Goal: Task Accomplishment & Management: Use online tool/utility

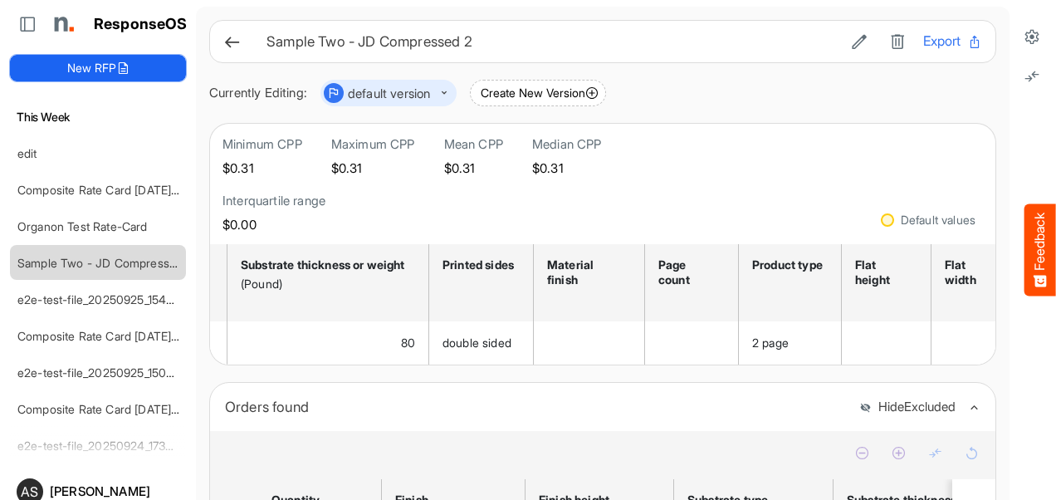
click at [101, 68] on button "New RFP" at bounding box center [98, 68] width 176 height 27
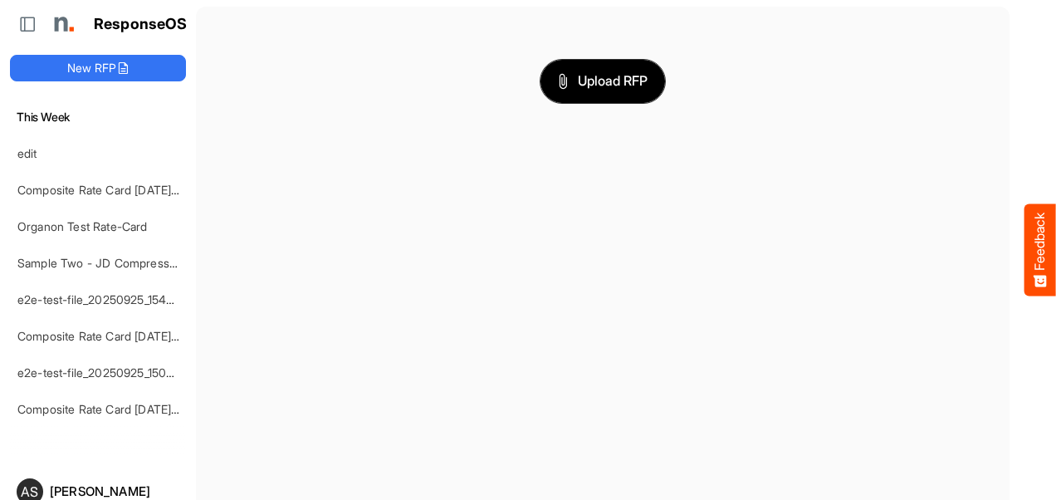
click at [573, 96] on button "Upload RFP" at bounding box center [602, 81] width 124 height 43
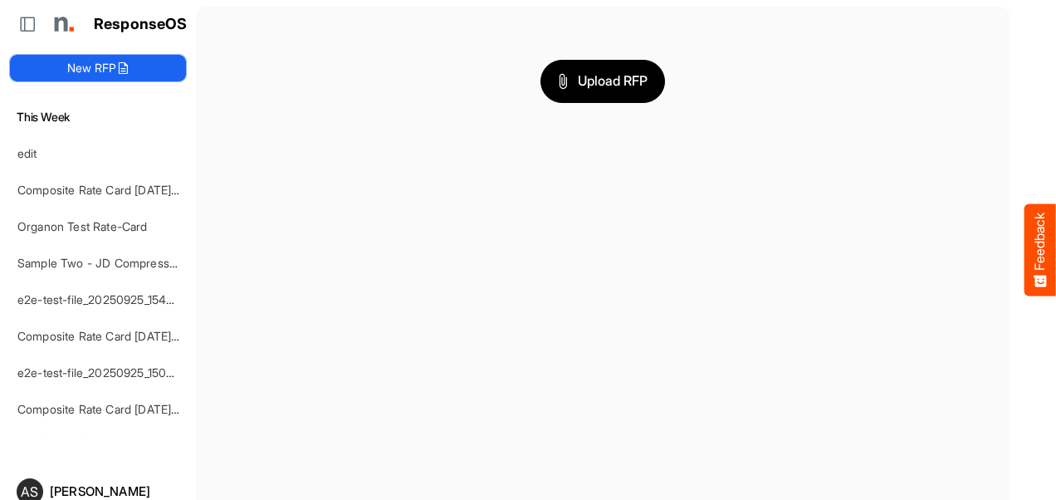
click at [95, 66] on button "New RFP" at bounding box center [98, 68] width 176 height 27
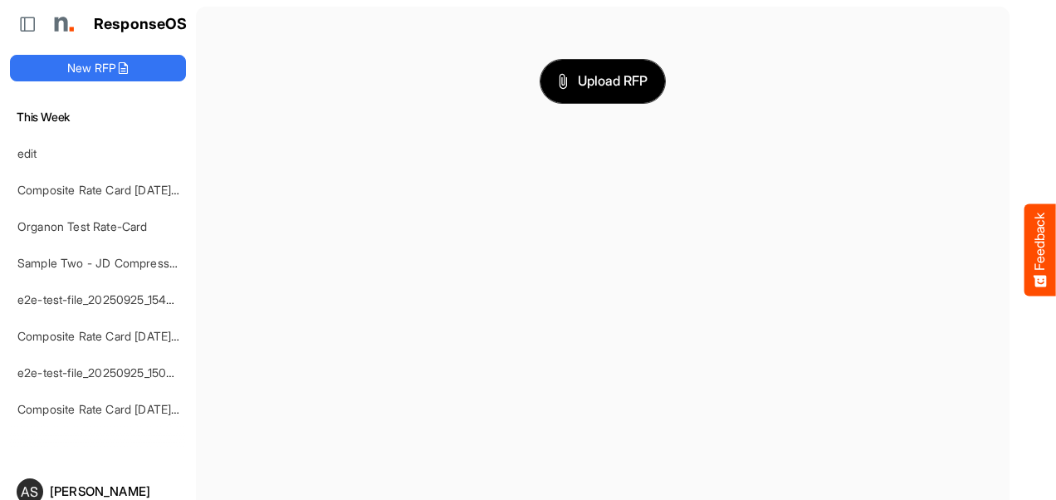
click at [579, 90] on span "Upload RFP" at bounding box center [603, 82] width 90 height 22
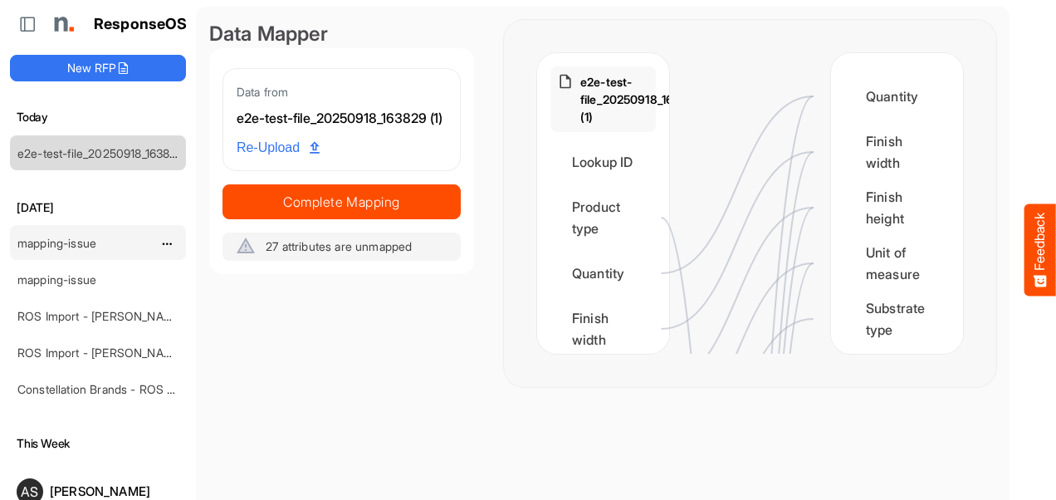
drag, startPoint x: 162, startPoint y: 240, endPoint x: 111, endPoint y: 246, distance: 51.0
click at [111, 246] on div "mapping-issue" at bounding box center [85, 242] width 148 height 33
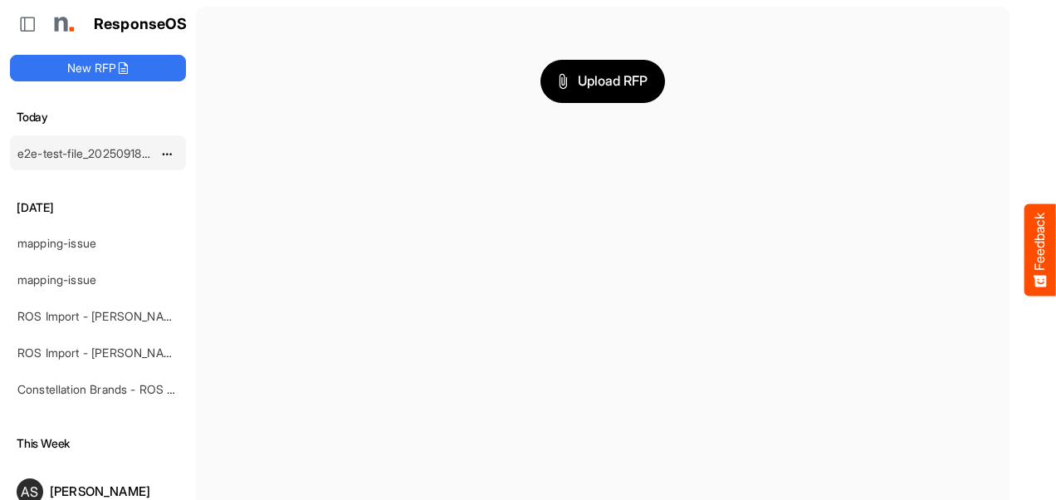
click at [121, 147] on link "e2e-test-file_20250918_163829 (1)" at bounding box center [107, 153] width 180 height 14
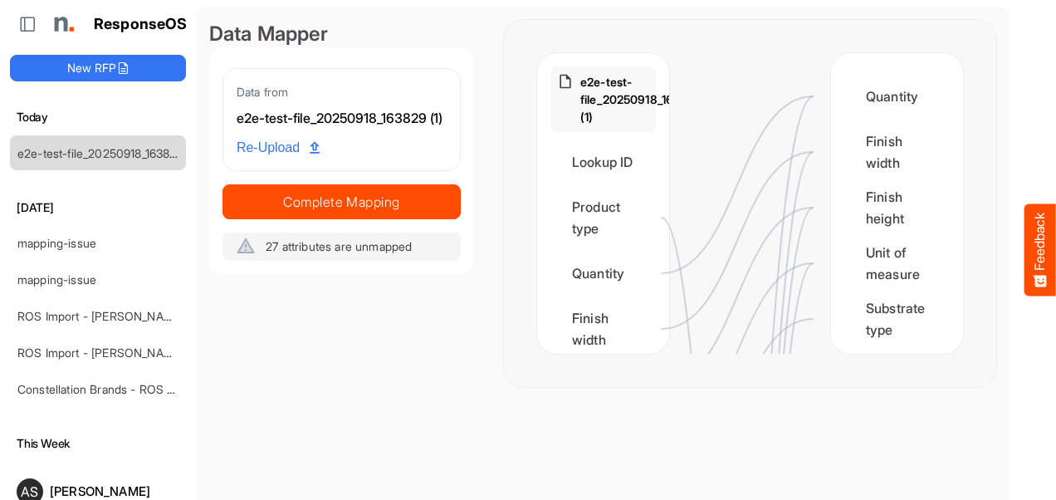
click at [274, 253] on span "27 attributes are unmapped" at bounding box center [339, 246] width 146 height 14
click at [254, 256] on icon at bounding box center [246, 246] width 20 height 20
click at [337, 253] on span "27 attributes are unmapped" at bounding box center [339, 246] width 146 height 14
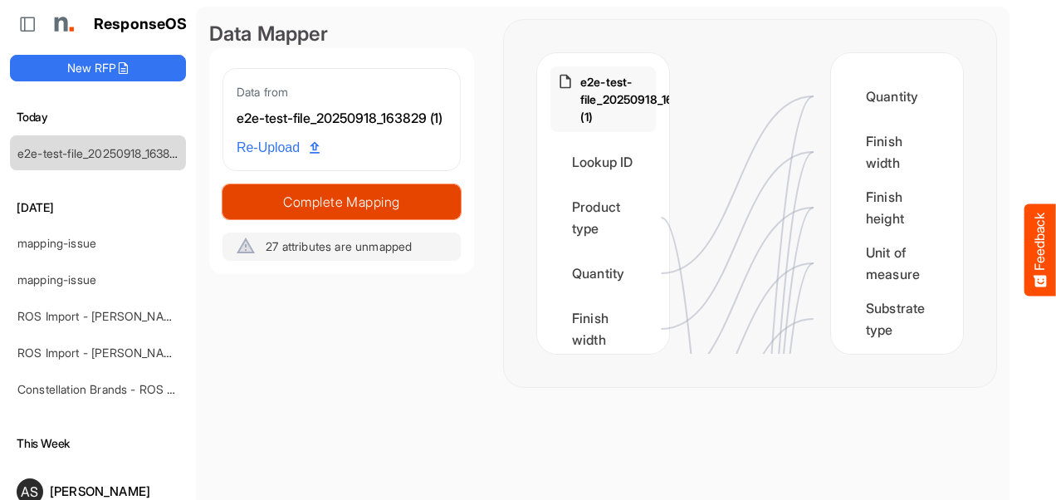
click at [318, 213] on span "Complete Mapping" at bounding box center [341, 201] width 237 height 23
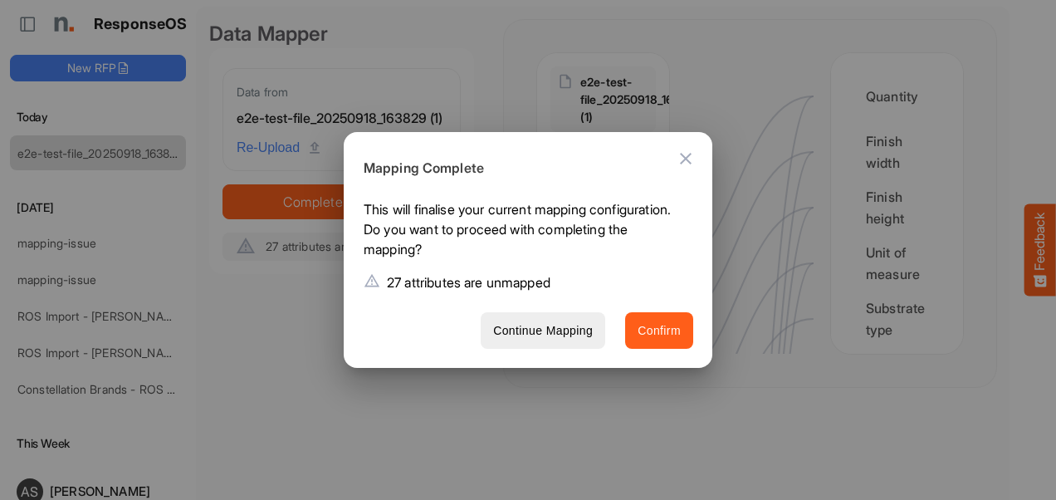
click at [652, 333] on span "Confirm" at bounding box center [658, 330] width 43 height 21
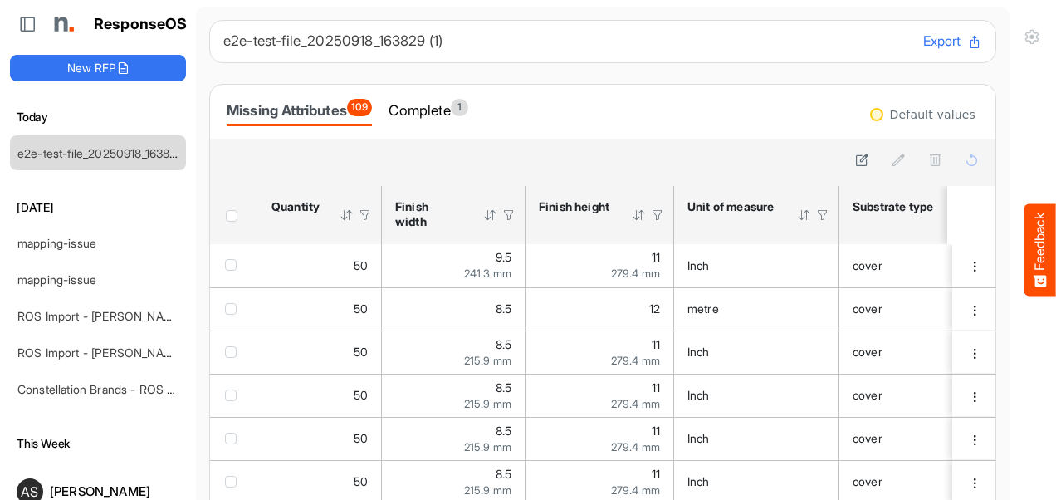
click at [923, 43] on button "Export" at bounding box center [952, 42] width 59 height 22
click at [1043, 487] on div at bounding box center [1043, 487] width 0 height 0
click at [855, 159] on icon at bounding box center [862, 160] width 14 height 14
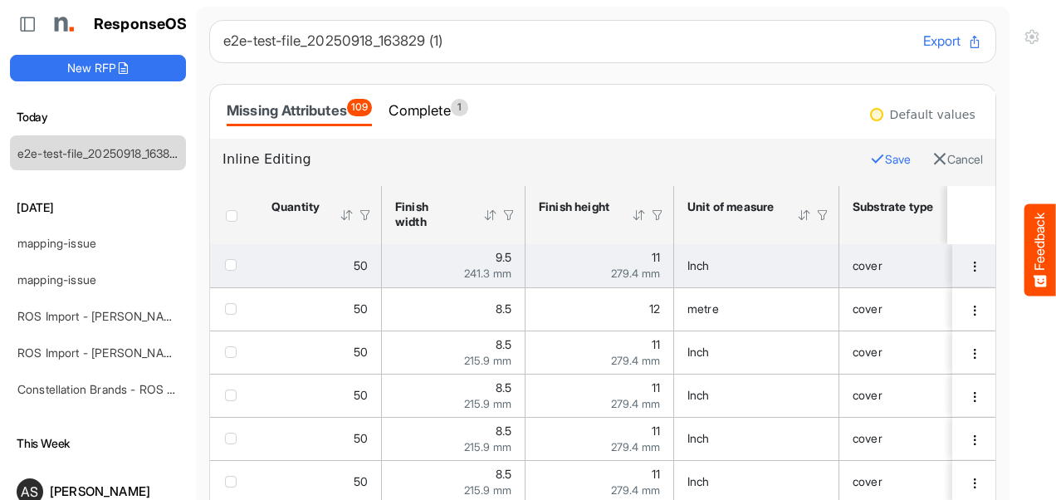
click at [229, 271] on div "checkbox" at bounding box center [234, 264] width 18 height 17
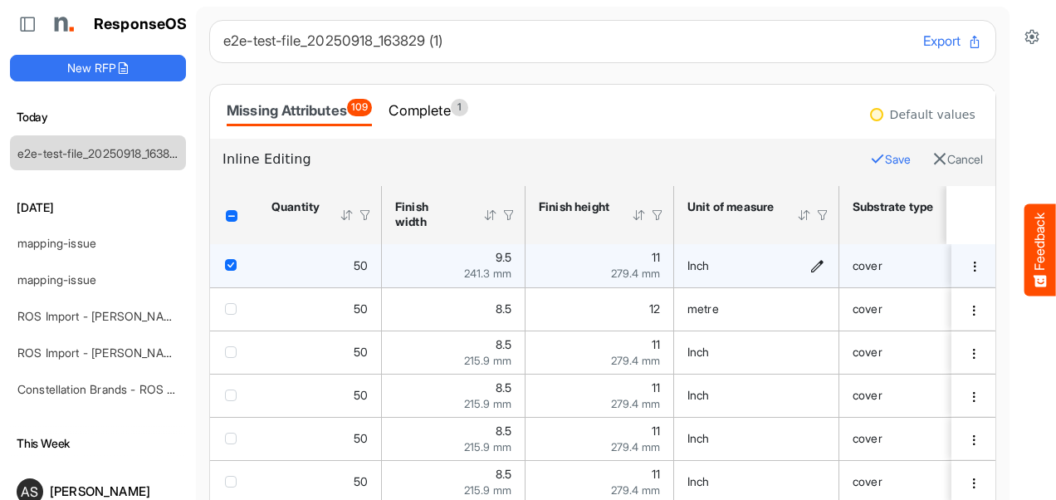
click at [817, 261] on icon "Inch is template cell Column Header httpsnorthellcomontologiesmapping-rulesmeas…" at bounding box center [817, 265] width 14 height 14
click at [780, 266] on span "****" at bounding box center [741, 265] width 118 height 33
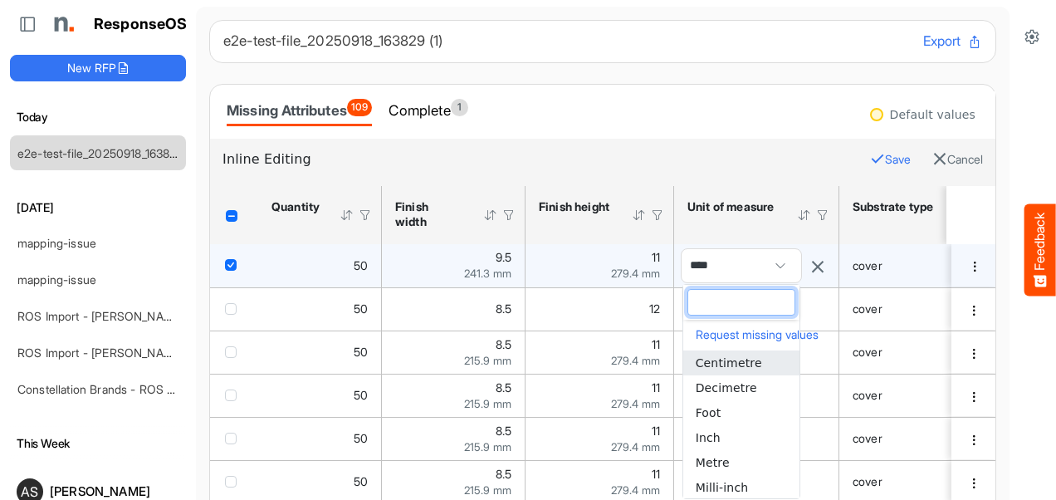
click at [717, 361] on span "Centimetre" at bounding box center [729, 362] width 66 height 13
type input "**********"
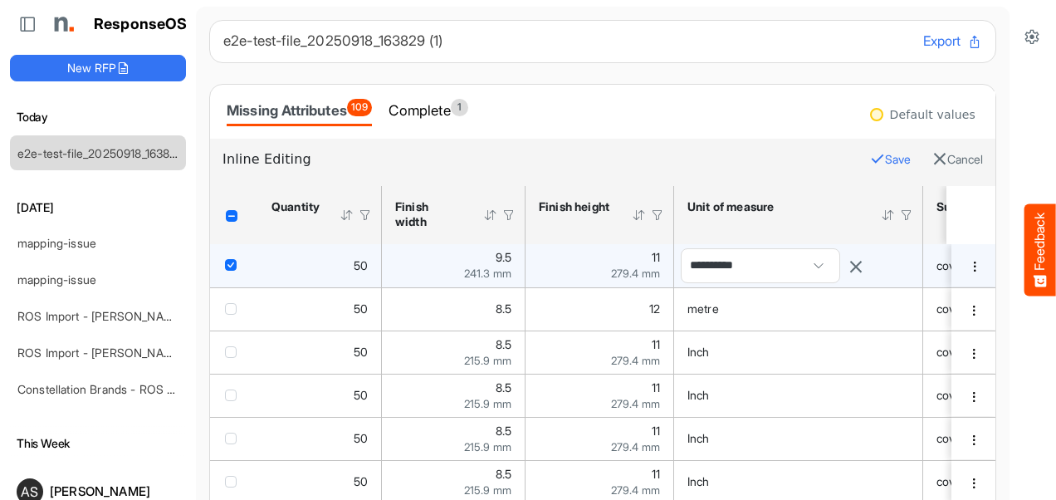
click at [870, 155] on button "Save" at bounding box center [890, 160] width 41 height 22
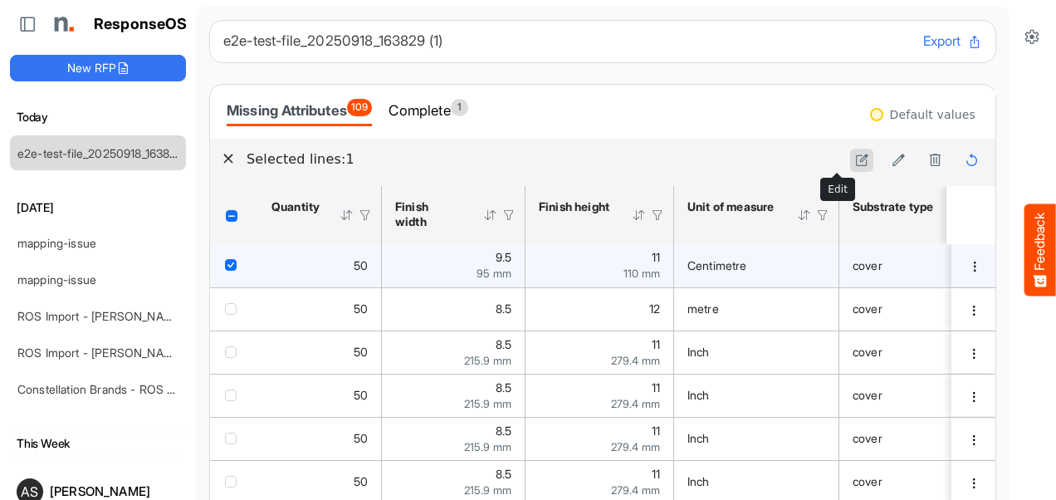
click at [855, 163] on icon at bounding box center [862, 160] width 14 height 14
click at [816, 271] on icon "Centimetre is template cell Column Header httpsnorthellcomontologiesmapping-rul…" at bounding box center [817, 265] width 14 height 14
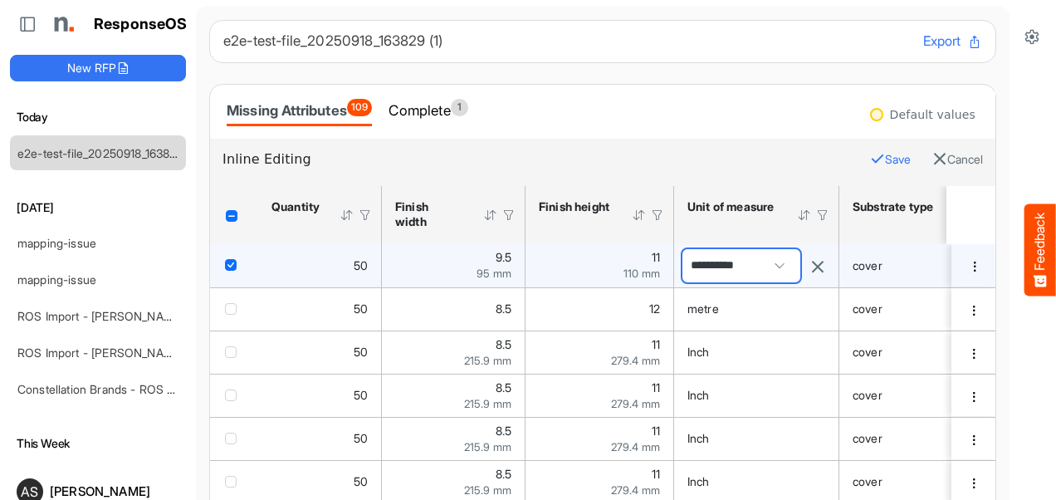
click at [779, 268] on span "**********" at bounding box center [741, 265] width 118 height 33
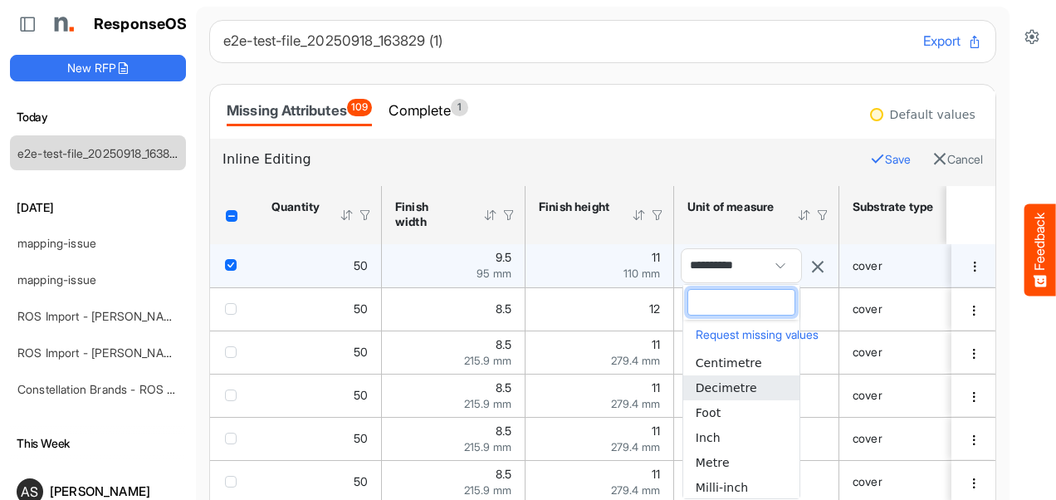
click at [708, 389] on span "Decimetre" at bounding box center [726, 387] width 61 height 13
type input "*********"
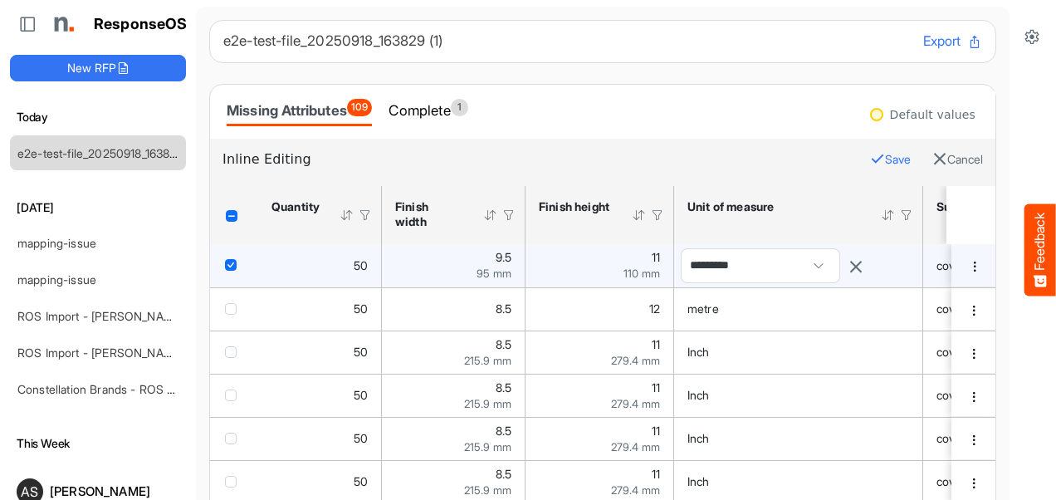
click at [870, 164] on button "Save" at bounding box center [890, 160] width 41 height 22
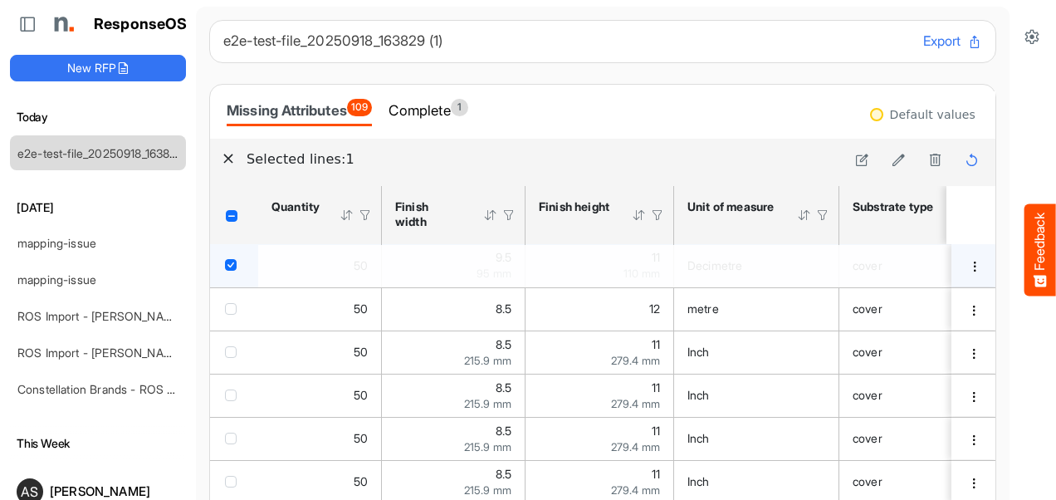
click at [742, 86] on div "Missing Attributes 109 Complete 1" at bounding box center [602, 112] width 785 height 54
click at [229, 160] on div "Selected lines: 1" at bounding box center [602, 160] width 760 height 23
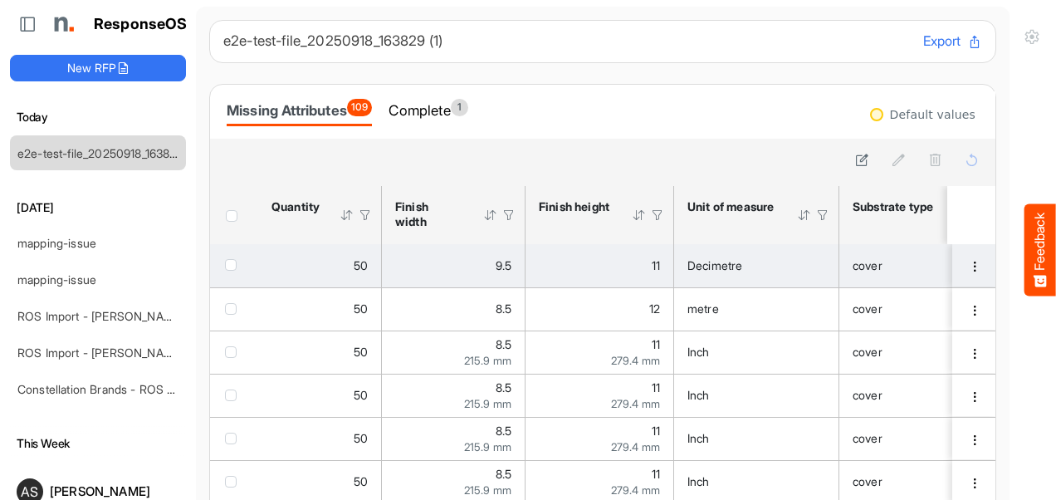
click at [232, 266] on span "checkbox" at bounding box center [231, 265] width 12 height 12
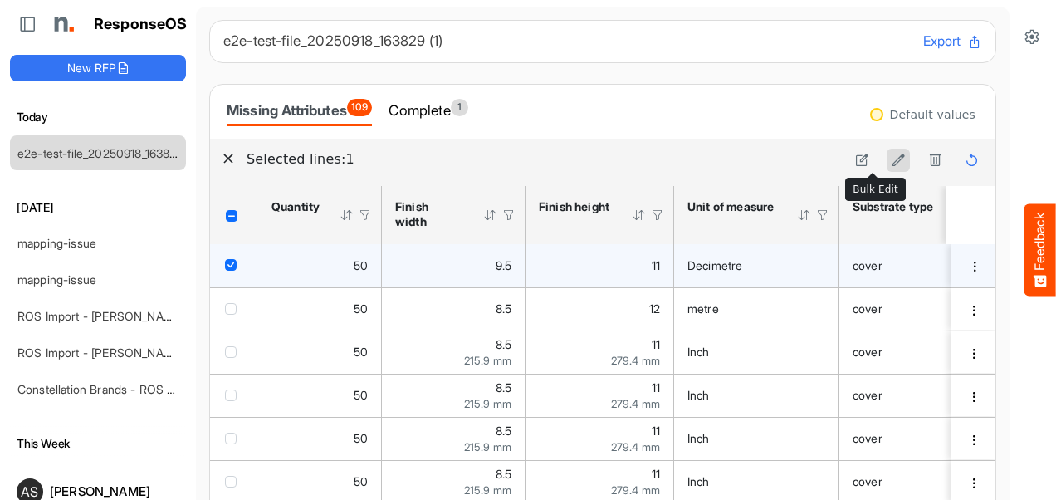
click at [891, 160] on icon at bounding box center [898, 160] width 14 height 14
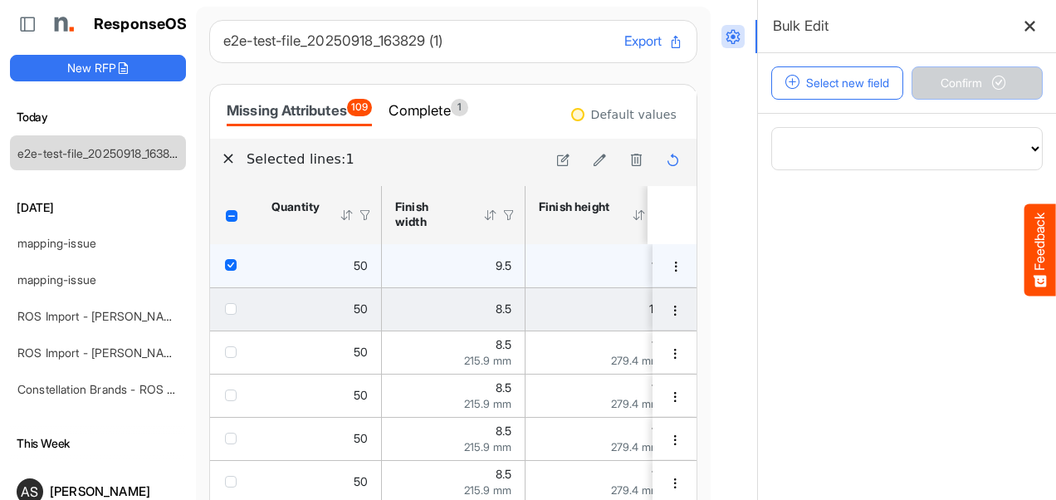
click at [231, 311] on span "checkbox" at bounding box center [231, 309] width 12 height 12
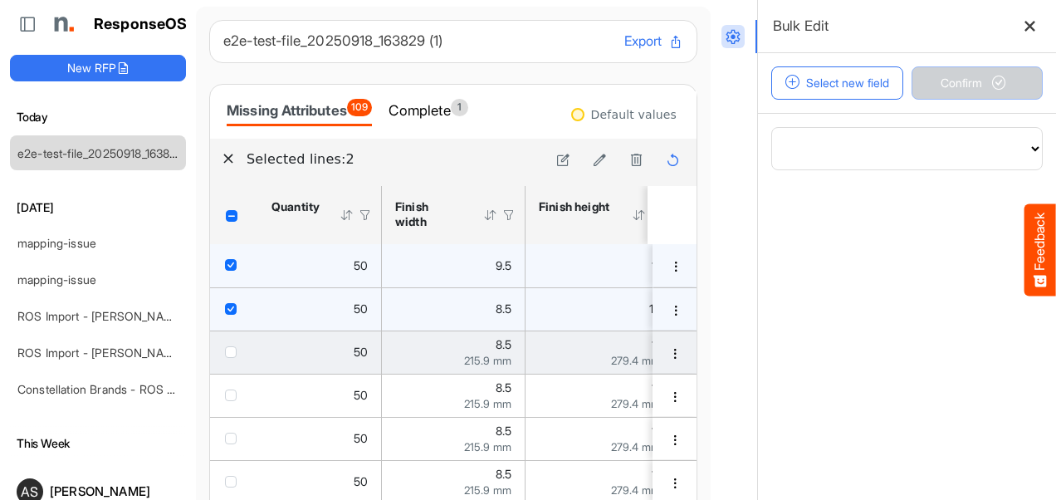
click at [232, 359] on td "checkbox" at bounding box center [234, 351] width 48 height 43
click at [232, 357] on span "checkbox" at bounding box center [231, 352] width 12 height 12
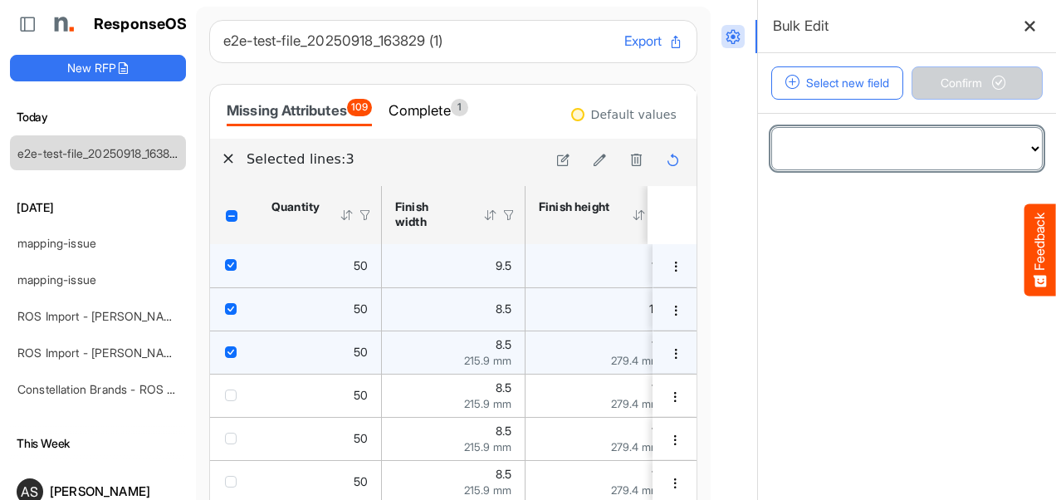
click at [917, 154] on select "**********" at bounding box center [907, 148] width 270 height 41
select select "**********"
click at [772, 128] on select "**********" at bounding box center [907, 148] width 270 height 41
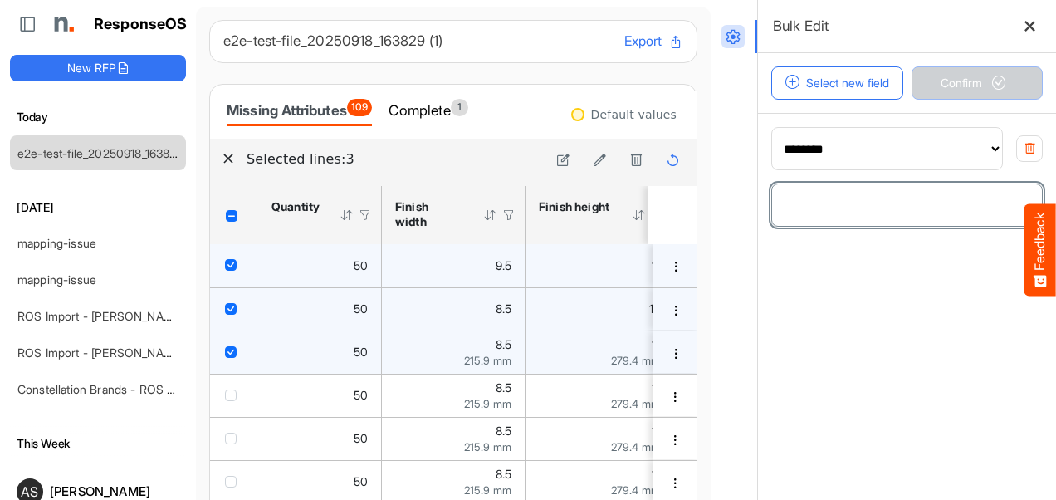
click at [839, 212] on input "number" at bounding box center [907, 204] width 270 height 41
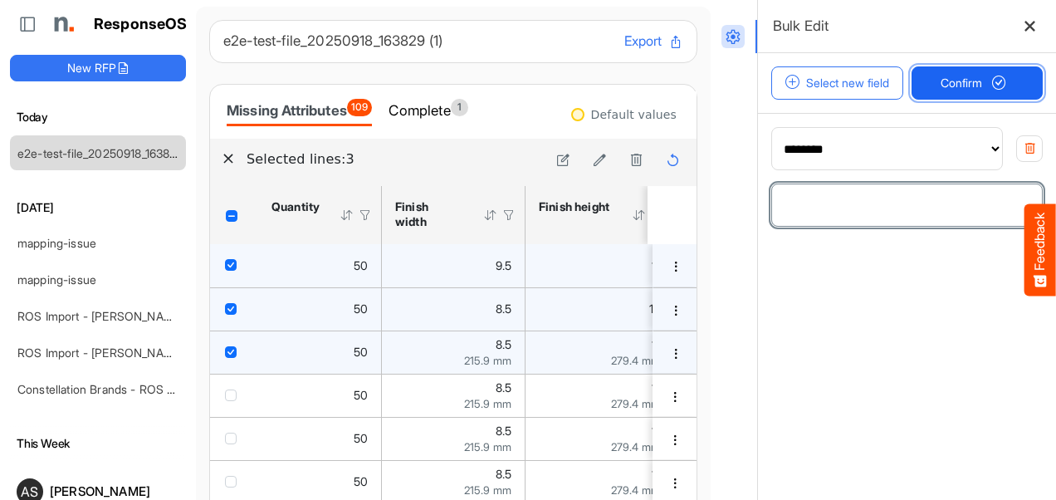
type input "**"
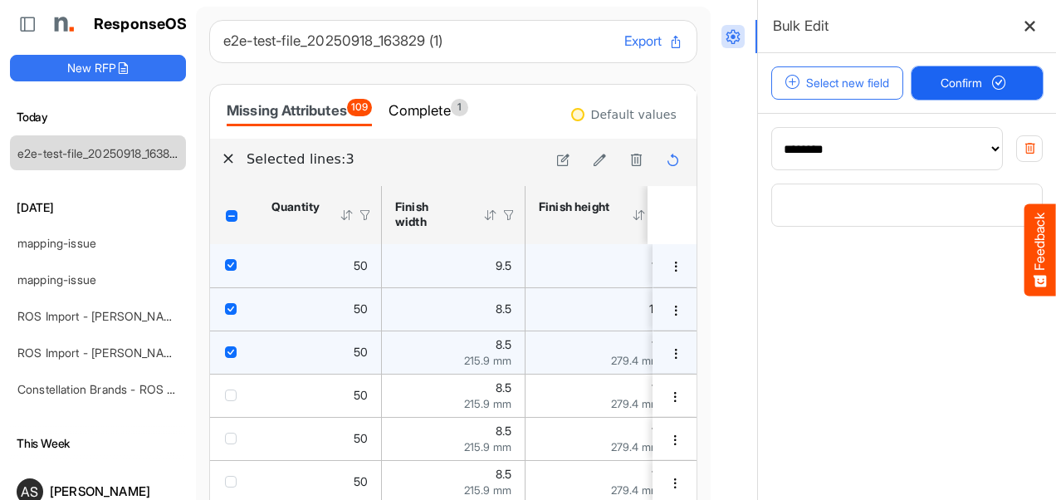
click at [915, 78] on button "Confirm" at bounding box center [977, 82] width 132 height 33
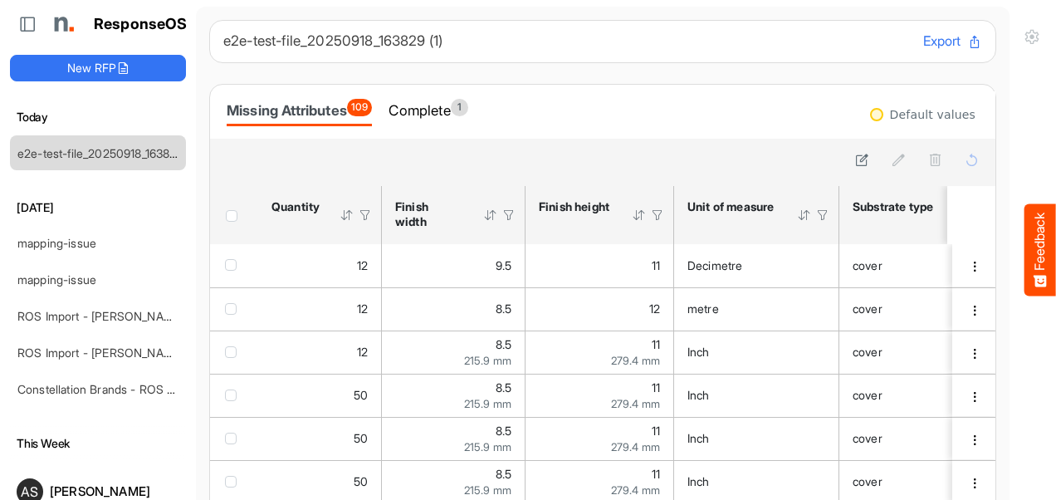
drag, startPoint x: 993, startPoint y: 227, endPoint x: 598, endPoint y: 112, distance: 411.6
click at [598, 112] on div "Missing Attributes 109 Complete 1" at bounding box center [603, 111] width 752 height 29
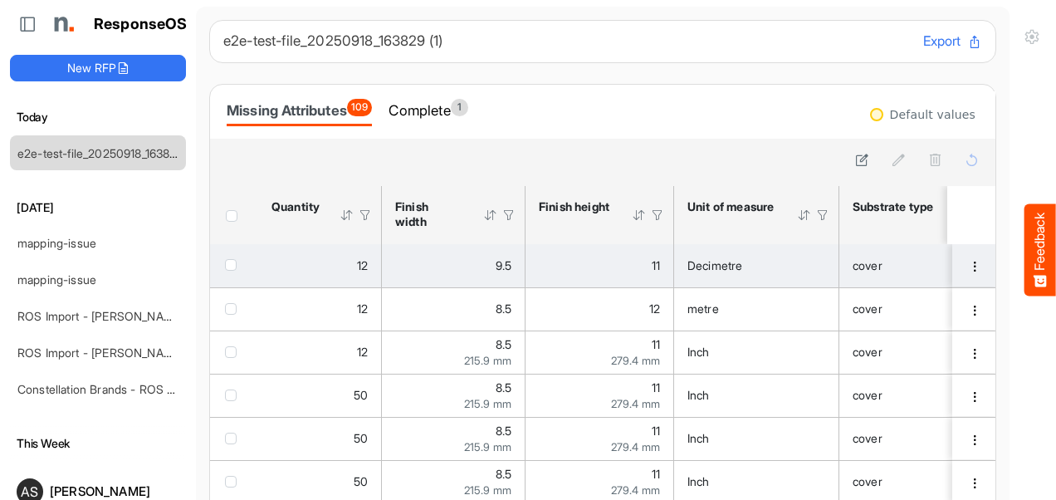
click at [230, 264] on span "checkbox" at bounding box center [231, 265] width 12 height 12
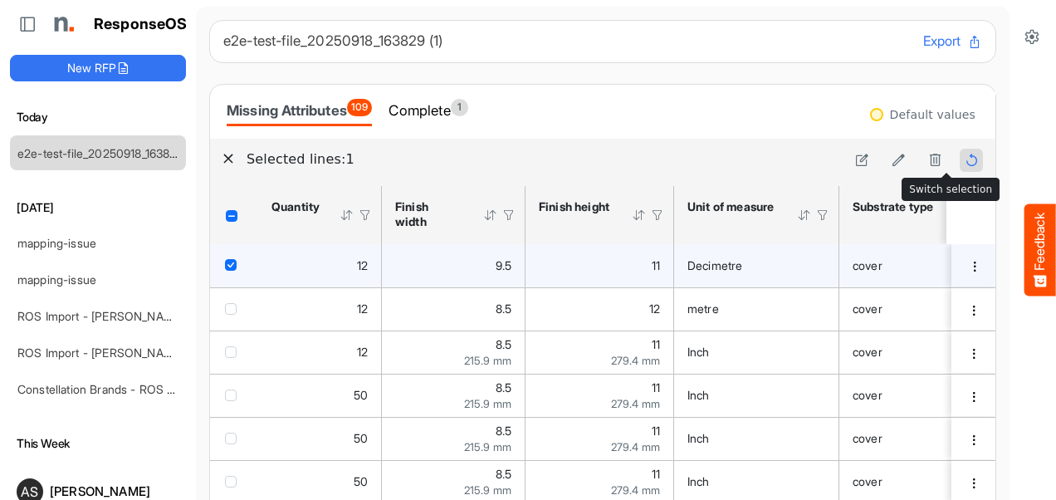
click at [964, 165] on icon at bounding box center [971, 160] width 14 height 14
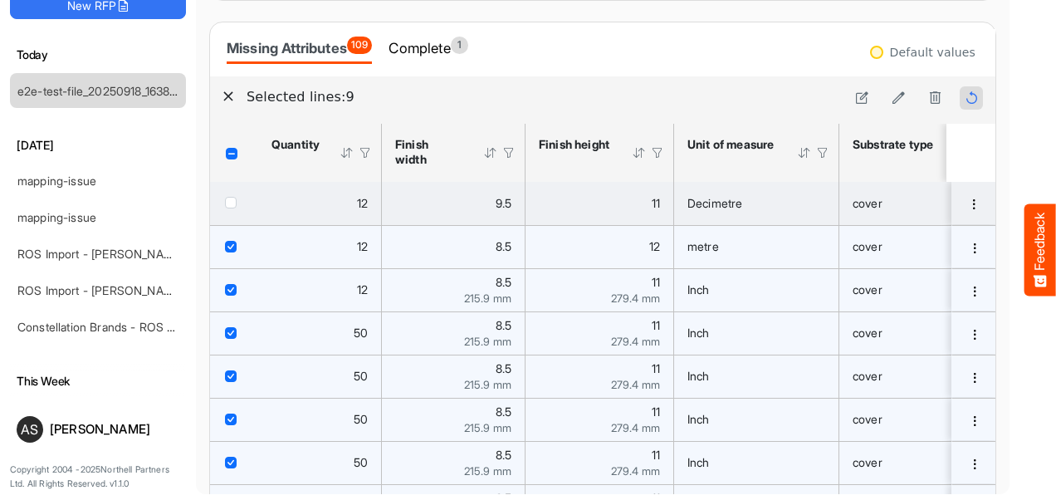
scroll to position [37, 0]
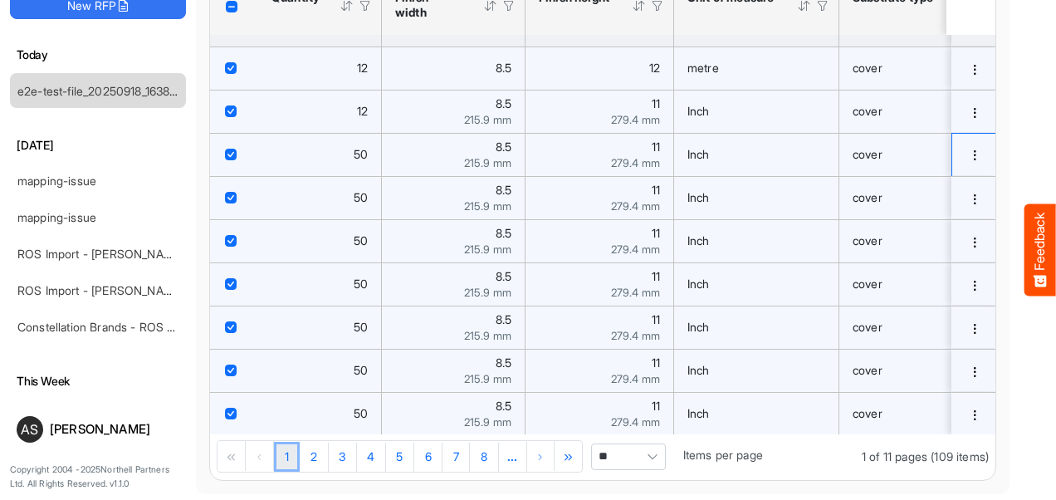
click at [951, 165] on td "e92d23d6-d0ff-47a2-a2c2-dee6c12bd43d is template cell Column Header" at bounding box center [974, 154] width 47 height 43
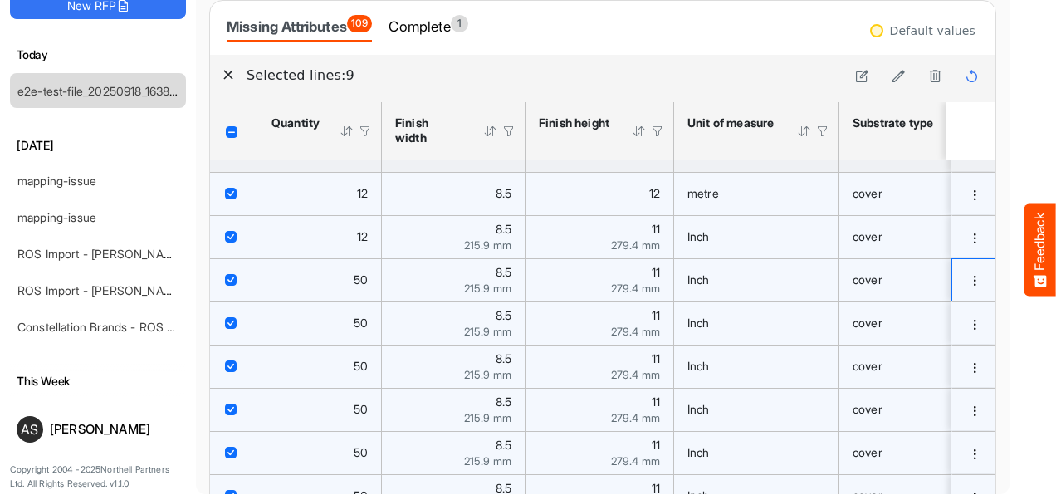
scroll to position [16, 0]
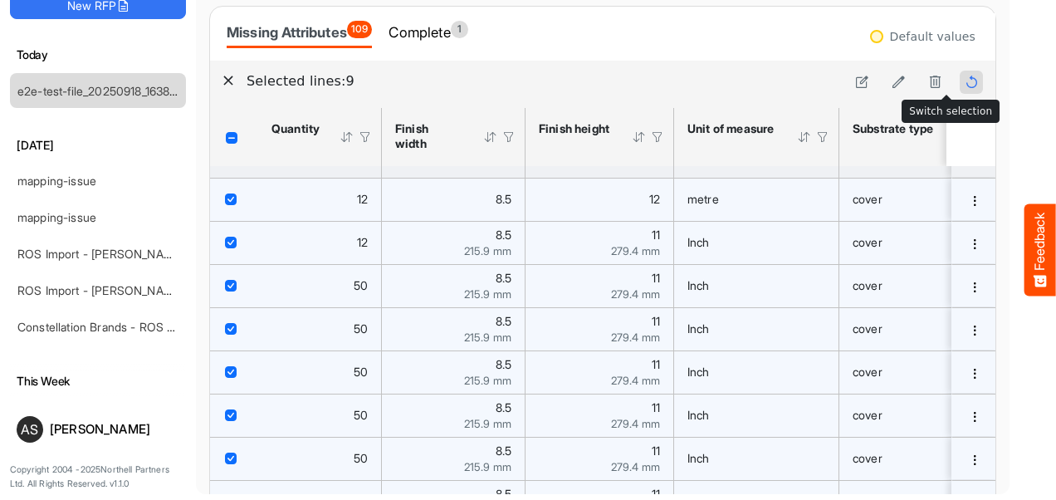
click at [964, 87] on icon at bounding box center [971, 82] width 14 height 14
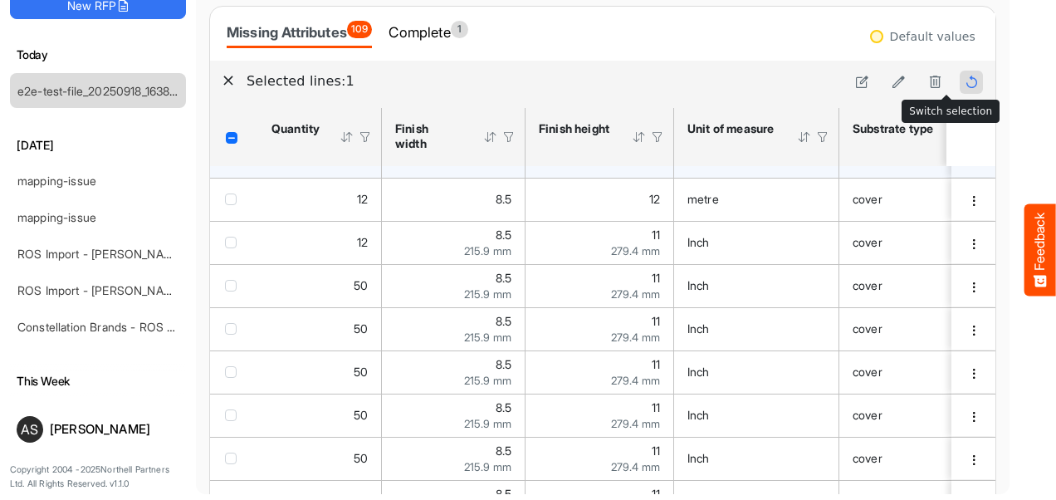
scroll to position [0, 0]
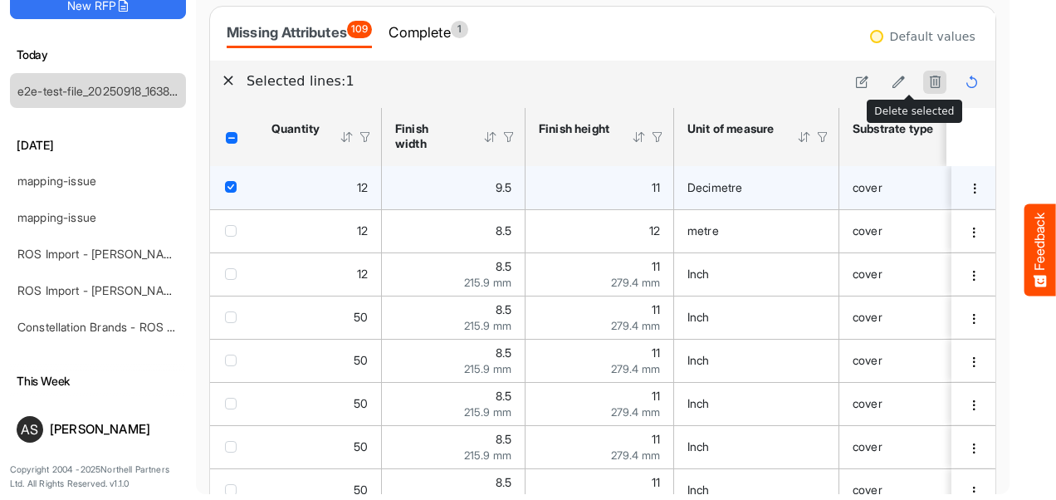
click at [923, 83] on button at bounding box center [934, 82] width 23 height 23
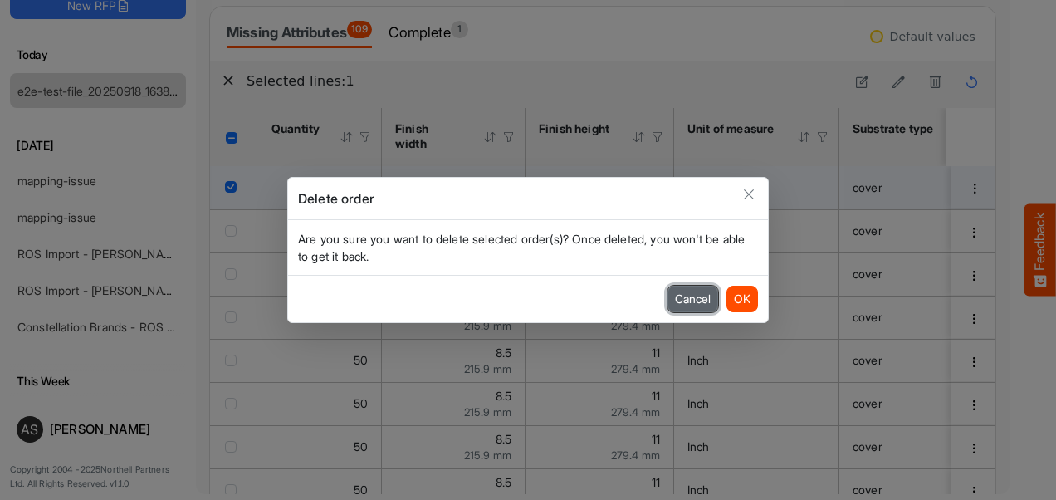
click at [707, 304] on button "Cancel" at bounding box center [692, 299] width 51 height 27
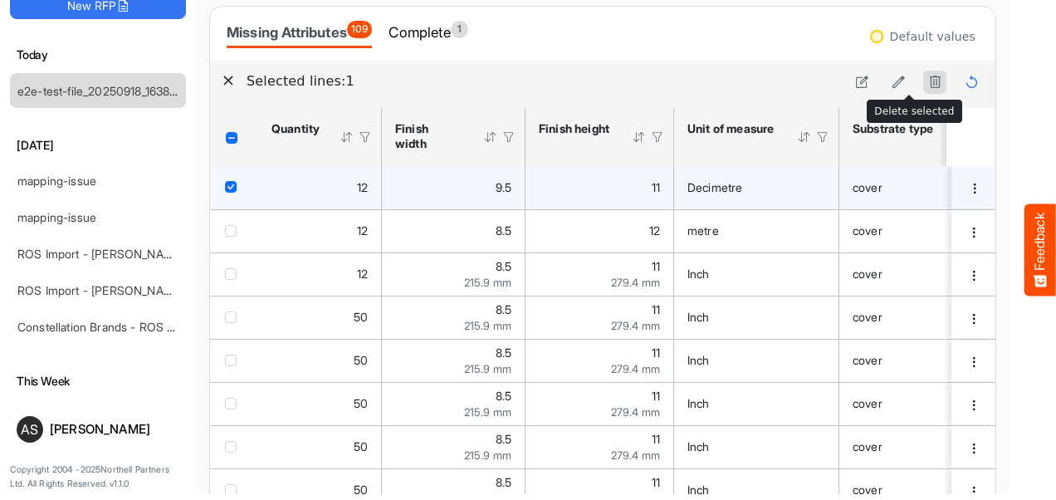
click at [928, 80] on icon at bounding box center [935, 82] width 14 height 14
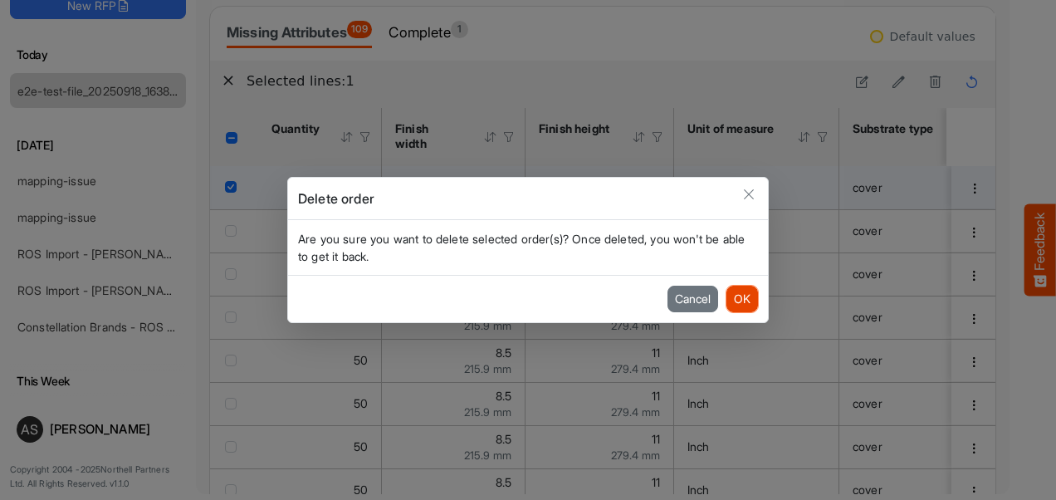
click at [740, 300] on button "OK" at bounding box center [742, 299] width 32 height 27
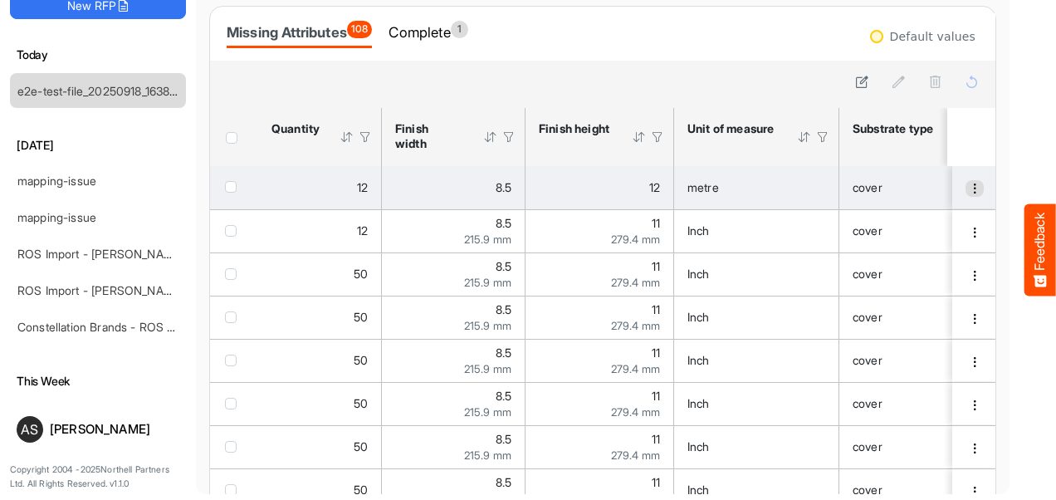
click at [969, 190] on span "dropdownbutton" at bounding box center [975, 189] width 12 height 12
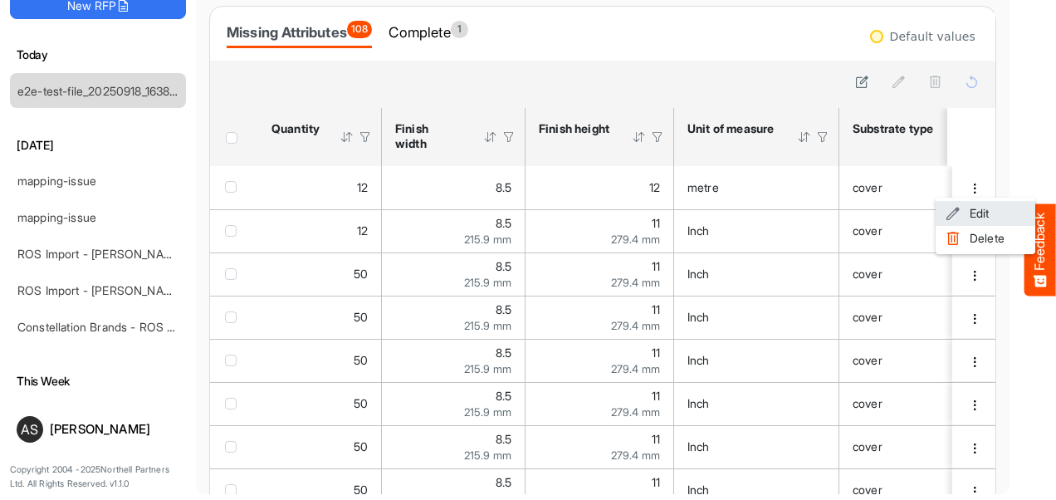
click at [965, 222] on li "Edit" at bounding box center [985, 213] width 100 height 25
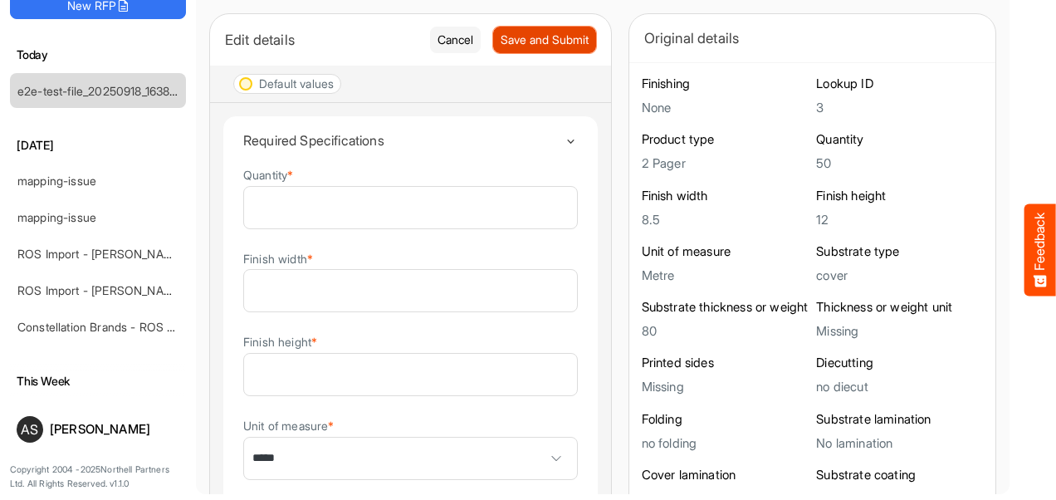
click at [500, 32] on span "Save and Submit" at bounding box center [544, 40] width 88 height 18
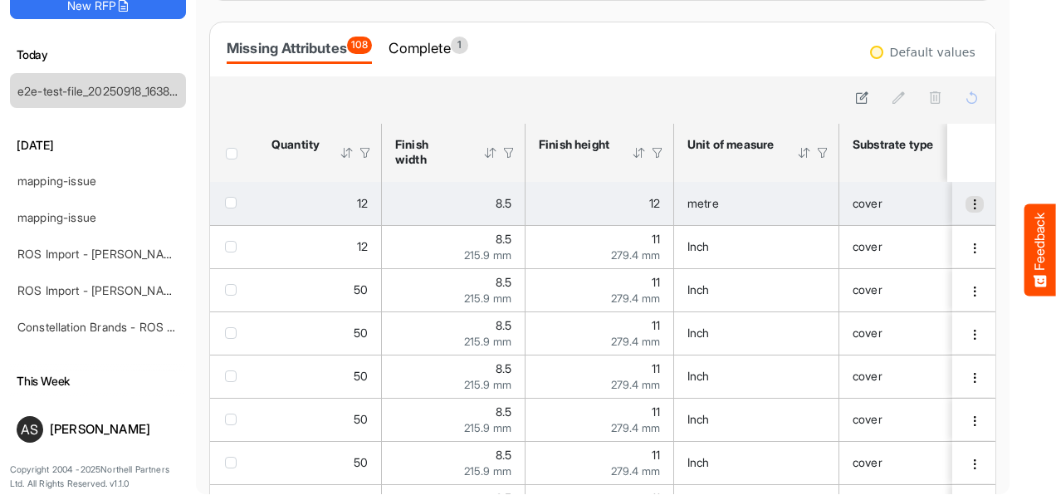
click at [969, 207] on span "dropdownbutton" at bounding box center [975, 204] width 12 height 12
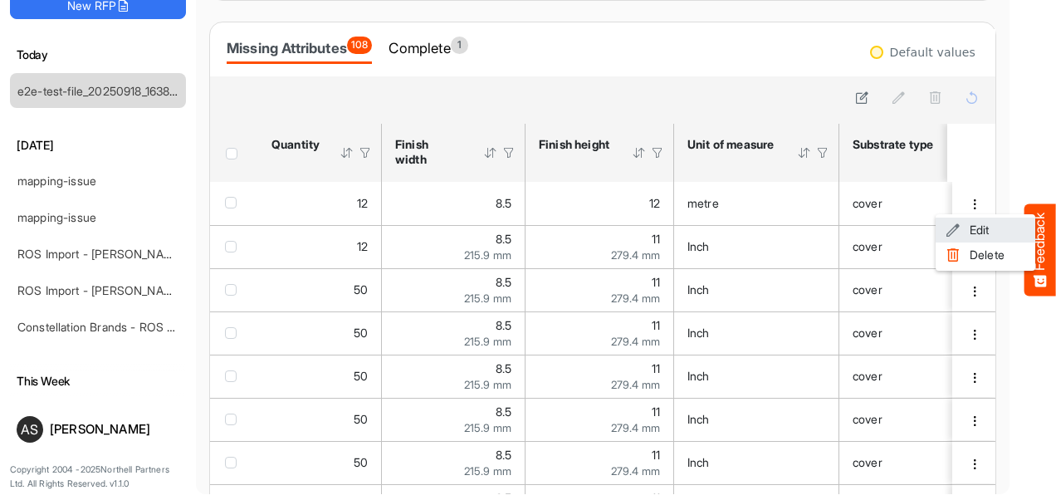
click at [960, 229] on li "Edit" at bounding box center [985, 229] width 100 height 25
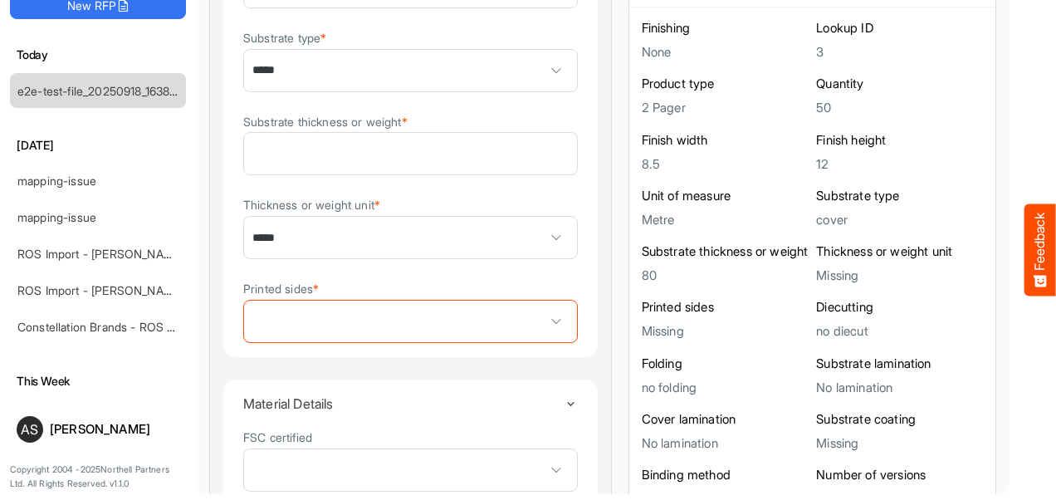
scroll to position [476, 0]
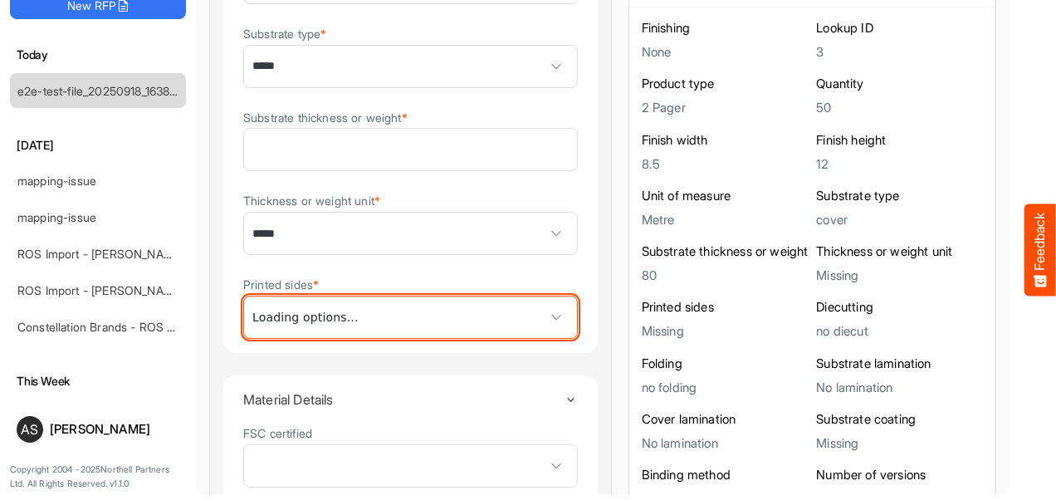
click at [437, 311] on span at bounding box center [410, 316] width 333 height 41
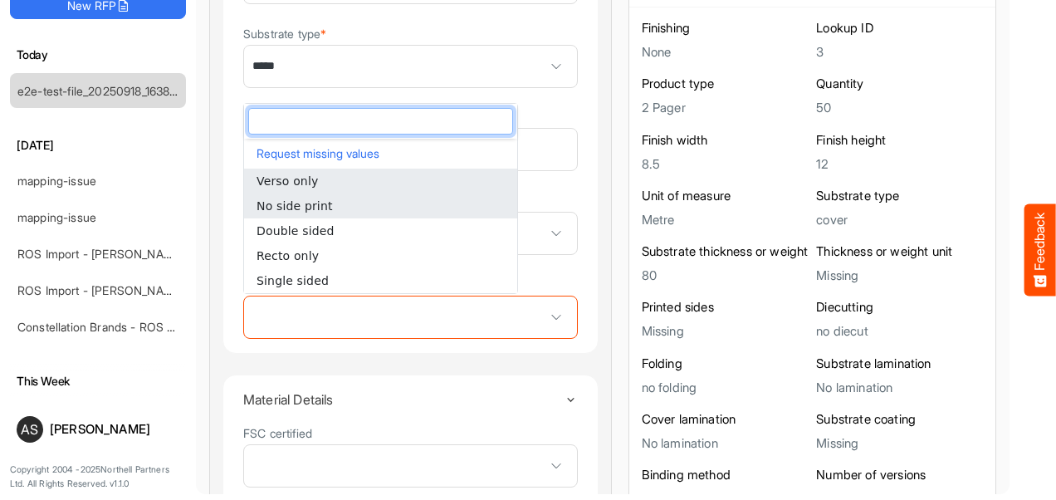
click at [323, 209] on span "No side print" at bounding box center [294, 205] width 76 height 13
type input "**********"
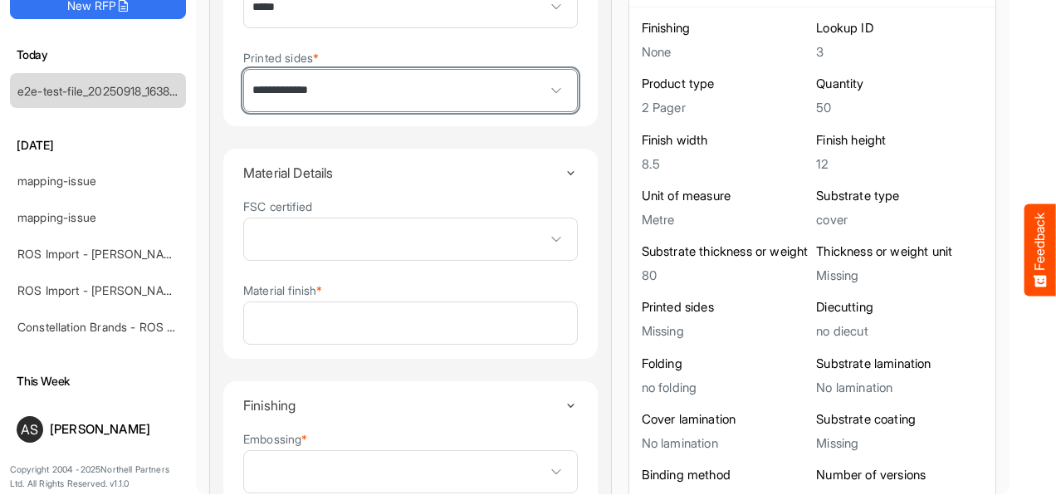
scroll to position [713, 0]
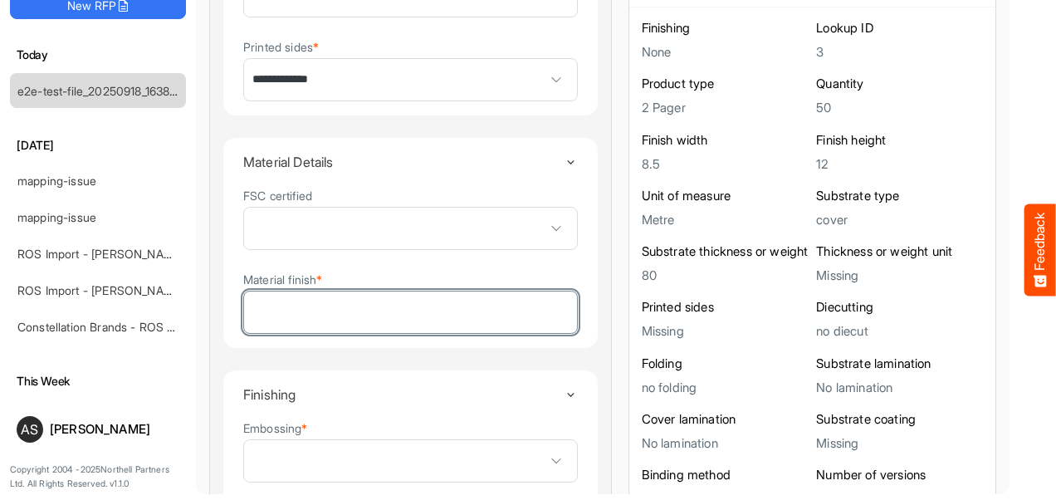
click at [383, 310] on input "Material finish *" at bounding box center [410, 311] width 333 height 41
type input "****"
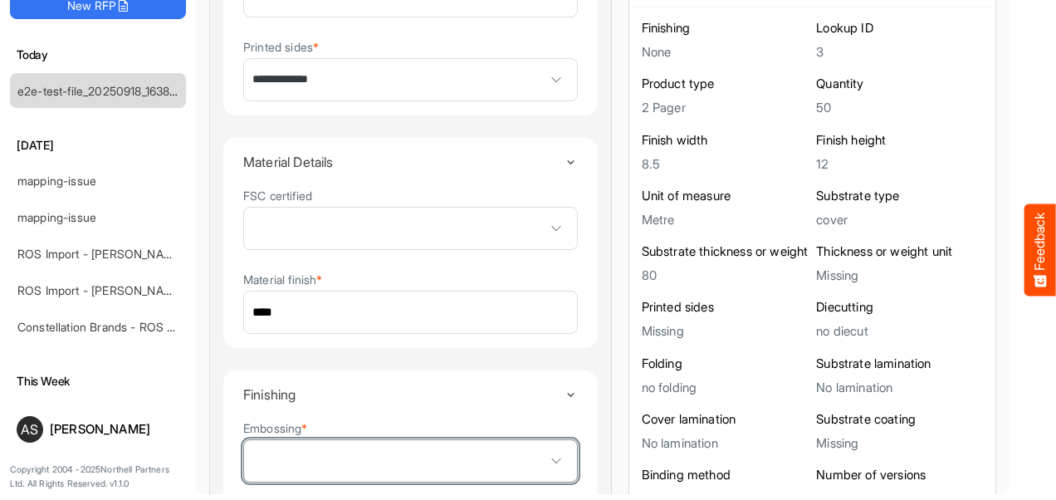
click at [399, 471] on span at bounding box center [410, 460] width 333 height 41
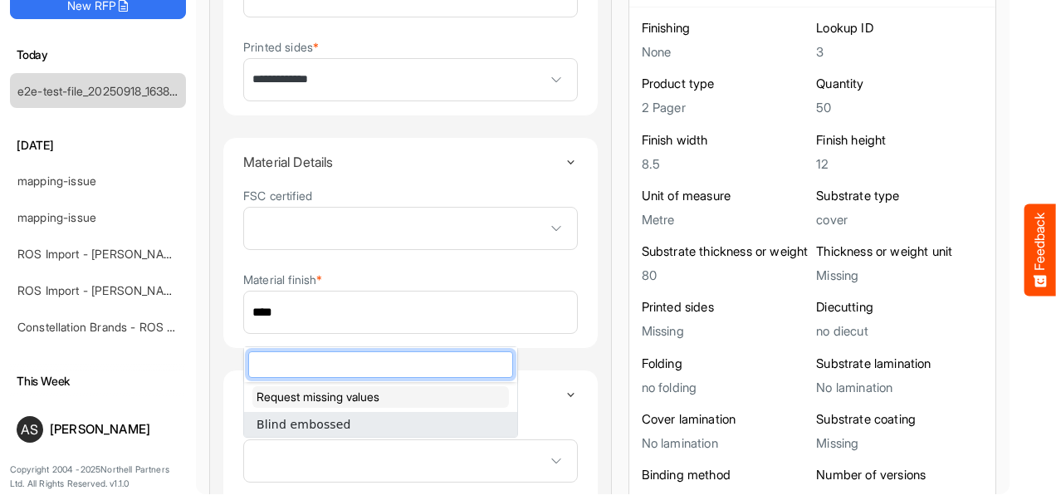
click at [324, 397] on button "Request missing values" at bounding box center [380, 397] width 256 height 22
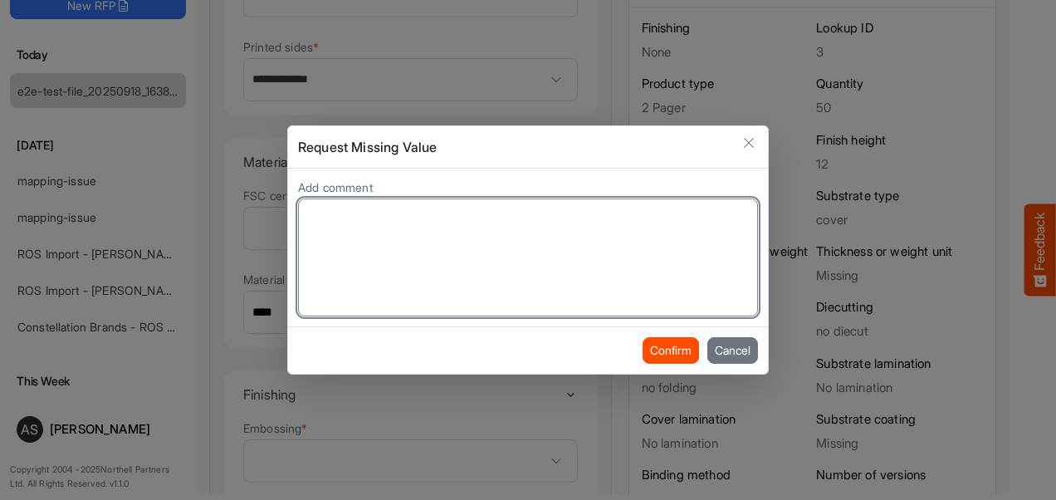
click at [575, 254] on textarea "Add comment" at bounding box center [528, 257] width 458 height 116
type textarea "****"
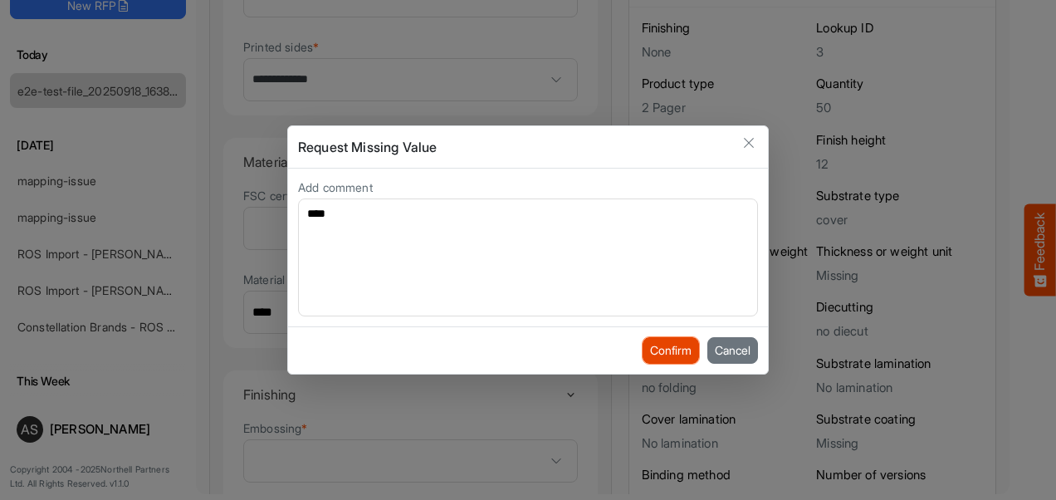
click at [657, 345] on button "Confirm" at bounding box center [670, 350] width 56 height 27
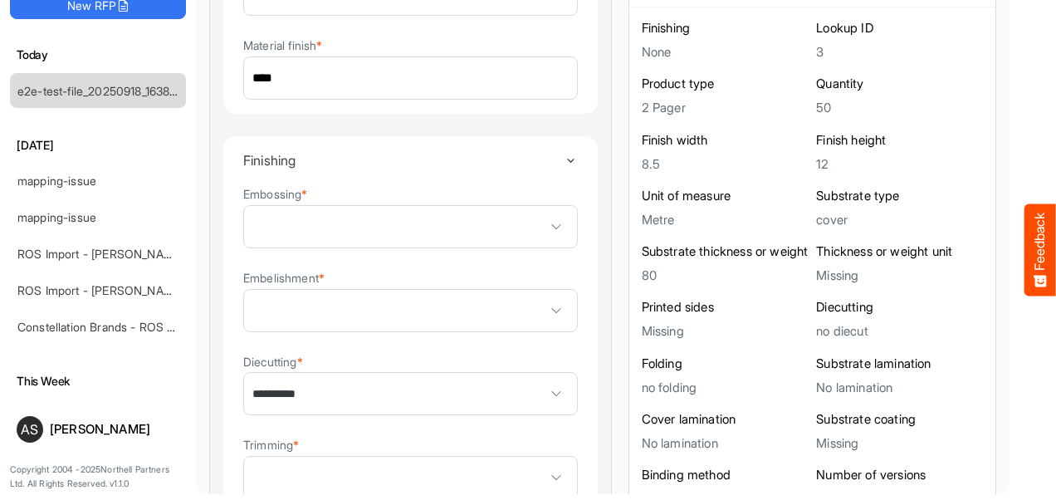
scroll to position [954, 0]
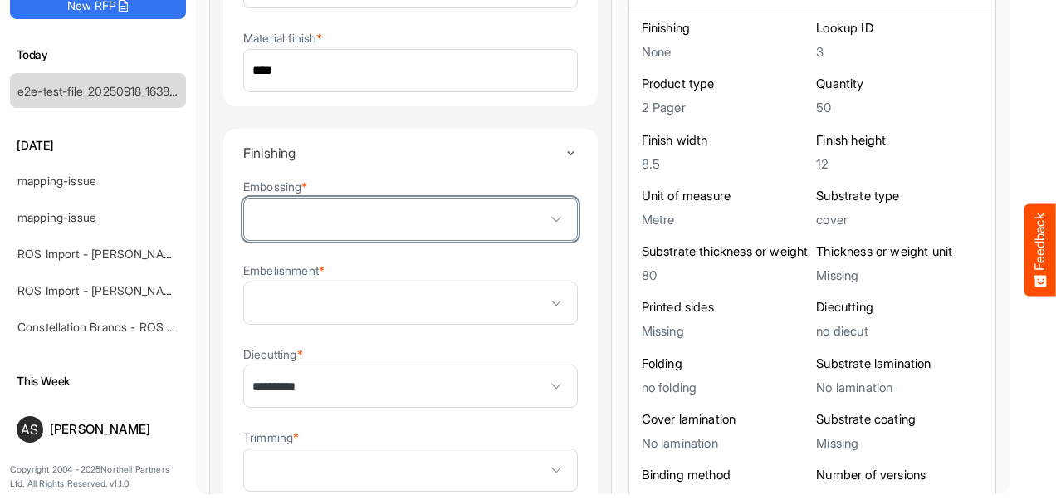
click at [544, 217] on span at bounding box center [556, 219] width 25 height 25
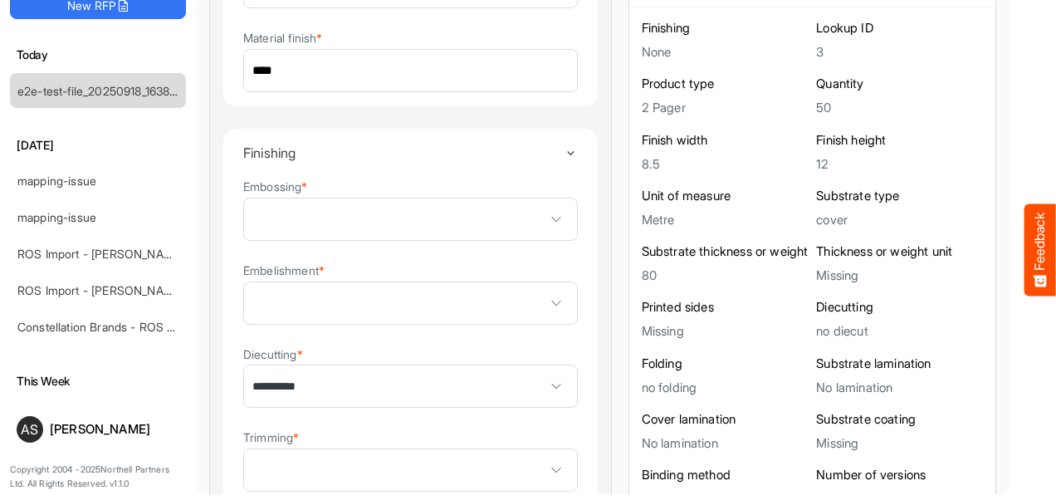
click at [442, 344] on div "**********" at bounding box center [410, 376] width 334 height 64
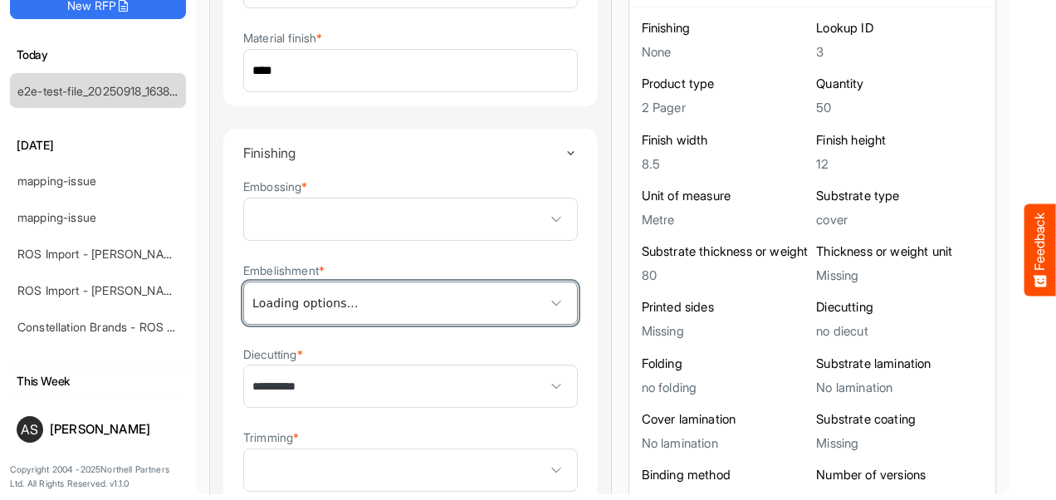
click at [544, 302] on span at bounding box center [556, 302] width 25 height 25
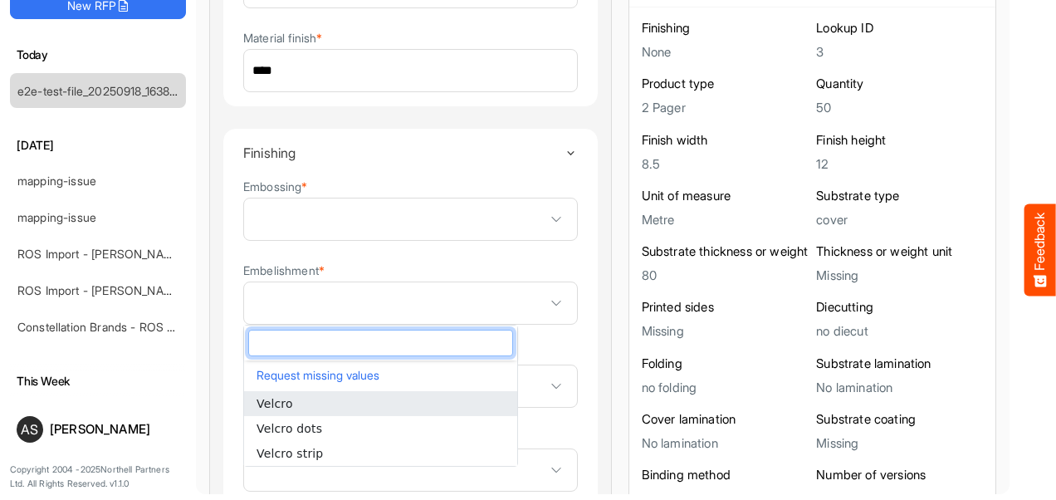
click at [345, 398] on li "Velcro" at bounding box center [380, 403] width 273 height 25
type input "******"
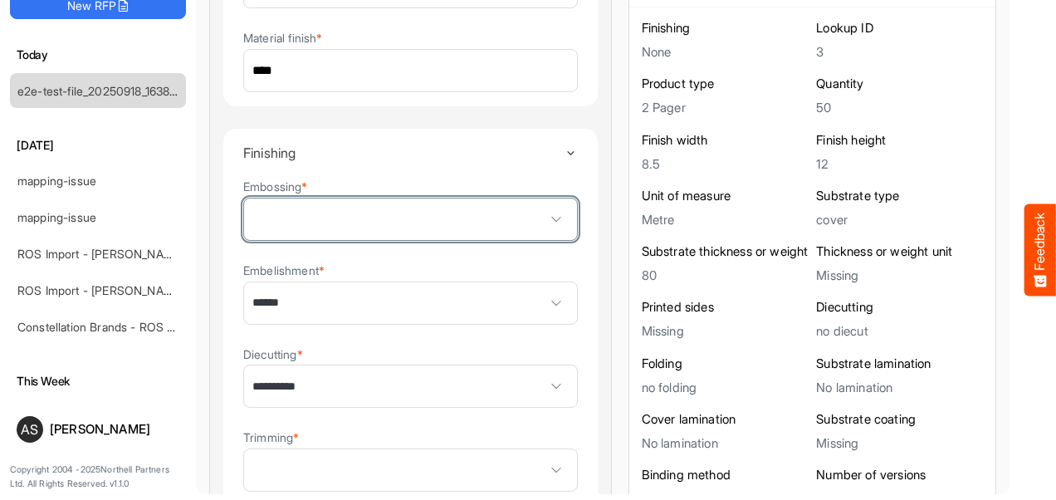
click at [369, 227] on span at bounding box center [410, 218] width 333 height 41
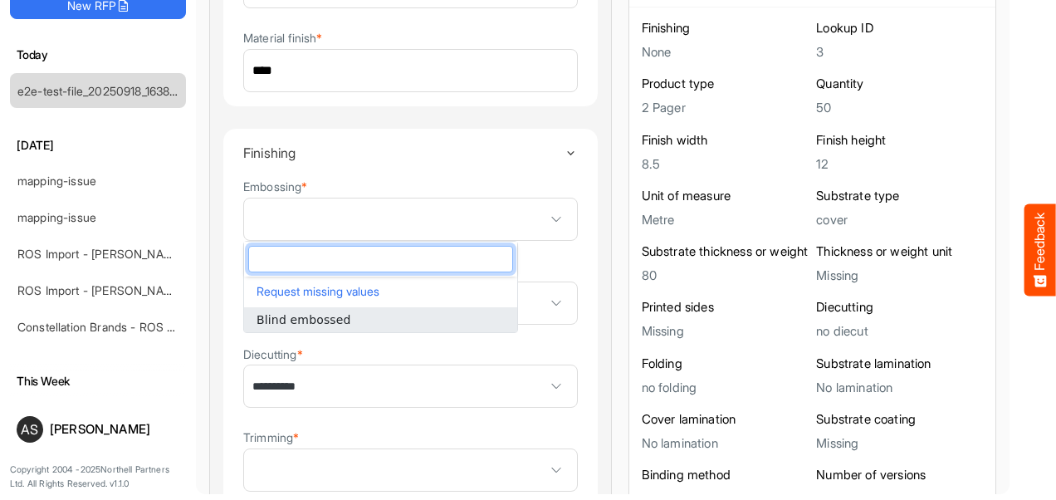
click at [323, 317] on span "Blind embossed" at bounding box center [303, 319] width 95 height 13
type input "**********"
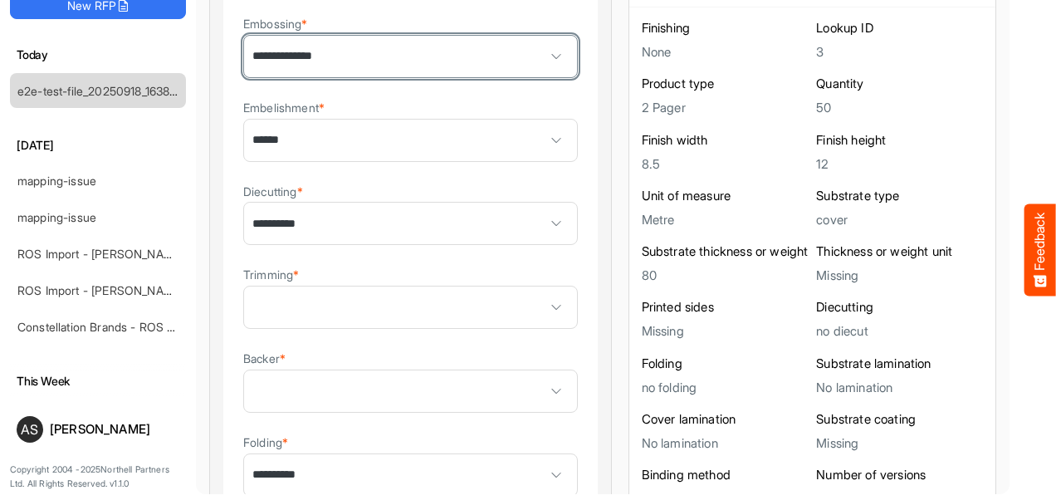
scroll to position [1166, 0]
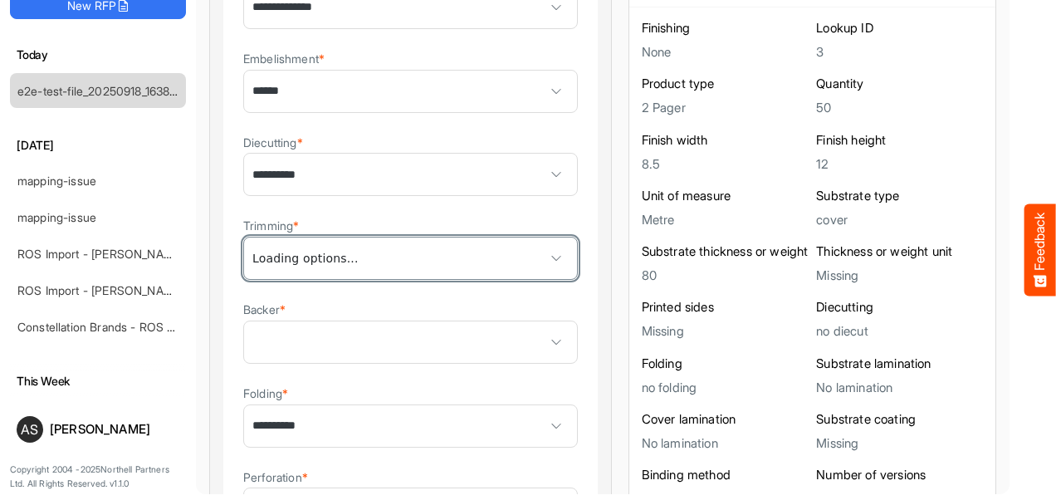
click at [403, 272] on span at bounding box center [410, 257] width 333 height 41
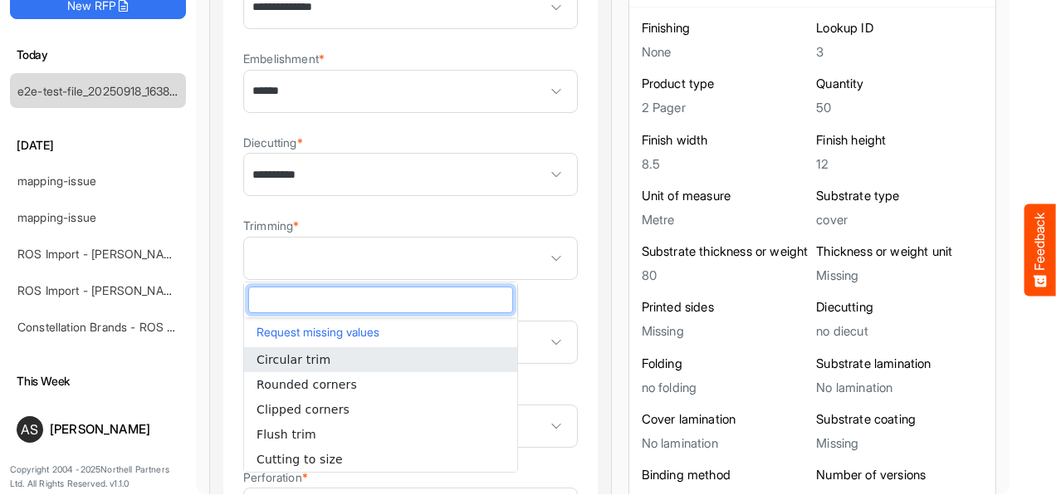
click at [317, 359] on span "Circular trim" at bounding box center [293, 359] width 74 height 13
type input "**********"
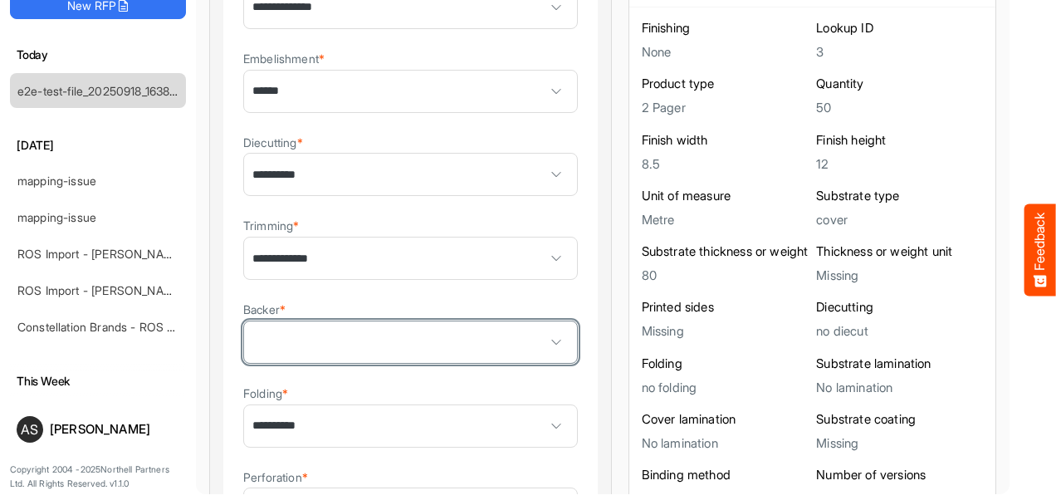
click at [409, 341] on span at bounding box center [410, 341] width 333 height 41
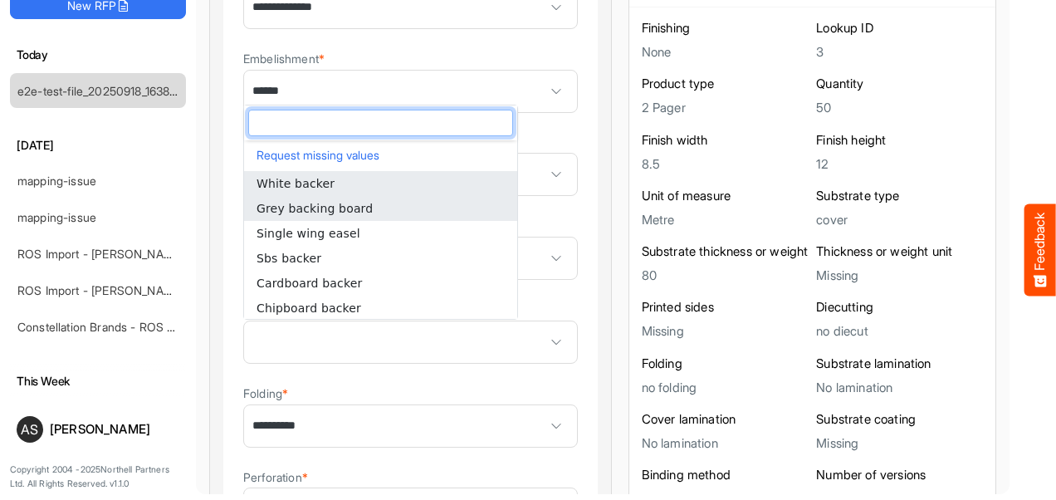
click at [334, 202] on span "Grey backing board" at bounding box center [314, 208] width 116 height 13
type input "**********"
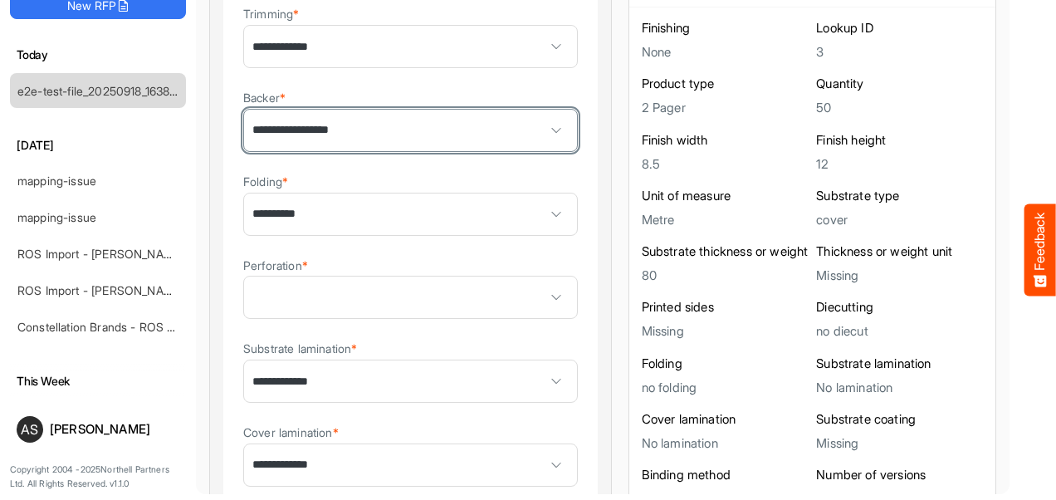
scroll to position [1396, 0]
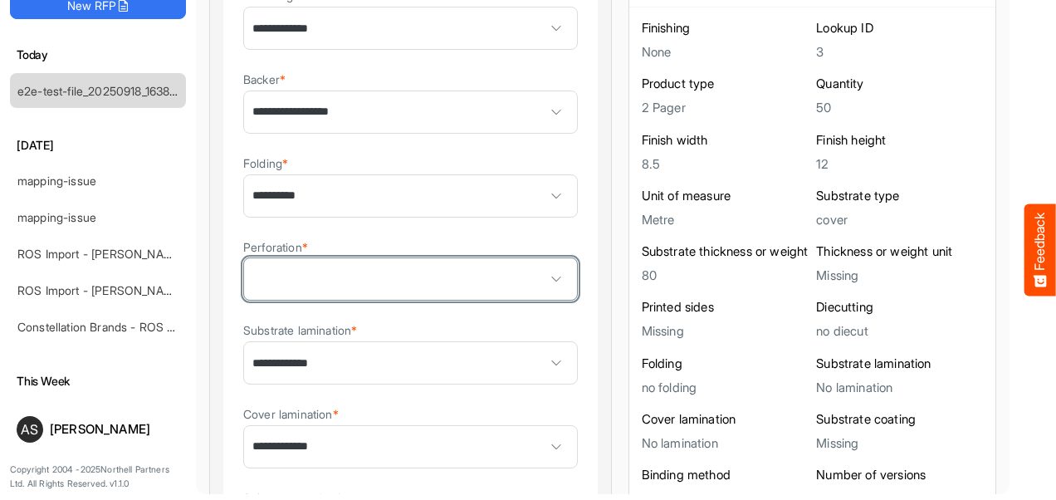
click at [400, 281] on span at bounding box center [410, 278] width 333 height 41
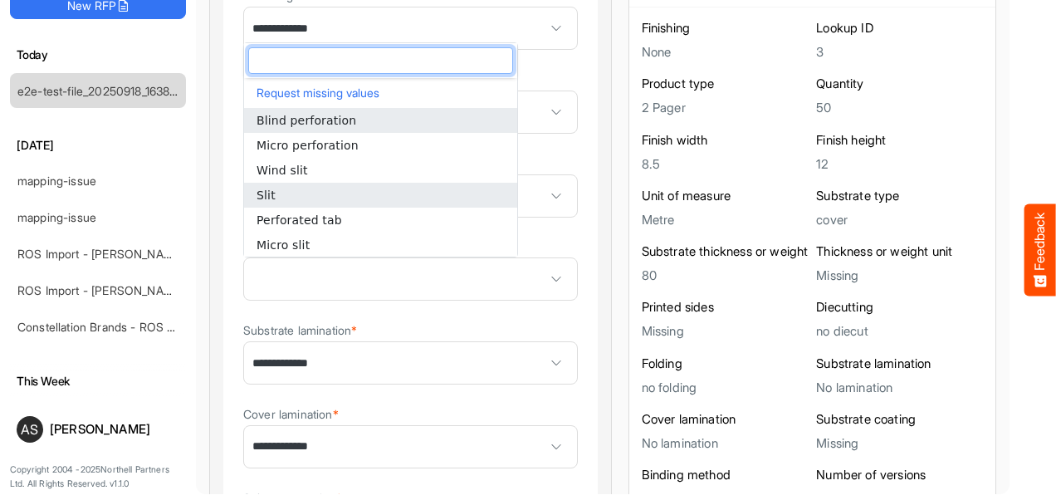
click at [274, 198] on li "Slit" at bounding box center [380, 195] width 273 height 25
type input "****"
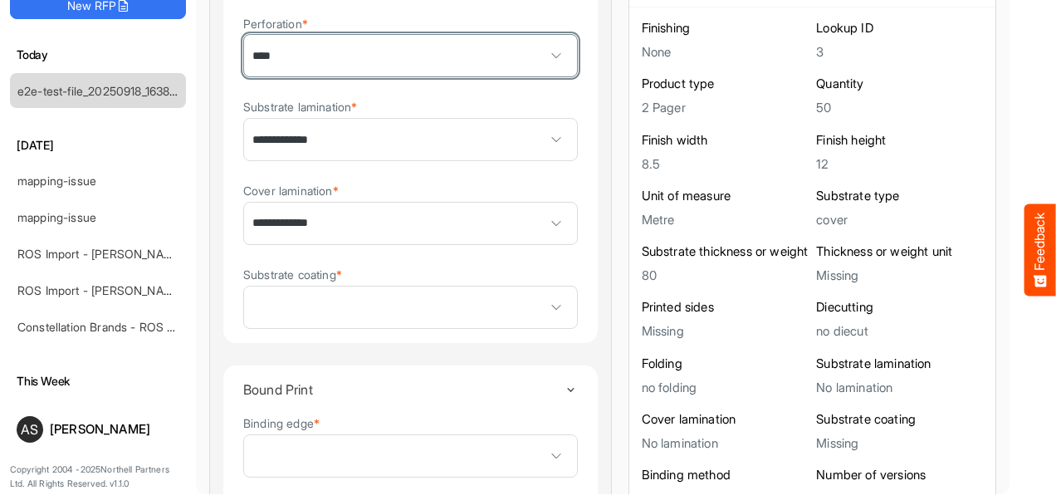
scroll to position [1627, 0]
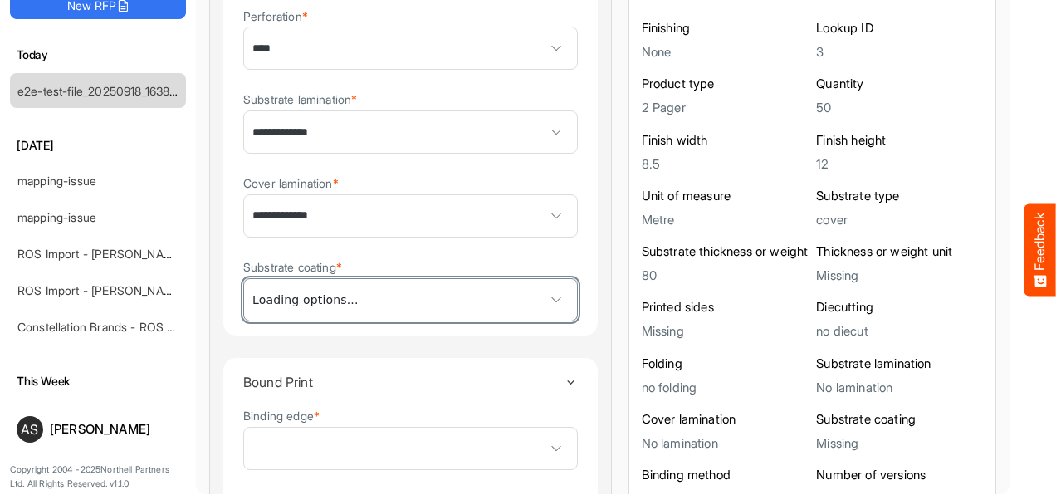
click at [413, 309] on span at bounding box center [410, 299] width 333 height 41
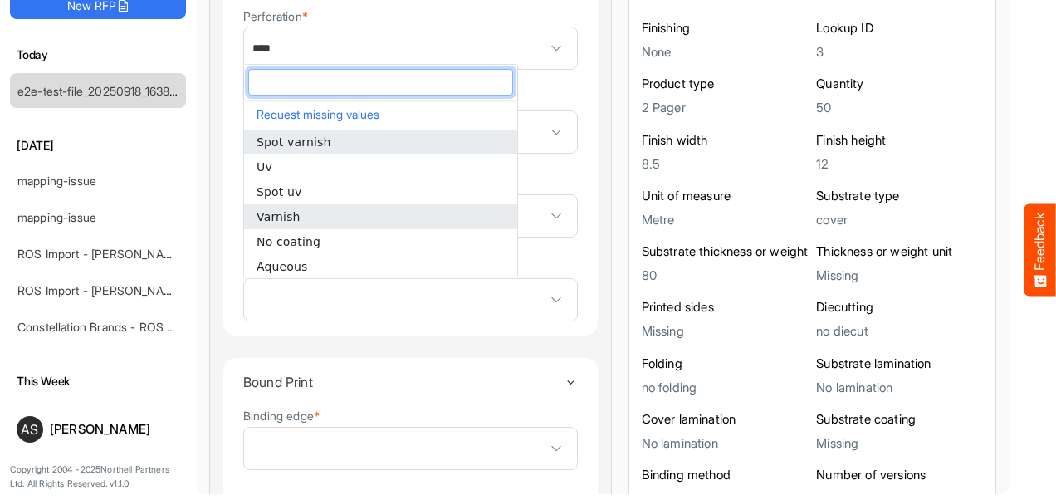
click at [300, 224] on li "Varnish" at bounding box center [380, 216] width 273 height 25
type input "*******"
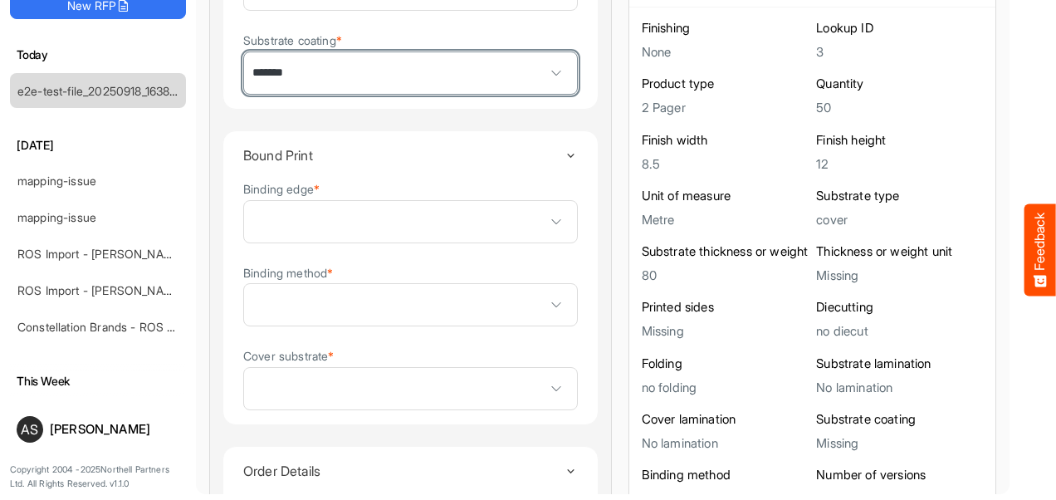
scroll to position [1858, 0]
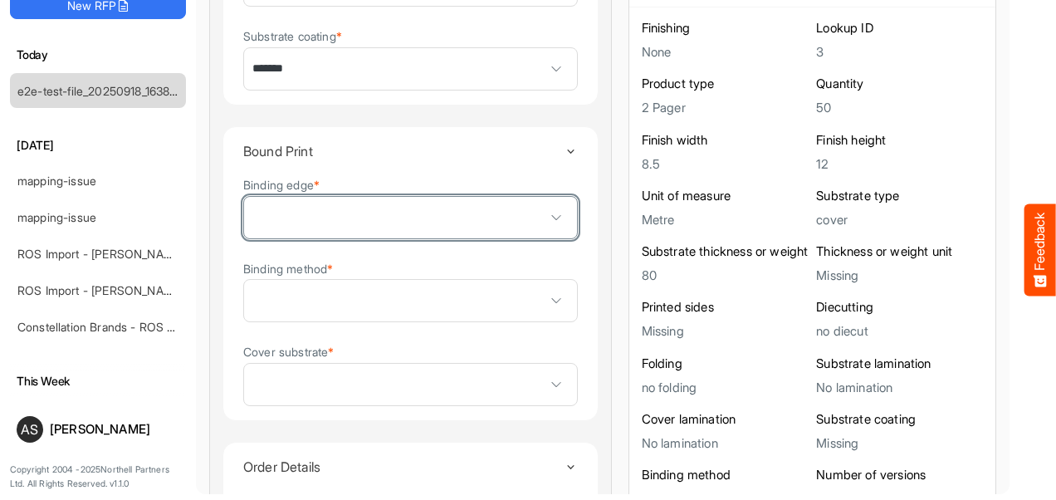
click at [544, 214] on span at bounding box center [556, 217] width 25 height 25
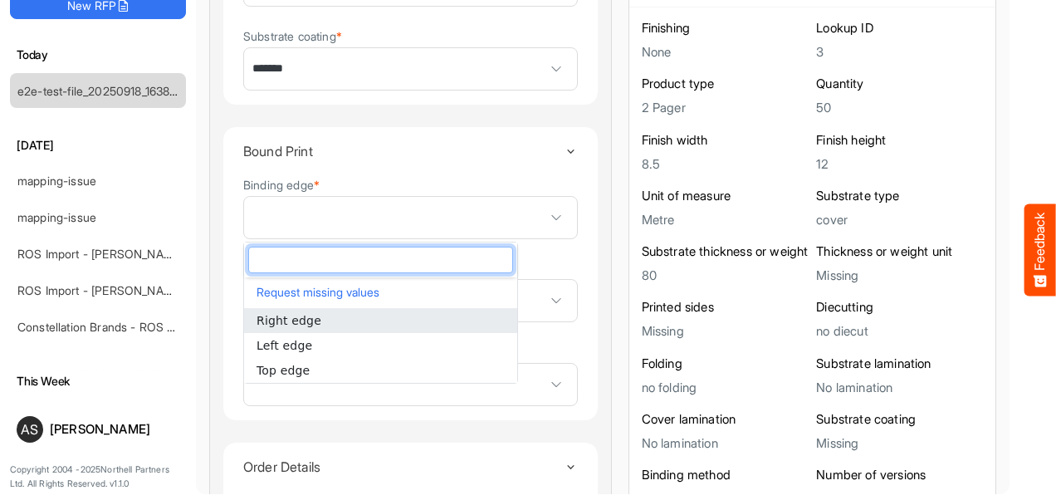
click at [369, 320] on li "Right edge" at bounding box center [380, 320] width 273 height 25
type input "**********"
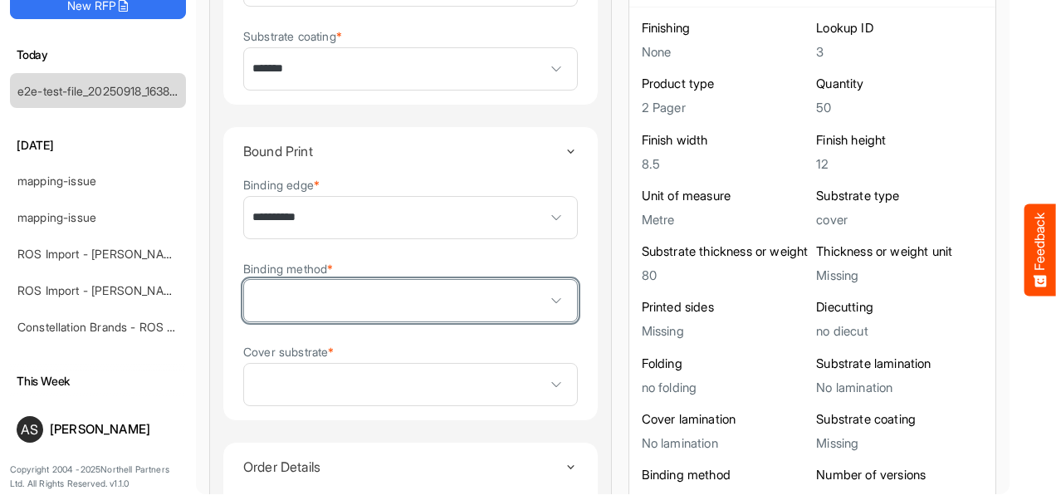
click at [377, 320] on span at bounding box center [410, 300] width 333 height 41
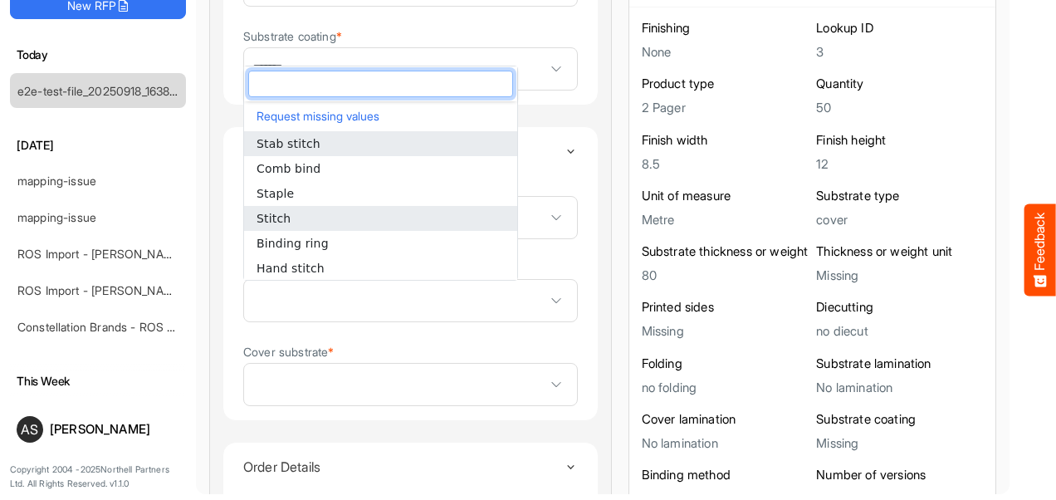
click at [281, 220] on span "Stitch" at bounding box center [273, 218] width 34 height 13
type input "******"
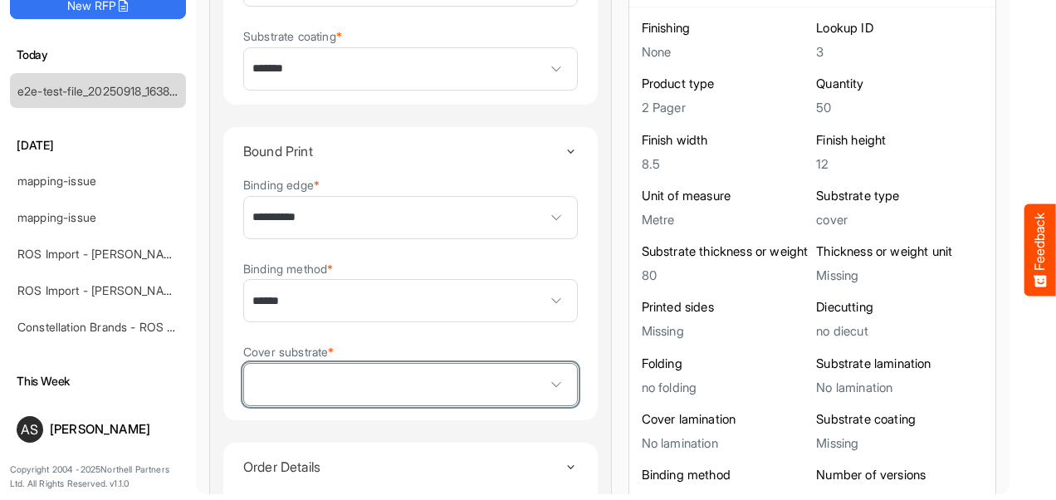
click at [333, 368] on span at bounding box center [410, 384] width 333 height 41
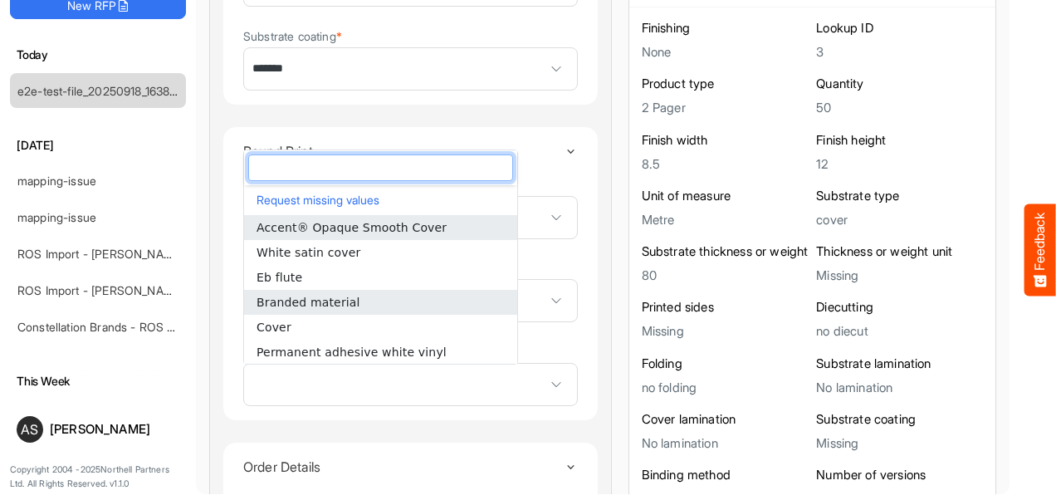
click at [300, 292] on li "Branded material" at bounding box center [380, 302] width 273 height 25
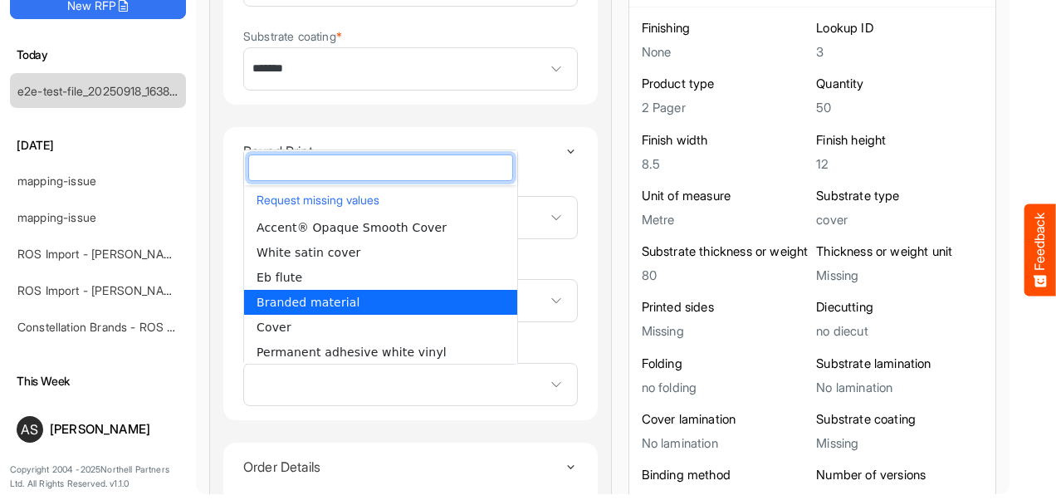
type input "**********"
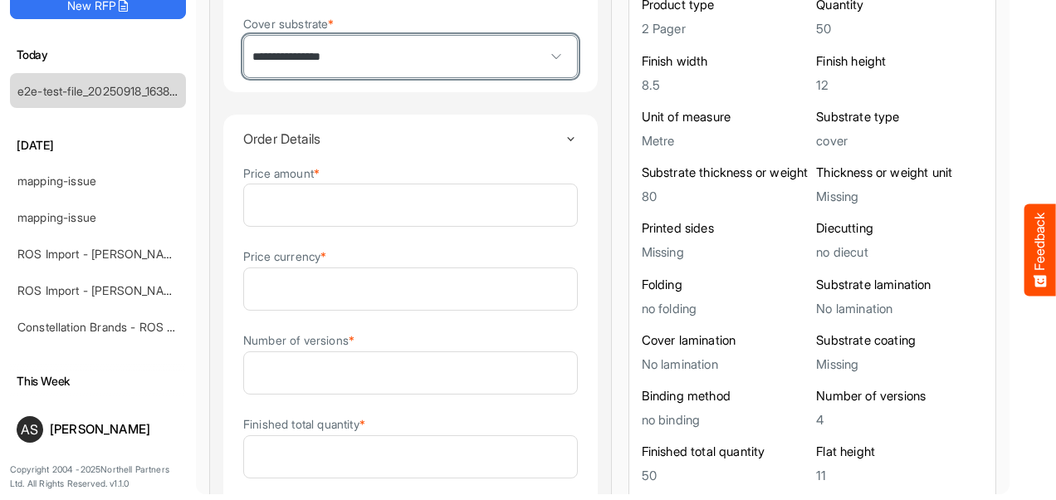
scroll to position [2216, 0]
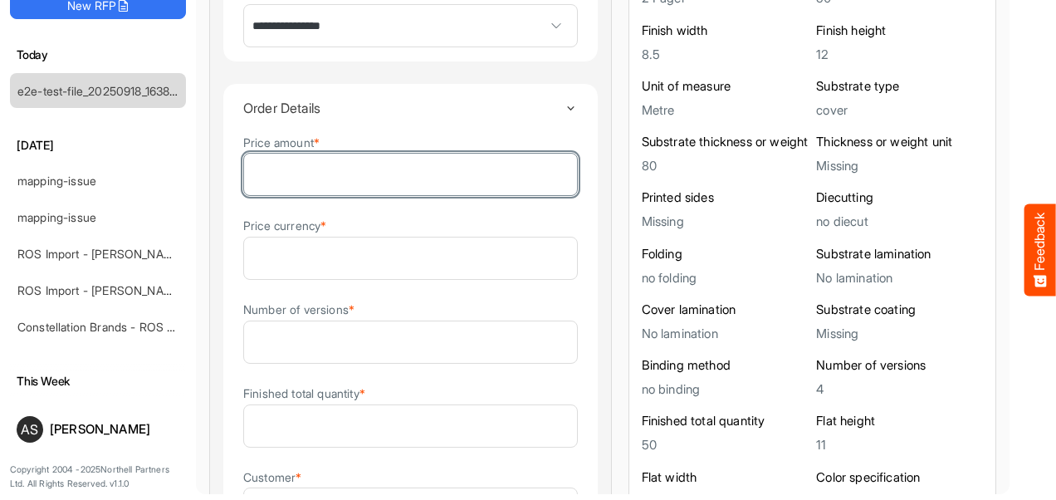
click at [475, 179] on input "Price amount *" at bounding box center [410, 174] width 333 height 41
click at [438, 176] on input "Price amount *" at bounding box center [410, 174] width 333 height 41
type input "***"
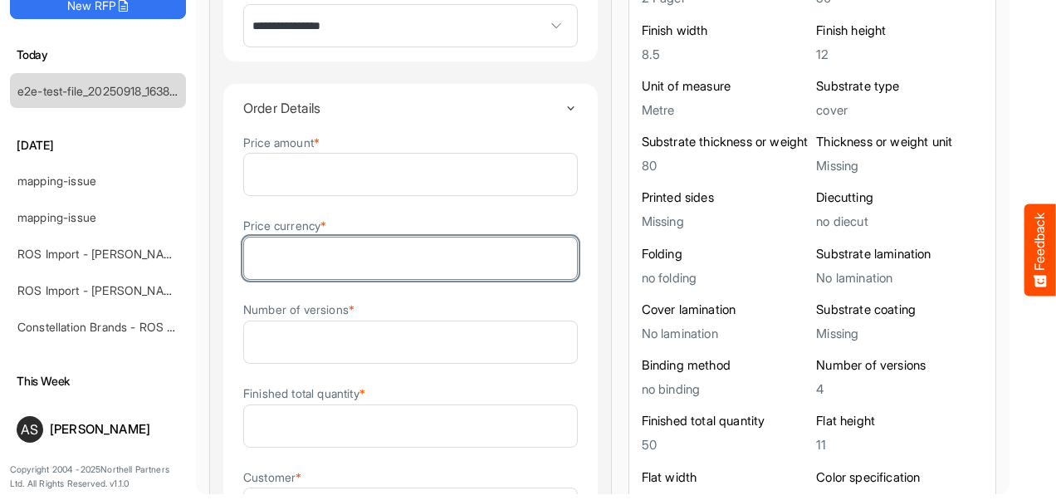
click at [385, 262] on input "Price currency *" at bounding box center [410, 257] width 333 height 41
type input "*"
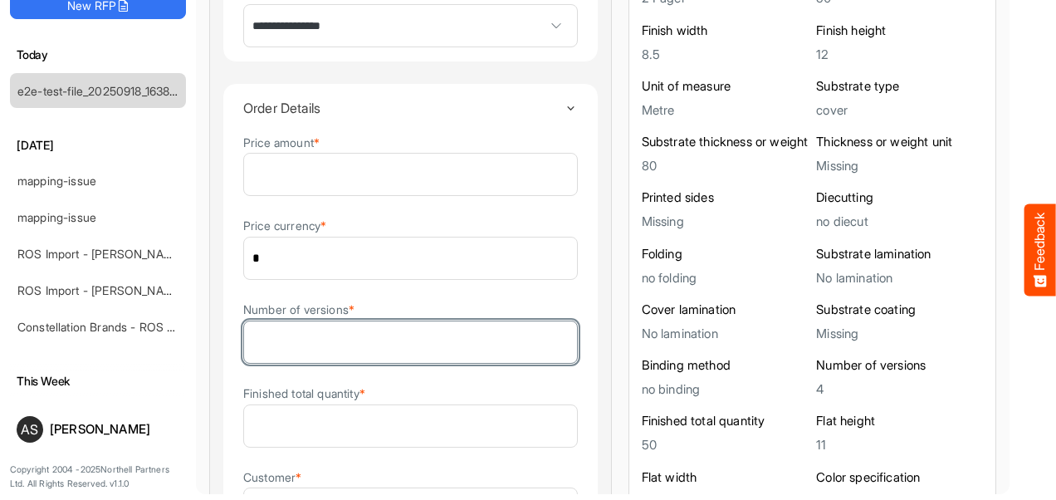
click at [398, 342] on input "*" at bounding box center [410, 341] width 333 height 41
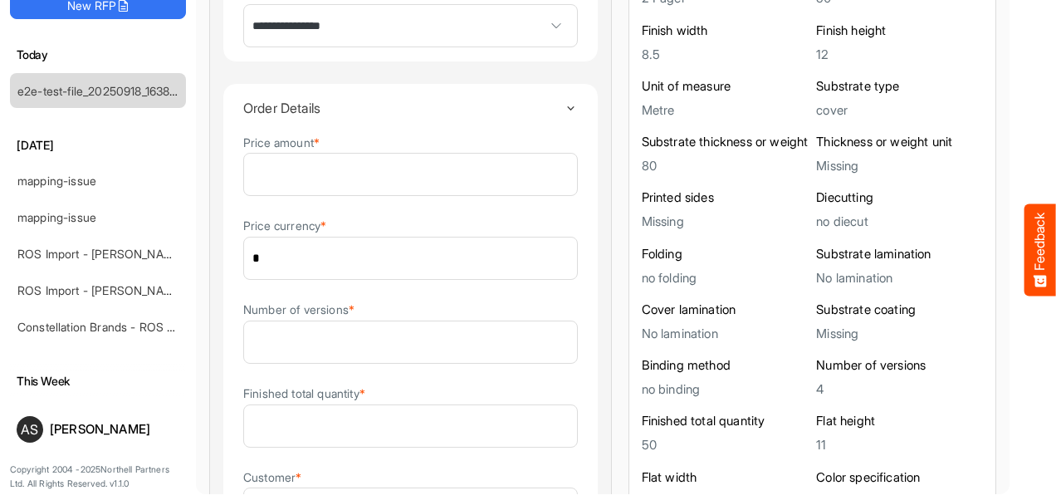
drag, startPoint x: 984, startPoint y: 322, endPoint x: 997, endPoint y: 362, distance: 42.0
click at [1009, 362] on div at bounding box center [1032, 219] width 46 height 563
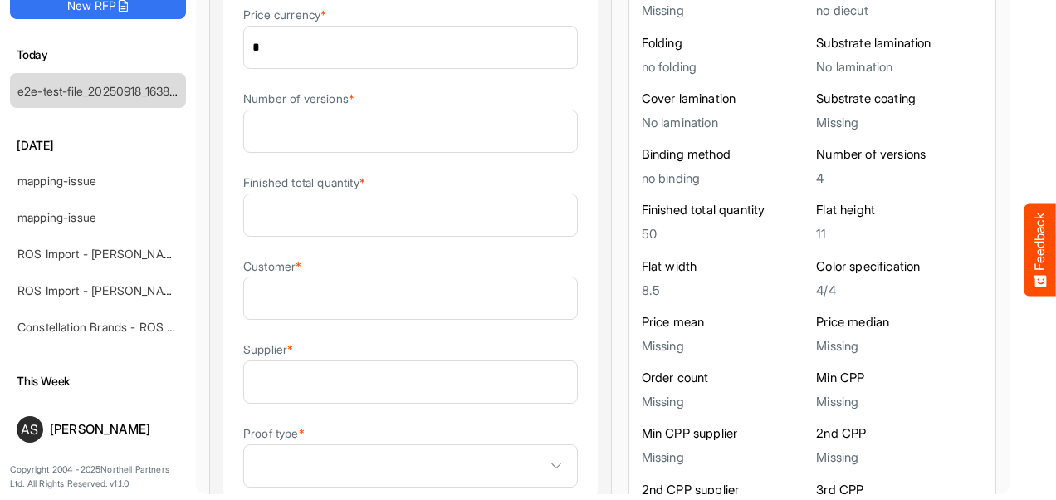
scroll to position [2439, 0]
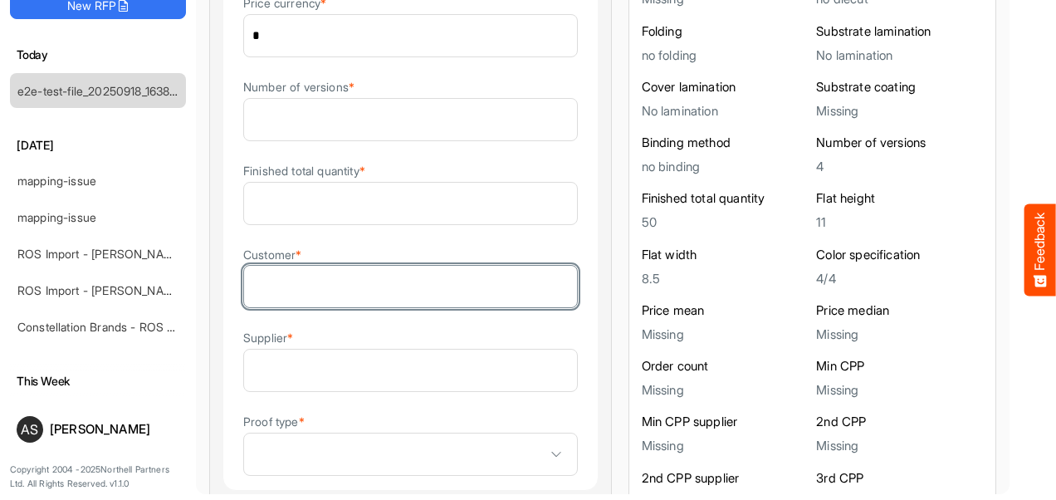
click at [457, 295] on input "Customer *" at bounding box center [410, 286] width 333 height 41
type input "***"
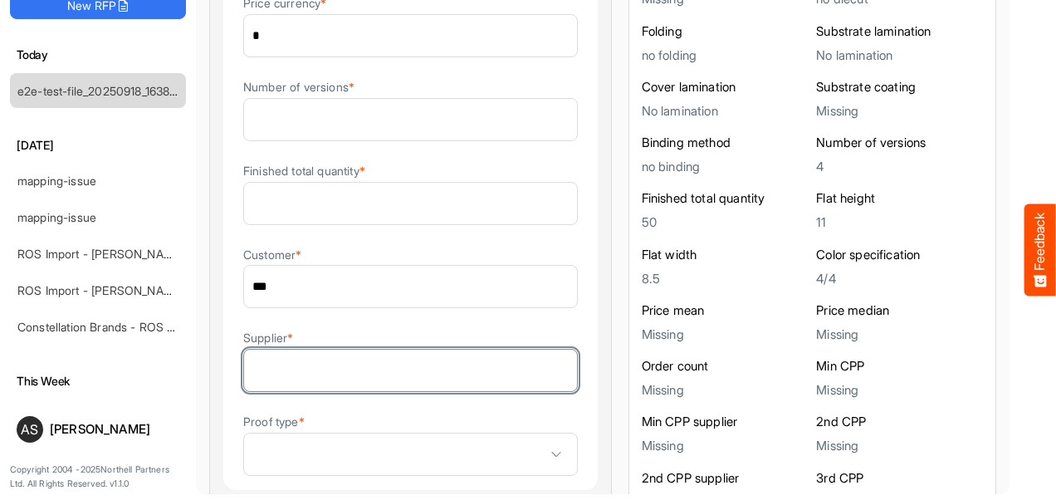
click at [345, 377] on input "Supplier *" at bounding box center [410, 369] width 333 height 41
type input "***"
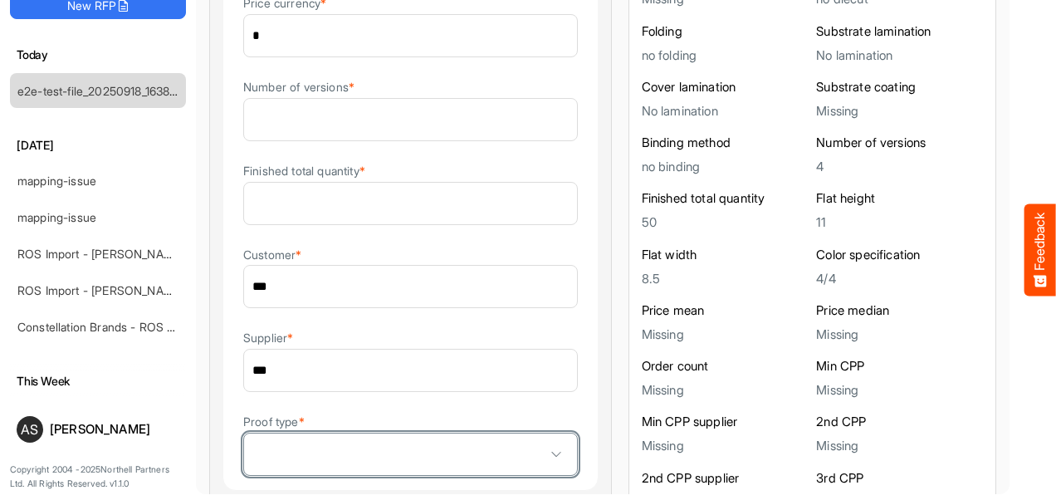
click at [324, 448] on span at bounding box center [410, 453] width 333 height 41
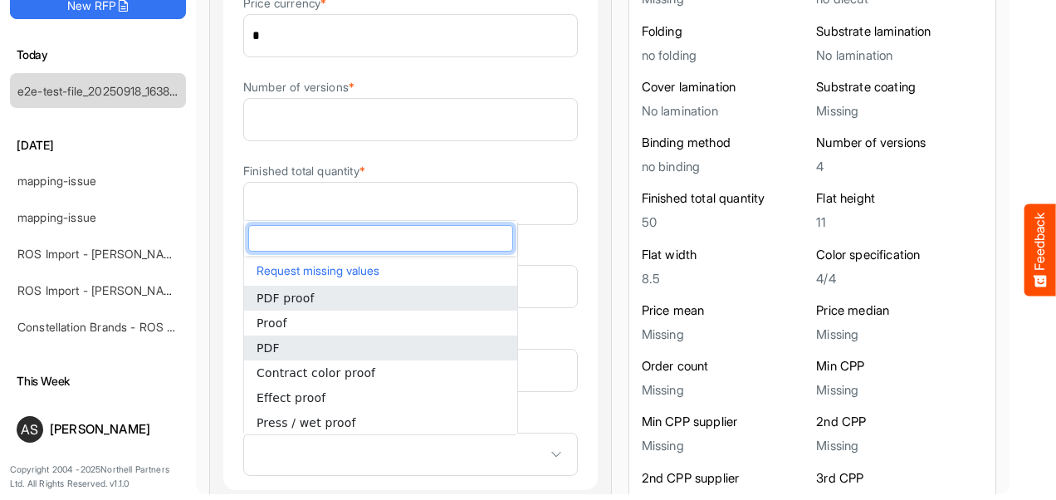
click at [274, 352] on span "PDF" at bounding box center [267, 347] width 23 height 13
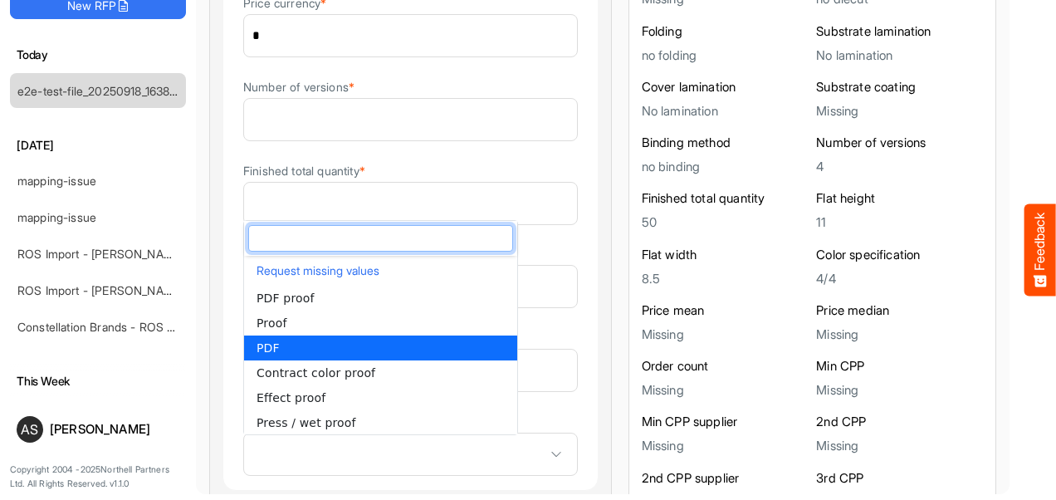
type input "***"
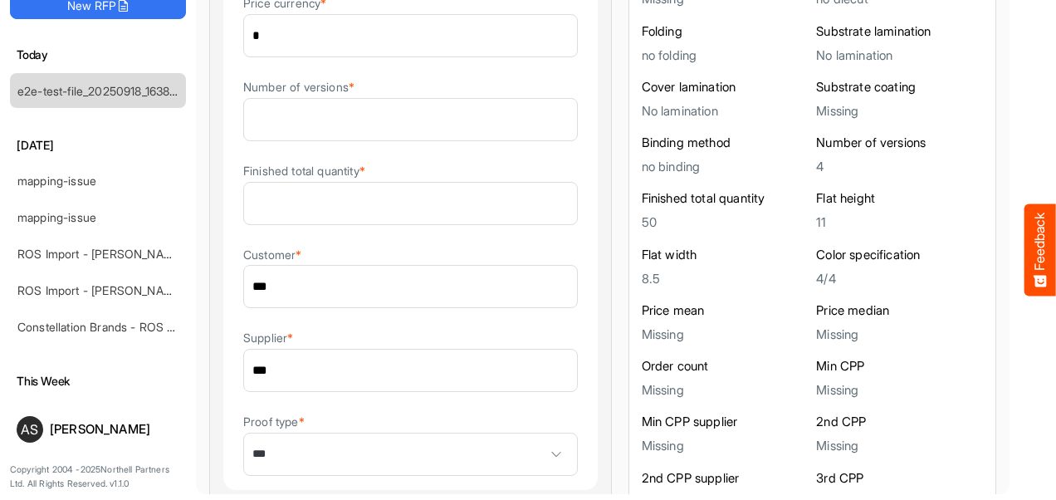
drag, startPoint x: 989, startPoint y: 383, endPoint x: 1018, endPoint y: 458, distance: 79.9
click at [1018, 458] on div at bounding box center [1032, 219] width 46 height 563
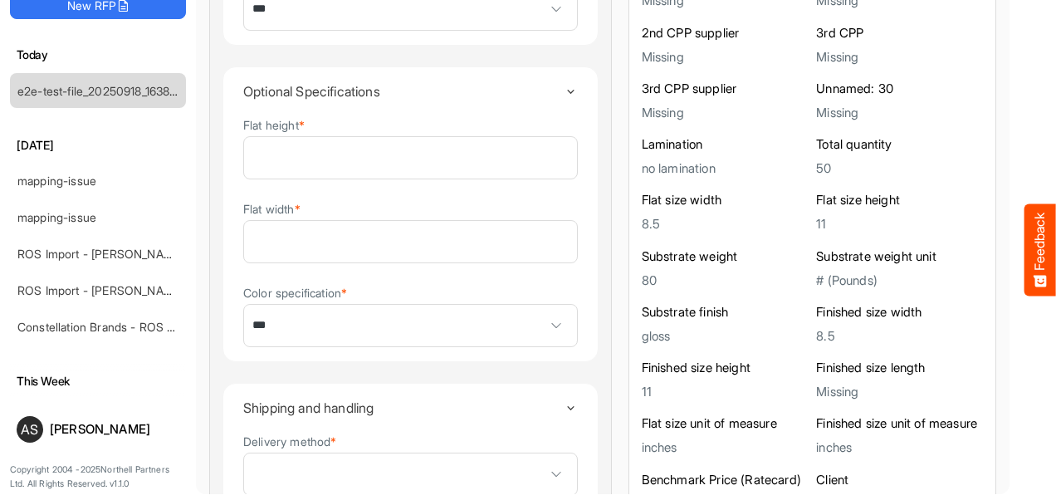
scroll to position [2929, 0]
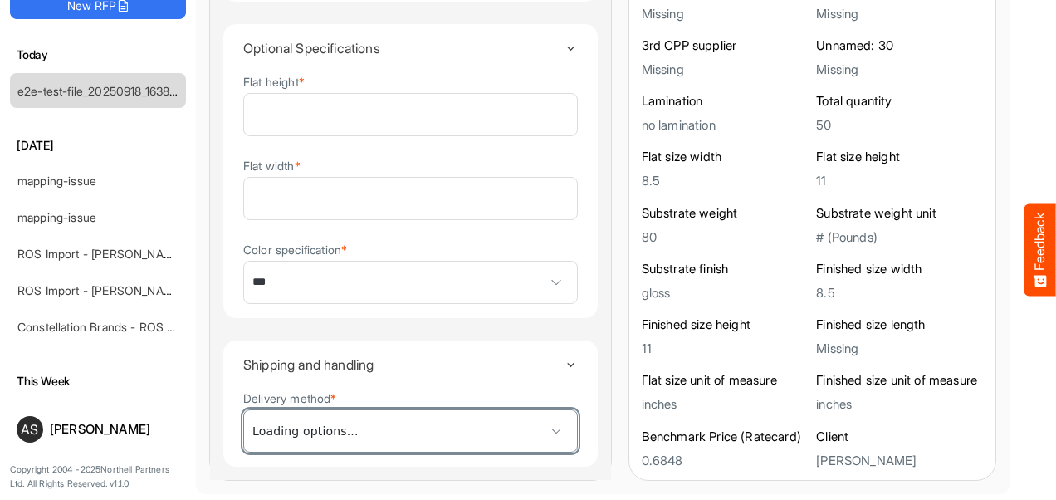
click at [468, 438] on span at bounding box center [410, 430] width 333 height 41
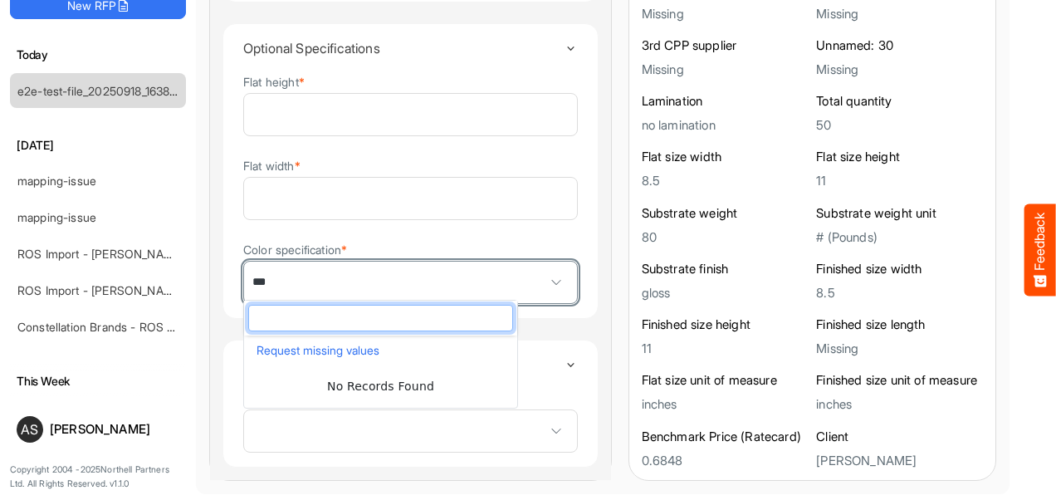
click at [275, 285] on span "***" at bounding box center [410, 281] width 333 height 41
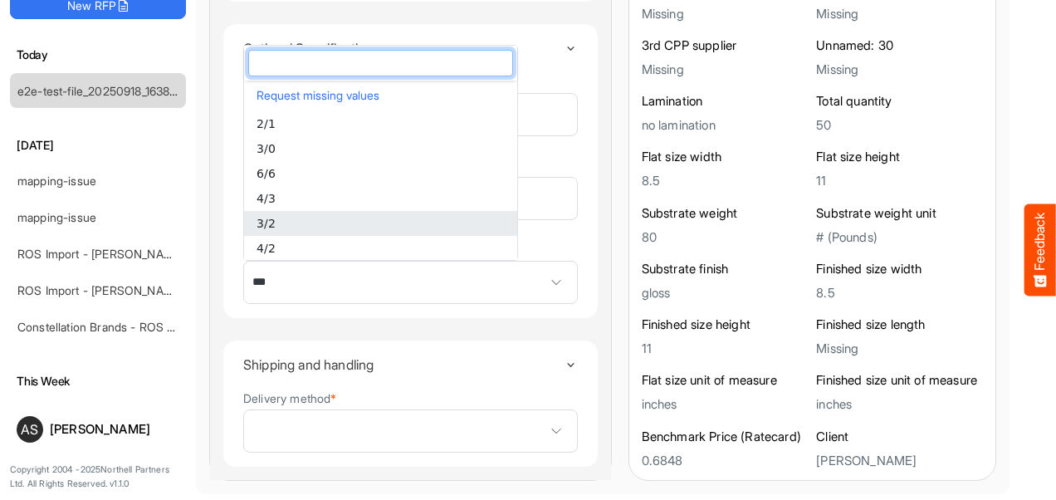
click at [266, 217] on span "3/2" at bounding box center [265, 223] width 19 height 13
type input "***"
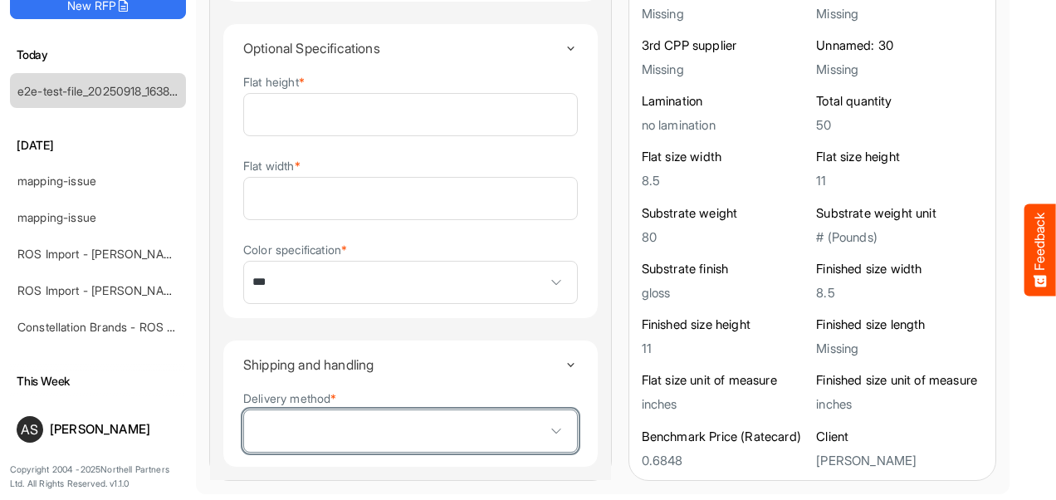
drag, startPoint x: 989, startPoint y: 423, endPoint x: 309, endPoint y: 432, distance: 680.6
click at [309, 432] on span at bounding box center [410, 430] width 333 height 41
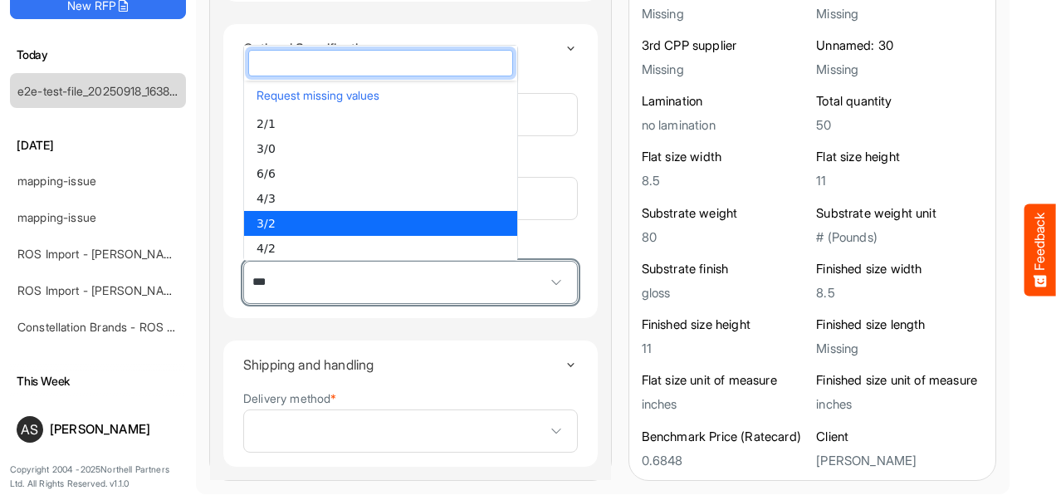
click at [254, 292] on span "***" at bounding box center [410, 281] width 333 height 41
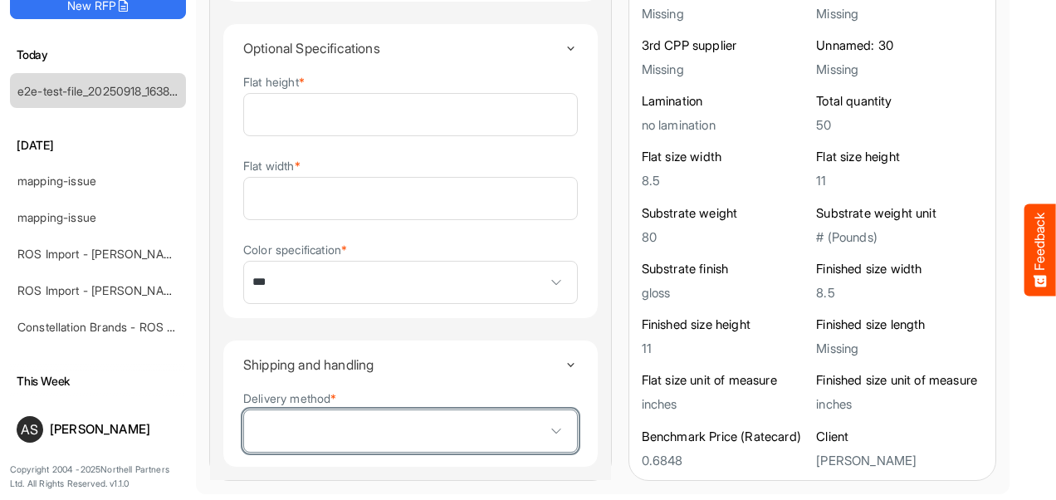
click at [267, 426] on span at bounding box center [410, 430] width 333 height 41
click at [386, 430] on span at bounding box center [410, 430] width 333 height 41
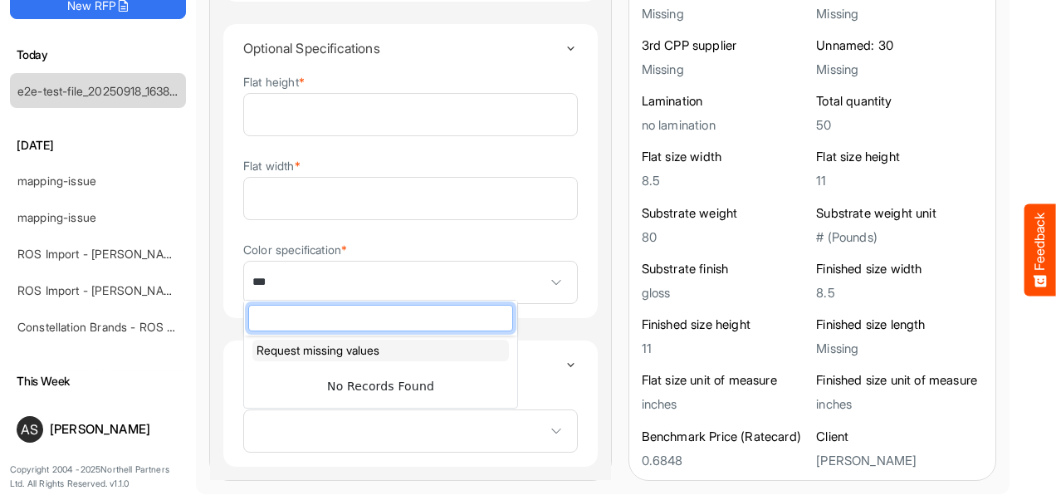
click at [353, 347] on button "Request missing values" at bounding box center [380, 350] width 256 height 22
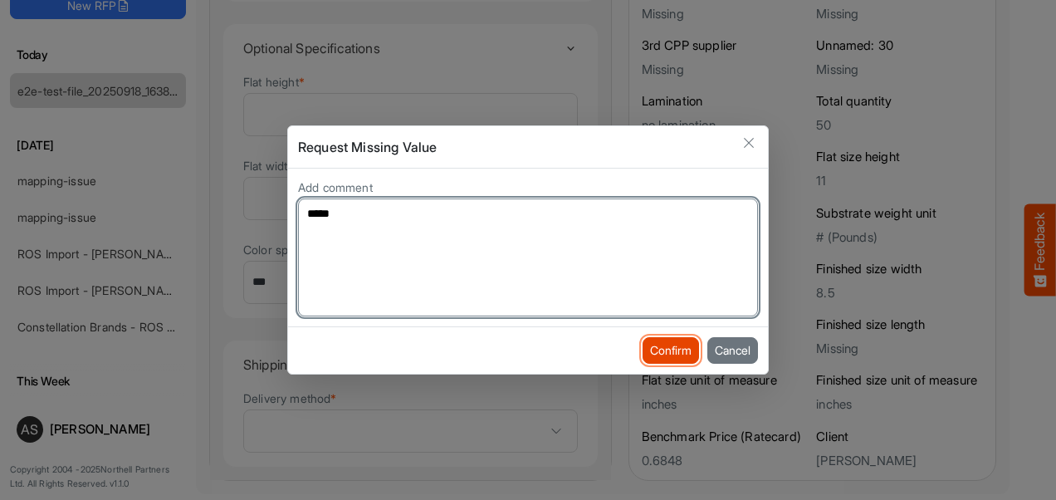
type textarea "****"
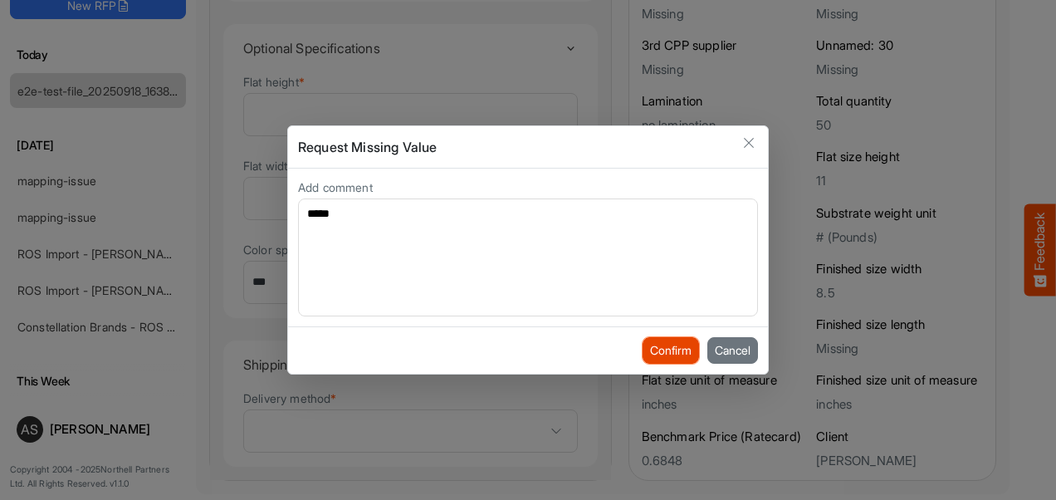
click at [664, 354] on button "Confirm" at bounding box center [670, 350] width 56 height 27
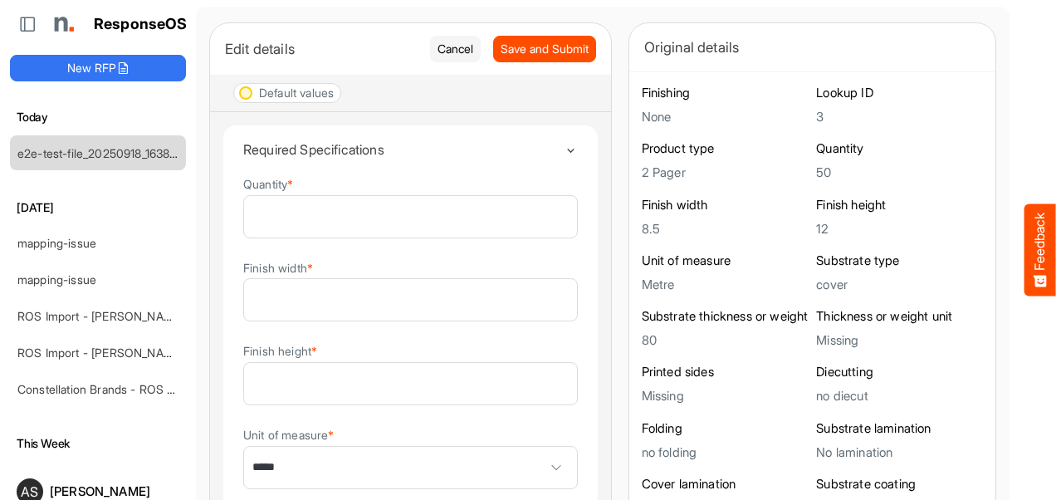
scroll to position [0, 0]
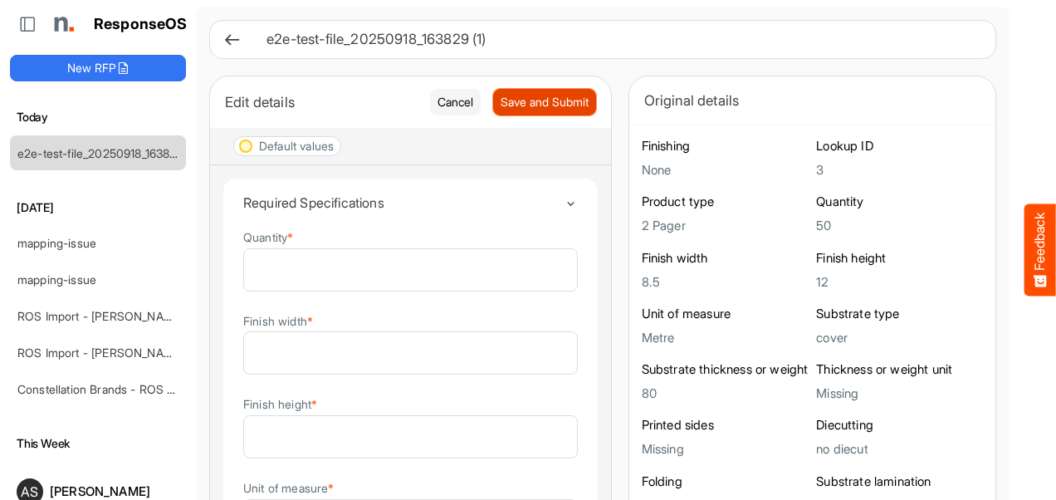
click at [525, 110] on span "Save and Submit" at bounding box center [544, 102] width 88 height 18
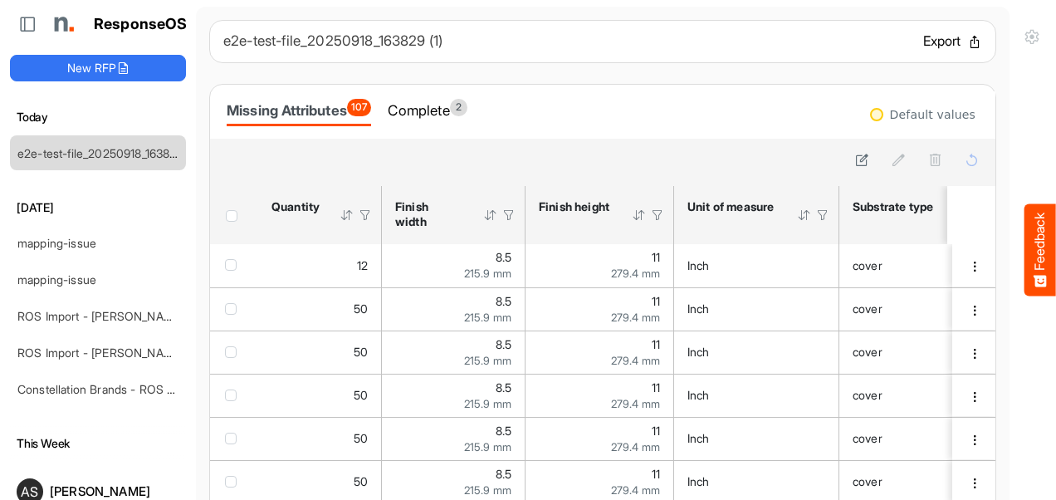
click at [923, 39] on button "Export" at bounding box center [952, 42] width 59 height 22
click at [523, 32] on div "e2e-test-file_20250918_163829 (1) Export" at bounding box center [602, 42] width 759 height 22
click at [448, 115] on div "Complete 2" at bounding box center [427, 110] width 79 height 23
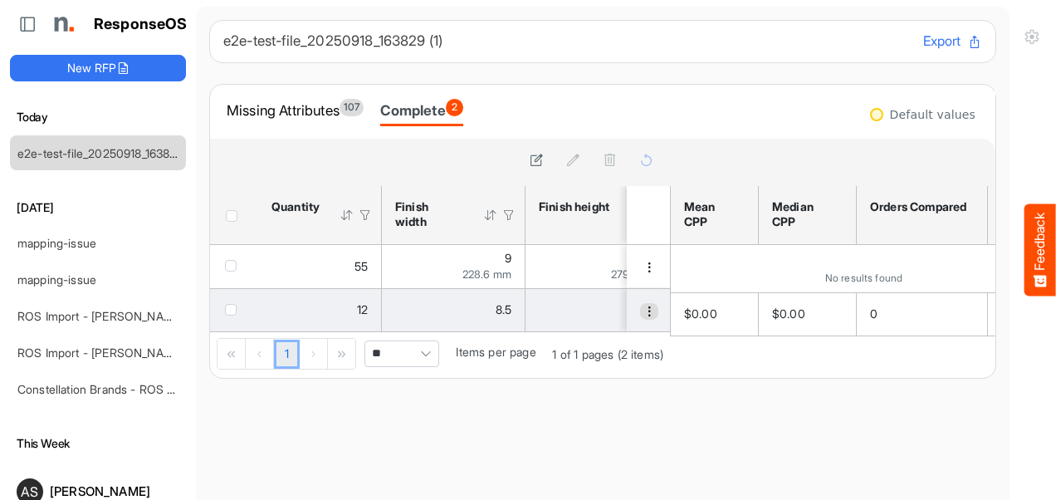
click at [643, 312] on span "dropdownbutton" at bounding box center [649, 311] width 12 height 12
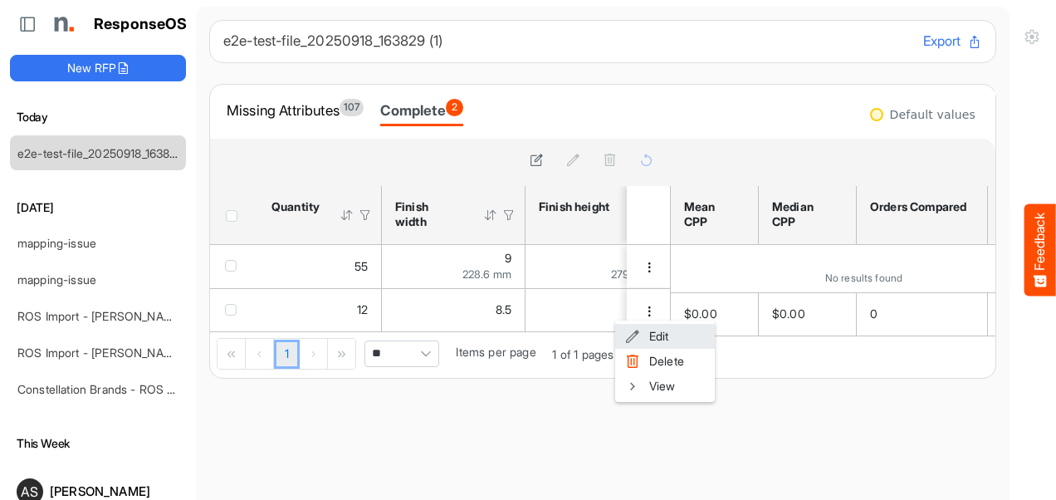
click at [630, 339] on span at bounding box center [632, 336] width 15 height 25
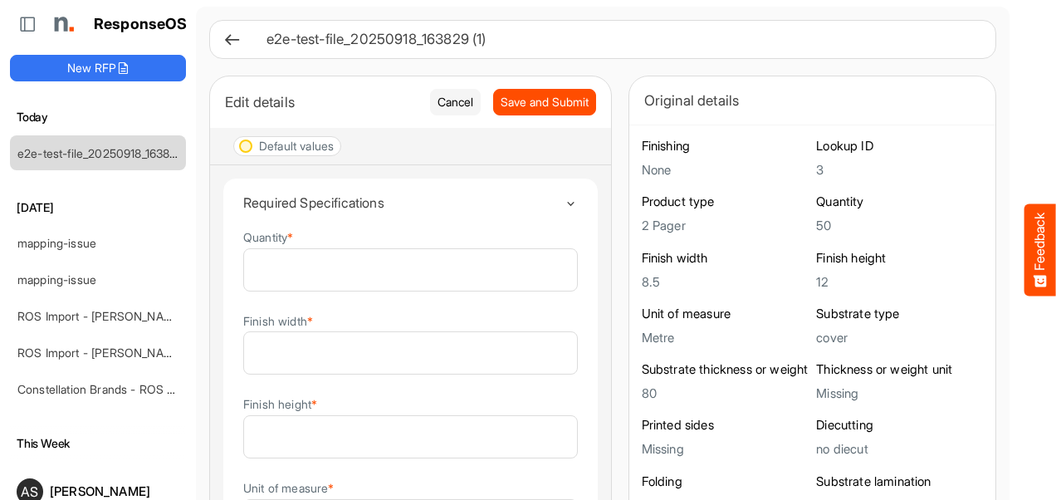
click at [223, 41] on icon at bounding box center [231, 39] width 17 height 17
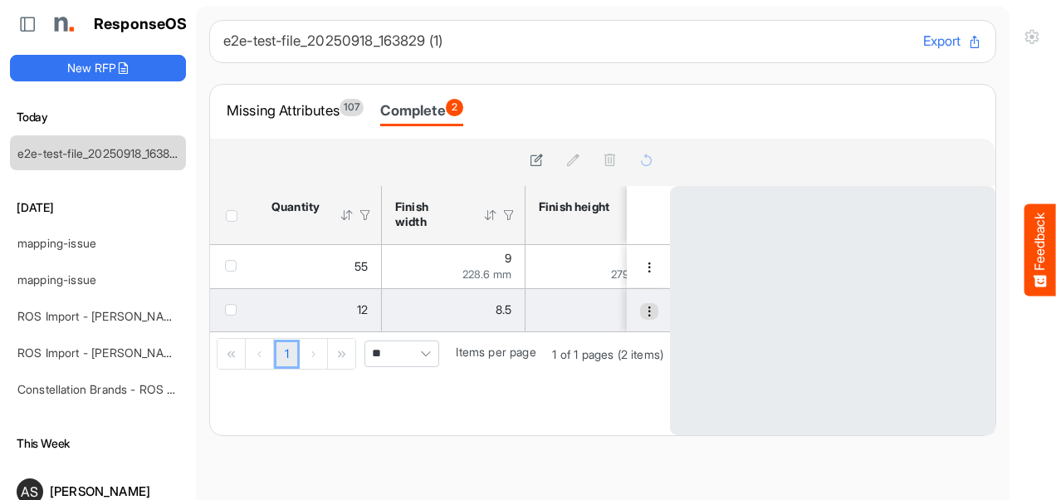
click at [627, 318] on td "d9320ac3-a211-4384-bd1c-511a2469f38f is template cell Column Header" at bounding box center [650, 309] width 46 height 43
click at [640, 316] on button "dropdownbutton" at bounding box center [649, 311] width 18 height 17
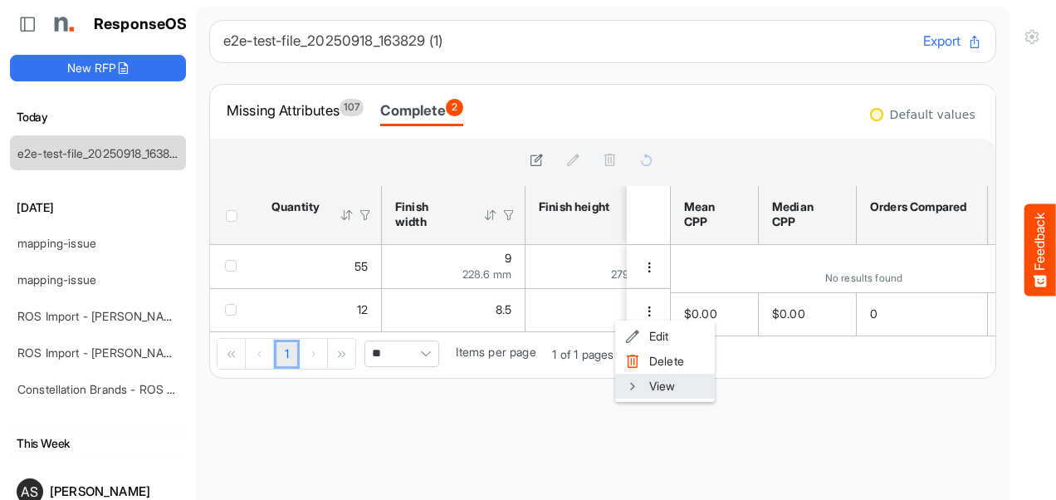
click at [654, 383] on li "View" at bounding box center [665, 385] width 100 height 25
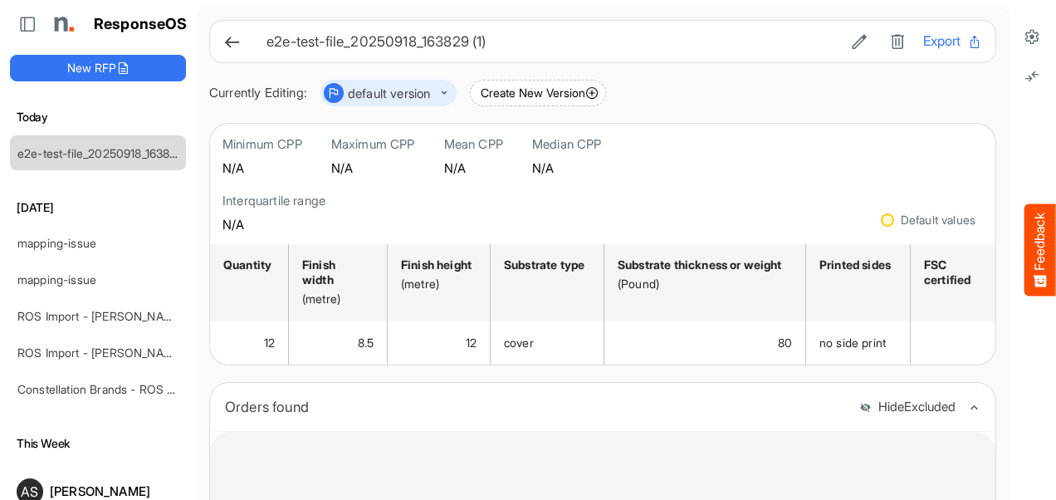
drag, startPoint x: 339, startPoint y: 373, endPoint x: 361, endPoint y: 376, distance: 21.7
click at [361, 376] on div "e2e-test-file_20250918_163829 (1) Export Currently Editing: default version Cre…" at bounding box center [602, 384] width 787 height 728
click at [558, 90] on button "Create New Version" at bounding box center [538, 93] width 136 height 27
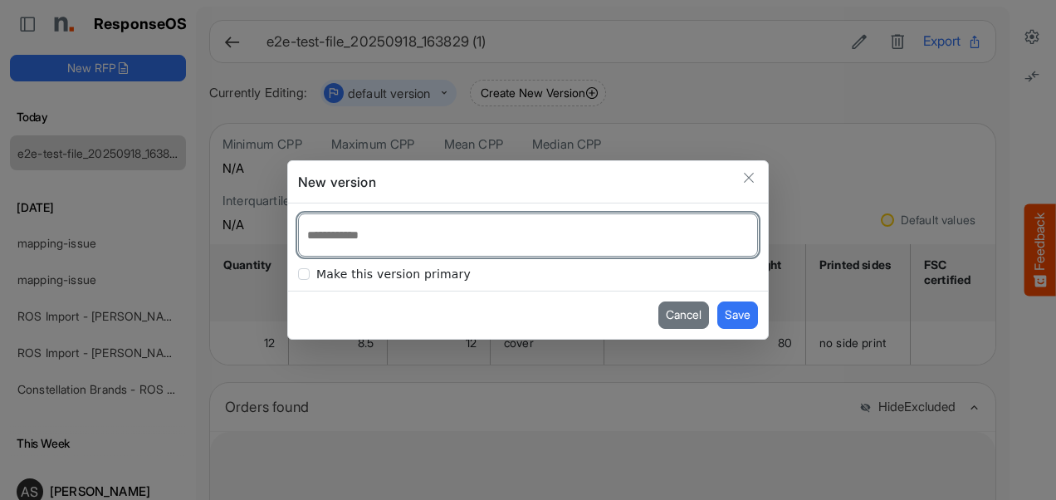
drag, startPoint x: 558, startPoint y: 90, endPoint x: 480, endPoint y: 229, distance: 159.1
click at [480, 229] on input at bounding box center [528, 234] width 458 height 41
type input "**"
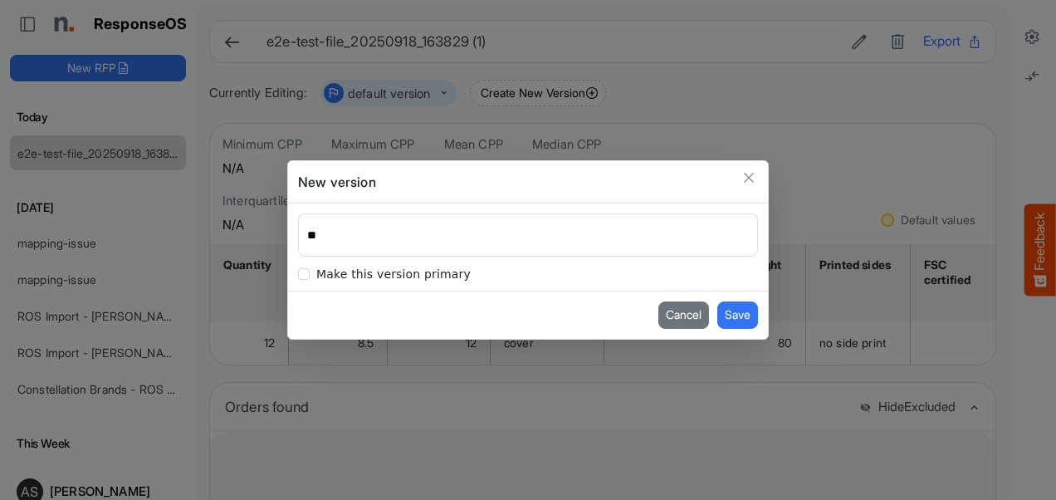
click at [307, 271] on span at bounding box center [304, 274] width 12 height 12
click at [744, 318] on button "Save" at bounding box center [737, 314] width 41 height 27
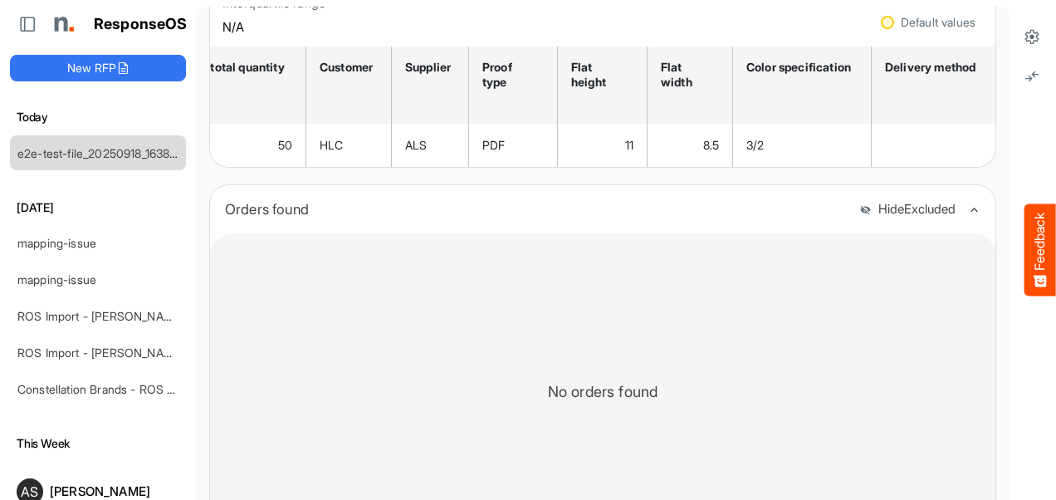
click at [859, 217] on button "Hide Excluded" at bounding box center [907, 210] width 96 height 14
click at [854, 217] on button "Show Excluded" at bounding box center [904, 210] width 101 height 14
click at [1023, 71] on icon at bounding box center [1031, 76] width 17 height 17
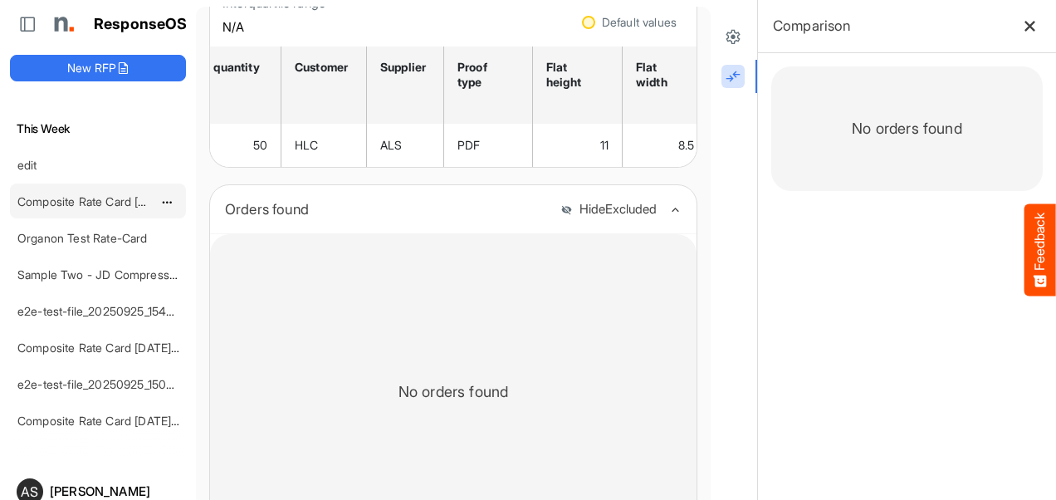
click at [128, 194] on link "Composite Rate Card [DATE]_smaller" at bounding box center [115, 201] width 197 height 14
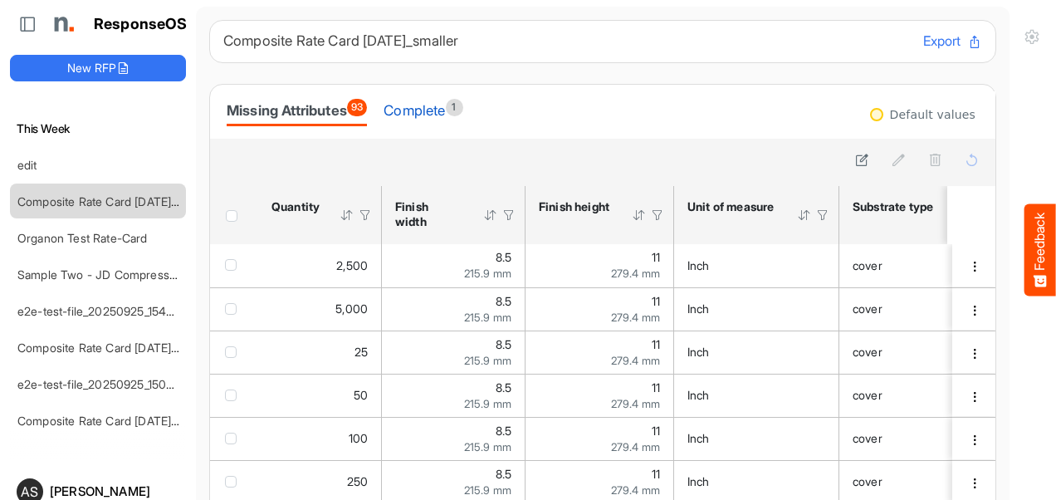
click at [447, 121] on div "Complete 1" at bounding box center [422, 110] width 79 height 23
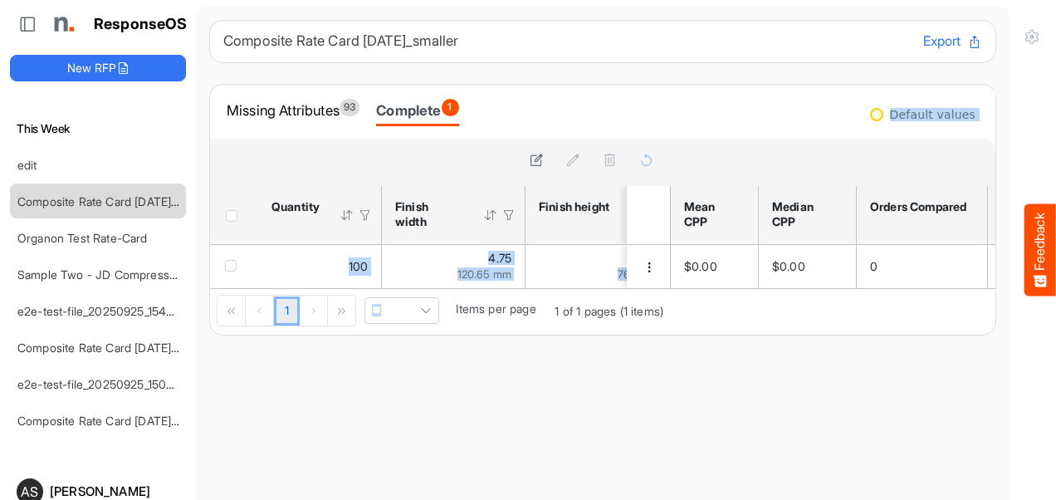
drag, startPoint x: 627, startPoint y: 279, endPoint x: 647, endPoint y: 289, distance: 22.3
click at [647, 289] on div "sfgrid5ehu1mohmzq_header_table Press Enter to sort. Press Alt Down to open filt…" at bounding box center [602, 237] width 785 height 196
click at [90, 345] on div "Composite Rate Card [DATE]_smaller" at bounding box center [85, 346] width 148 height 33
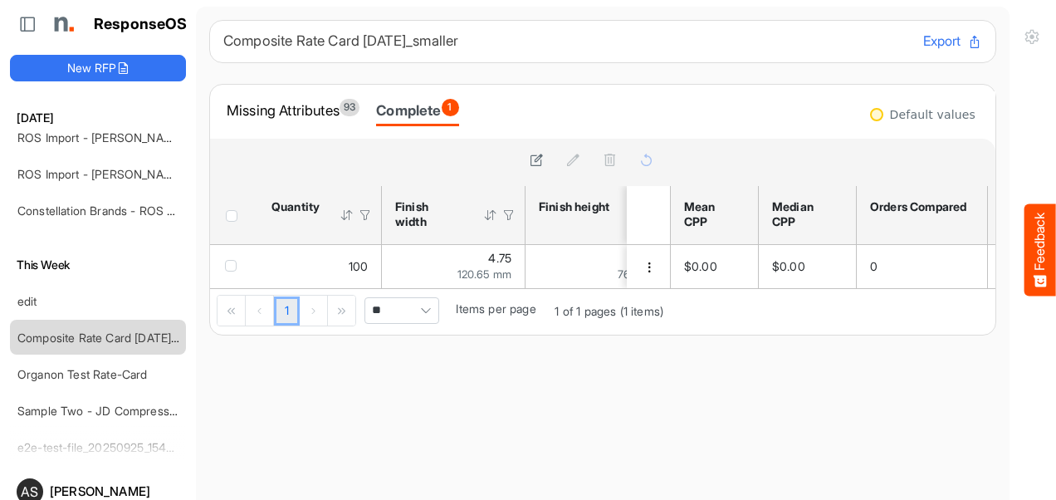
scroll to position [122, 0]
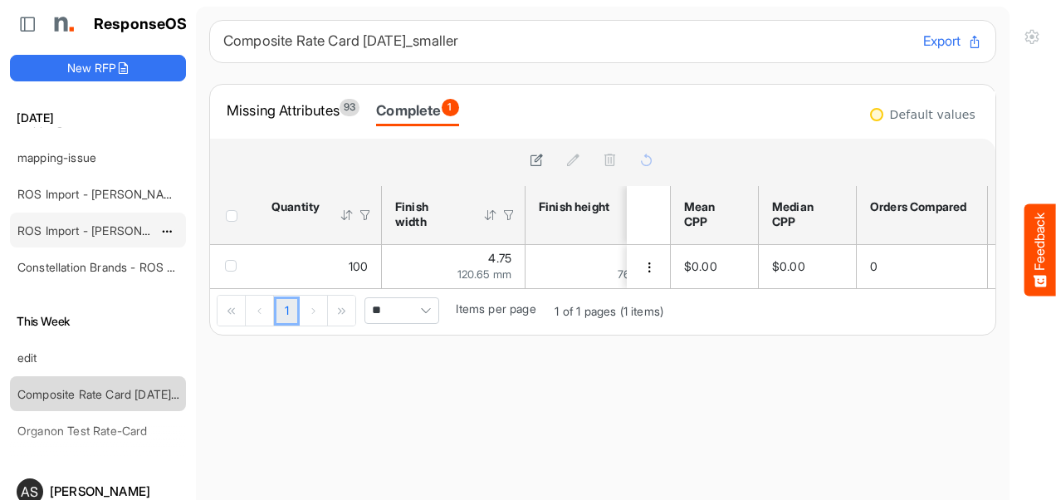
click at [113, 229] on link "ROS Import - [PERSON_NAME] - Final (short)" at bounding box center [137, 230] width 241 height 14
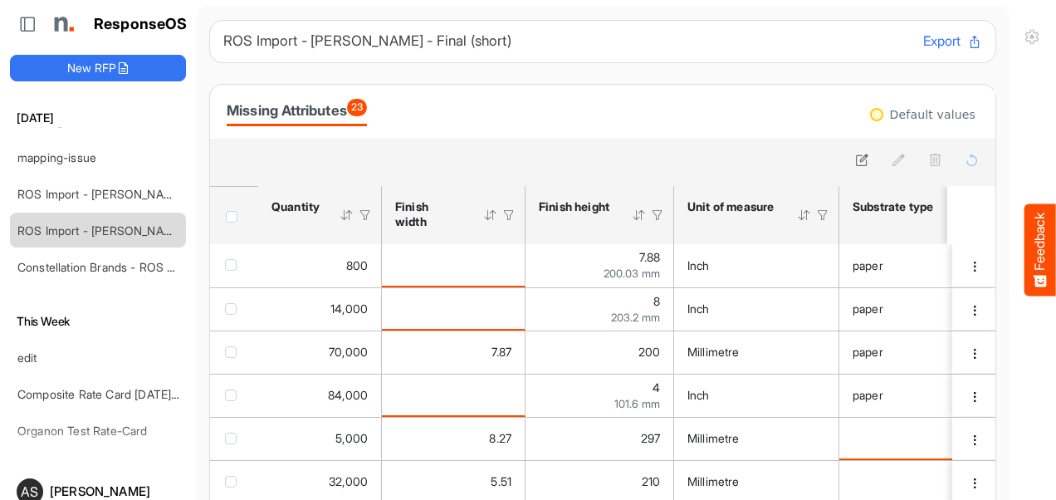
click at [226, 221] on div "Header checkbox" at bounding box center [235, 217] width 18 height 12
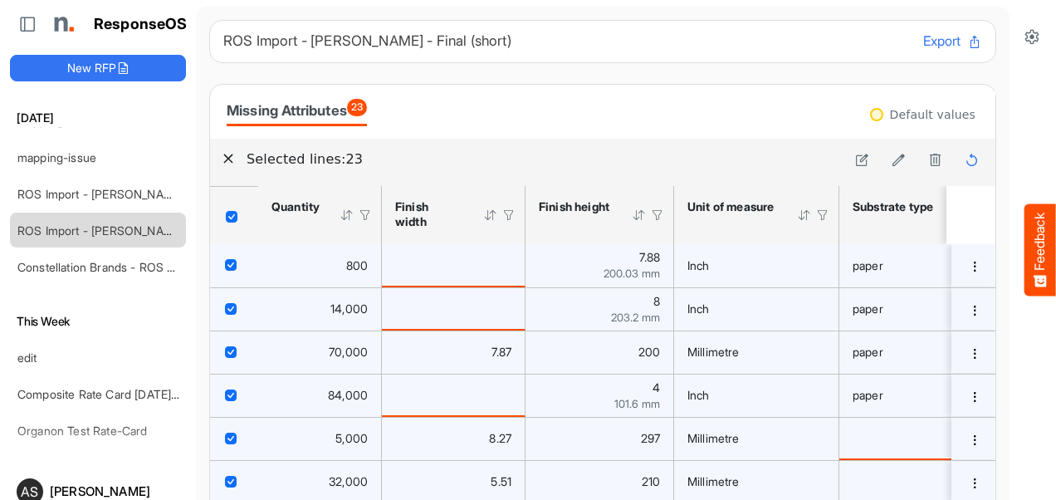
click at [235, 217] on span "Header checkbox" at bounding box center [232, 217] width 12 height 12
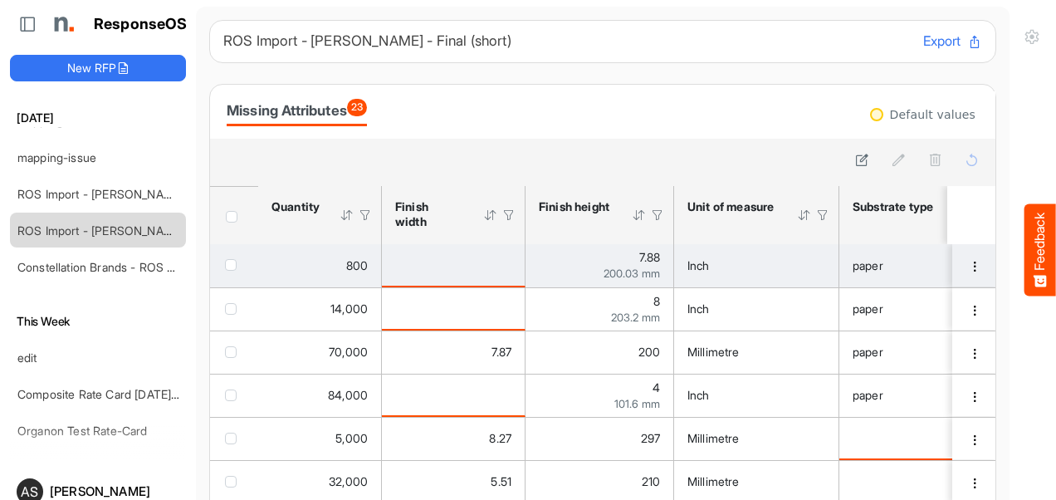
click at [232, 265] on span "checkbox" at bounding box center [231, 265] width 12 height 12
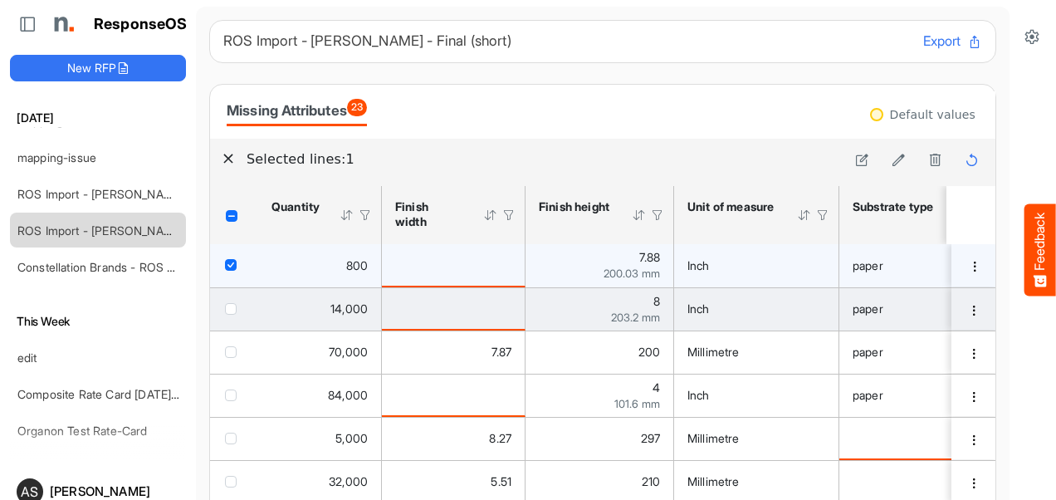
click at [231, 306] on span "checkbox" at bounding box center [231, 309] width 12 height 12
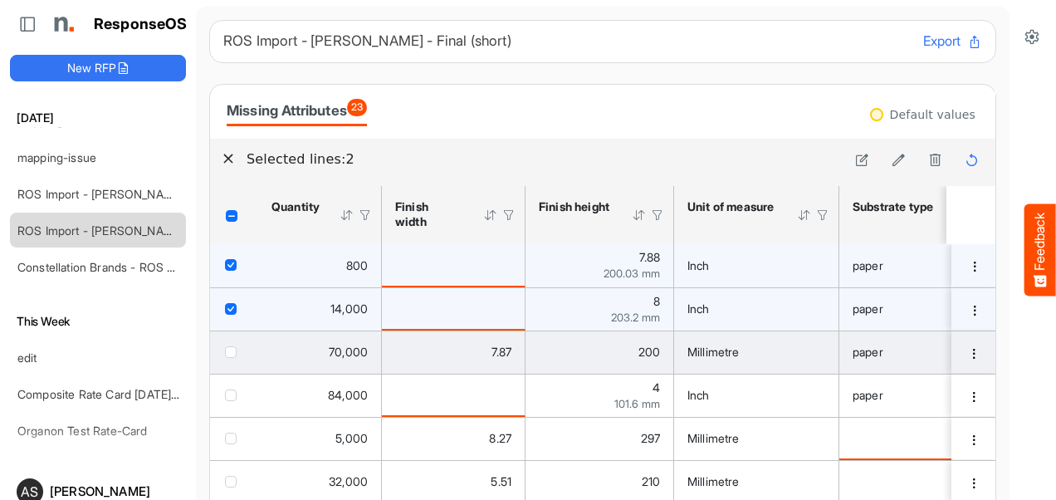
click at [231, 347] on span "checkbox" at bounding box center [231, 352] width 12 height 12
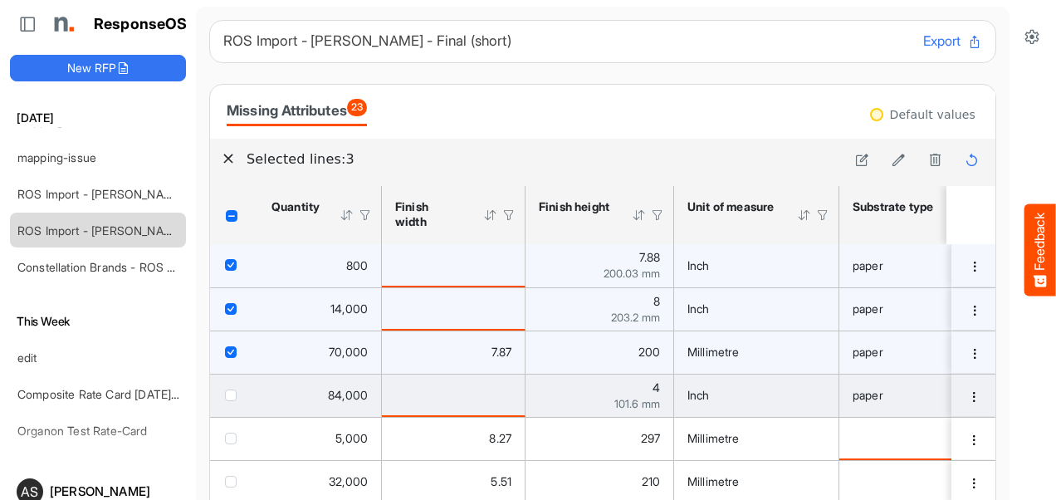
click at [233, 397] on span "checkbox" at bounding box center [231, 395] width 12 height 12
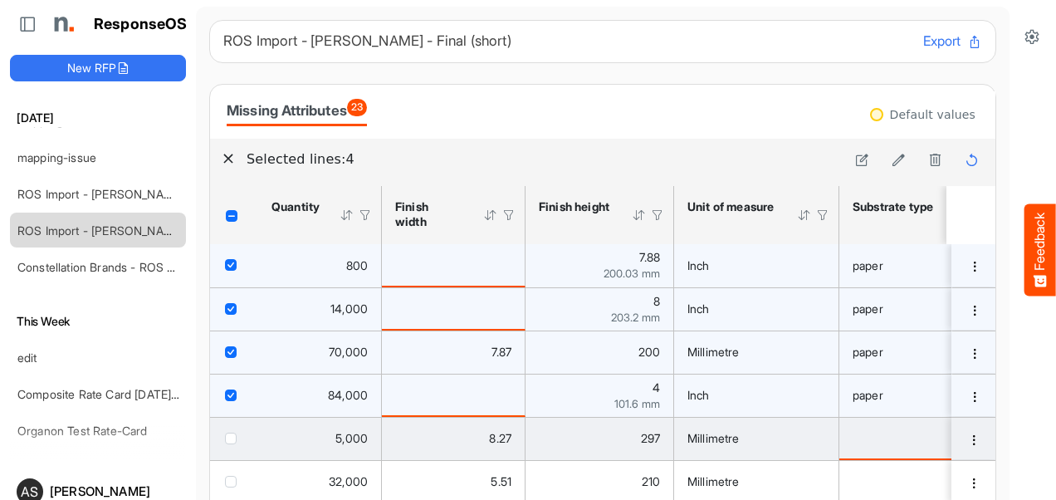
click at [228, 437] on span "checkbox" at bounding box center [231, 438] width 12 height 12
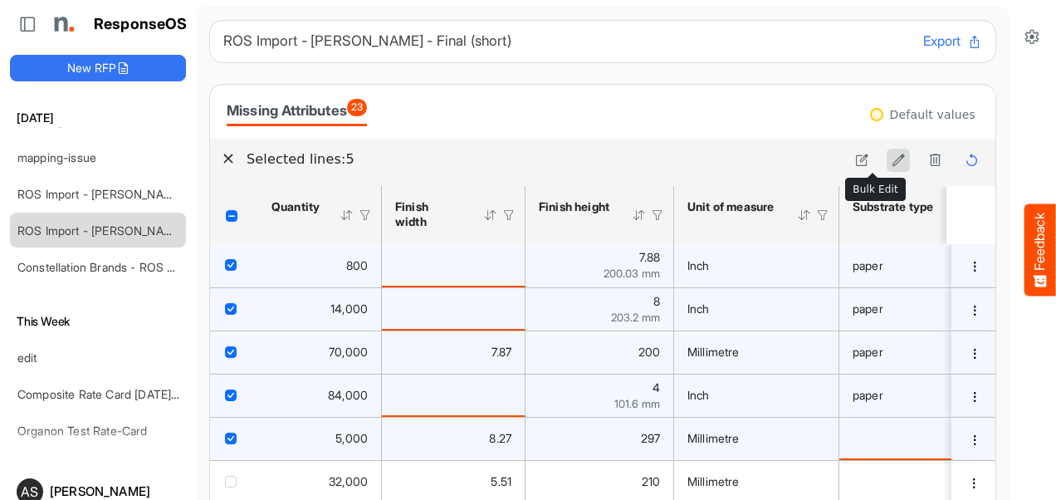
click at [891, 163] on icon at bounding box center [898, 160] width 14 height 14
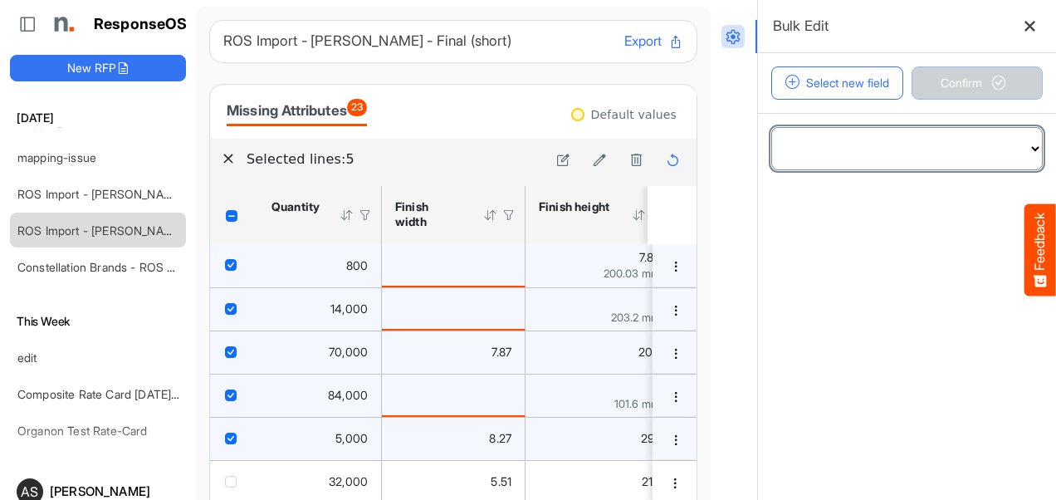
click at [1000, 145] on select "**********" at bounding box center [907, 148] width 270 height 41
select select "**********"
click at [772, 128] on select "**********" at bounding box center [907, 148] width 270 height 41
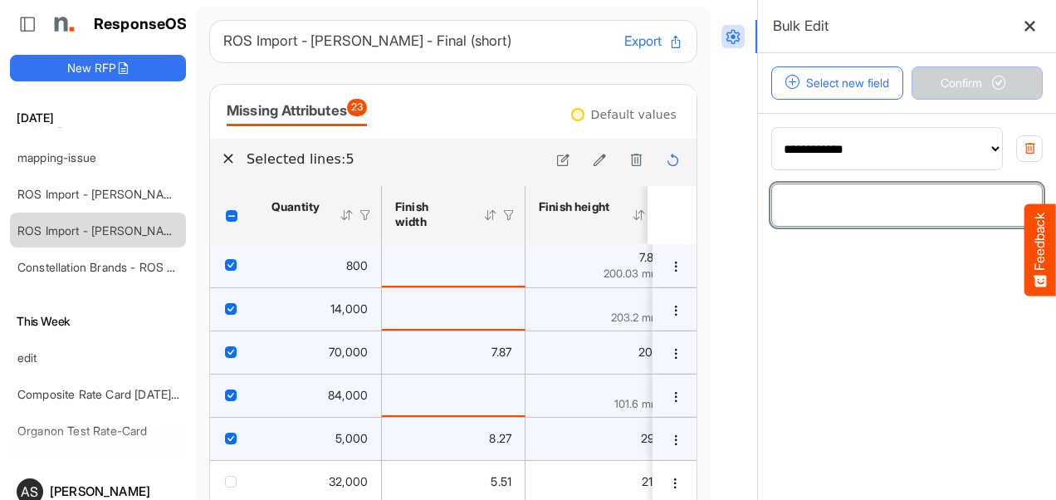
click at [881, 202] on input "number" at bounding box center [907, 204] width 270 height 41
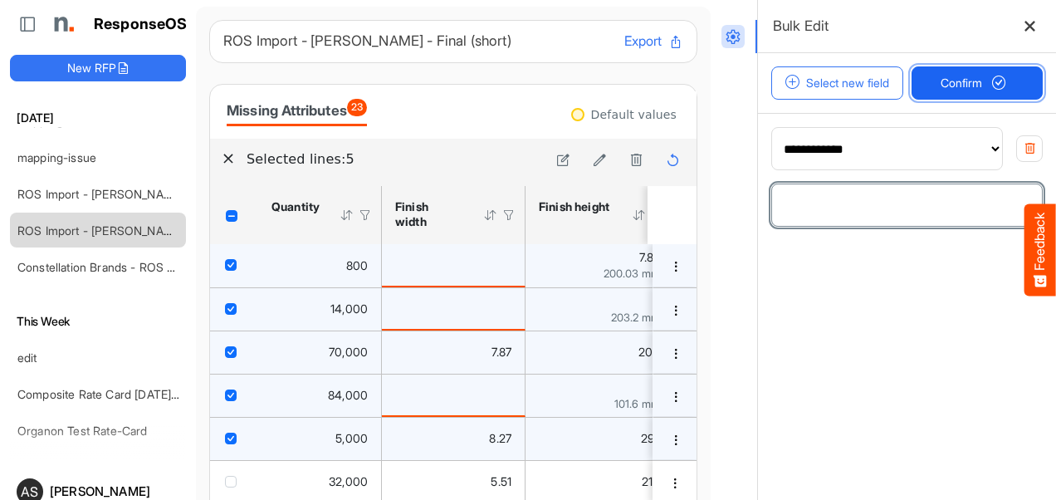
type input "*"
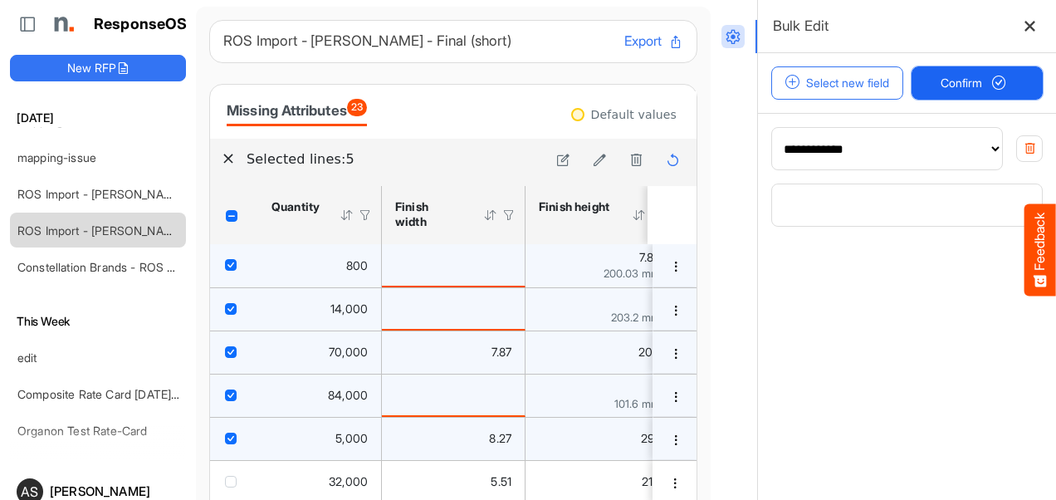
click at [944, 71] on button "Confirm" at bounding box center [977, 82] width 132 height 33
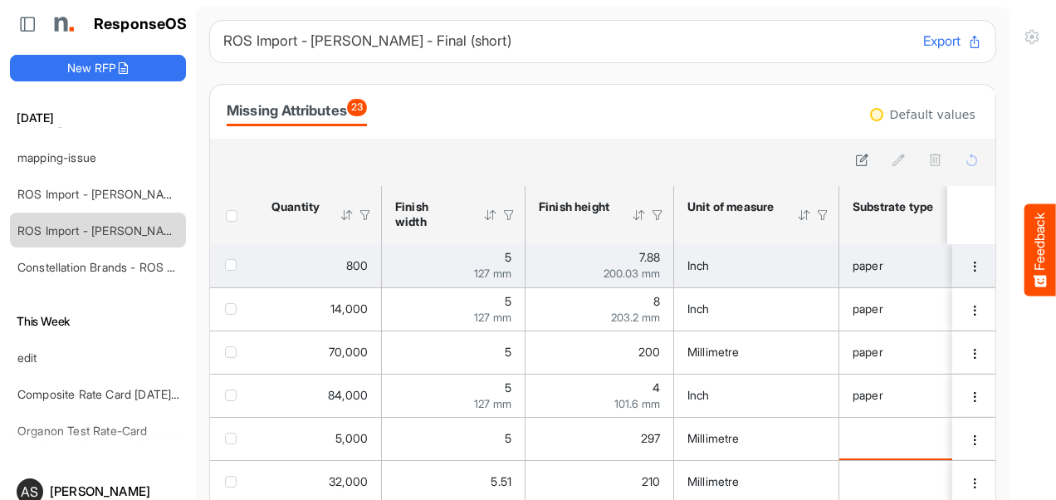
click at [913, 267] on div "paper" at bounding box center [918, 265] width 132 height 18
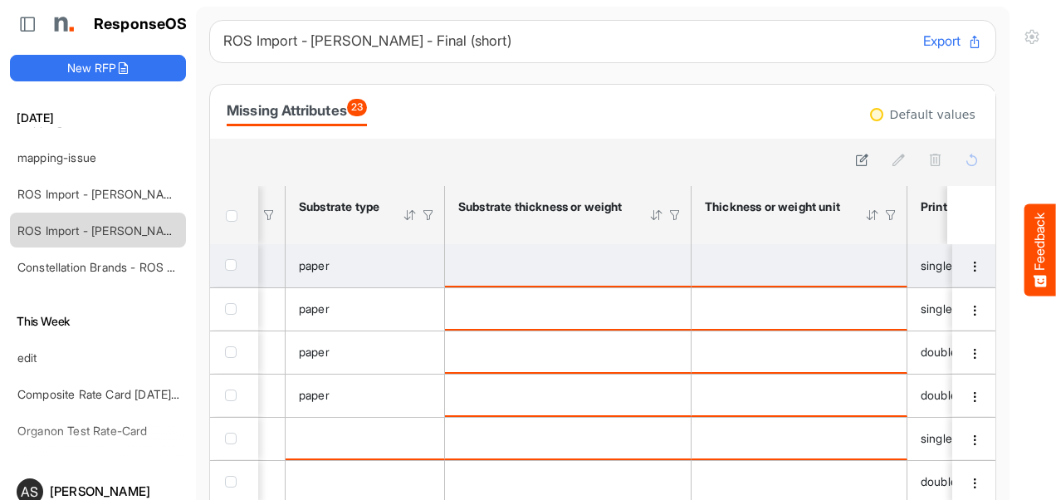
scroll to position [0, 703]
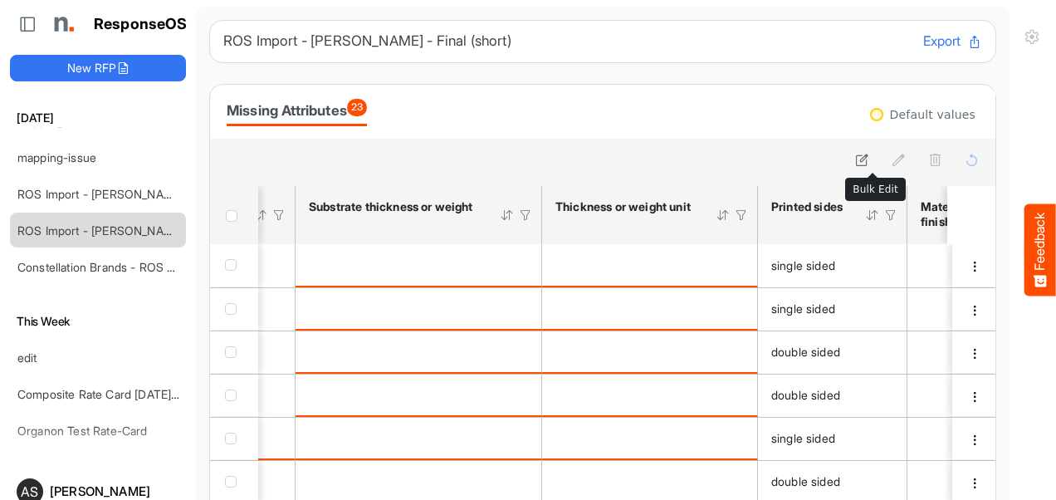
click at [866, 181] on div "Bulk Edit" at bounding box center [875, 189] width 59 height 22
click at [868, 188] on div "Bulk Edit" at bounding box center [875, 189] width 59 height 22
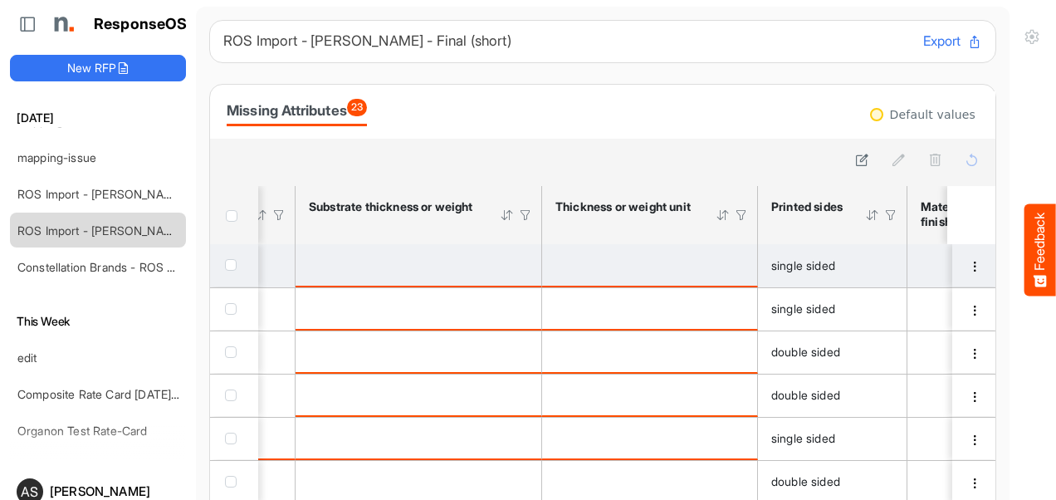
click at [232, 269] on span "checkbox" at bounding box center [231, 265] width 12 height 12
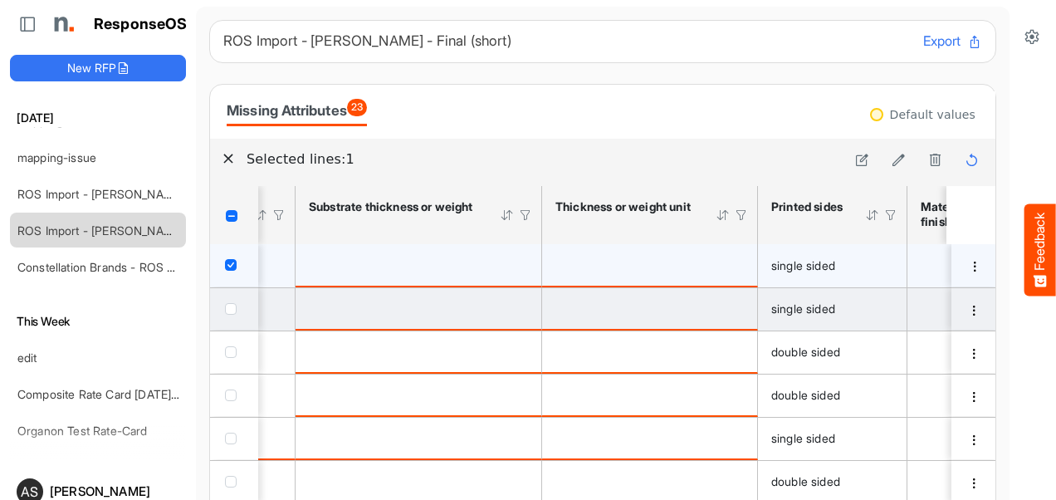
click at [232, 302] on div "checkbox" at bounding box center [234, 308] width 18 height 17
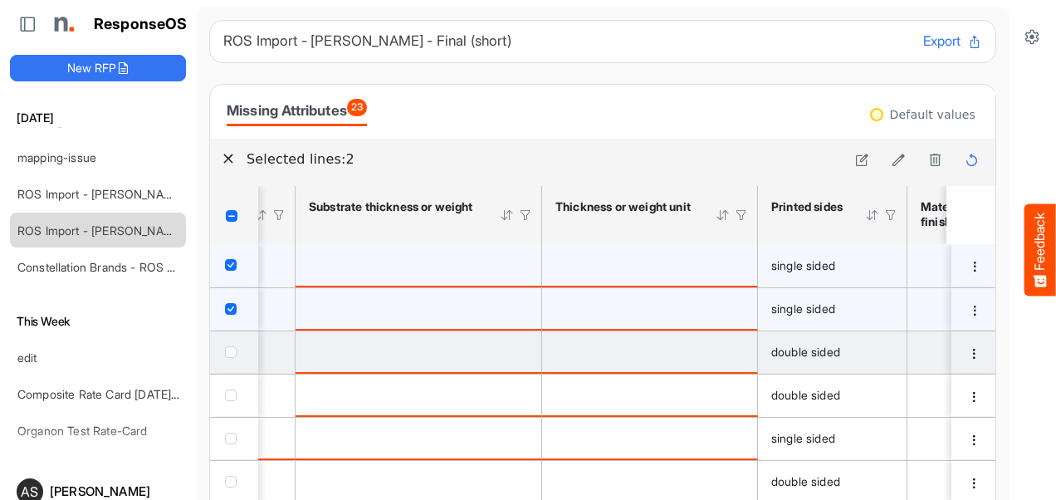
click at [230, 358] on div "checkbox" at bounding box center [234, 351] width 18 height 17
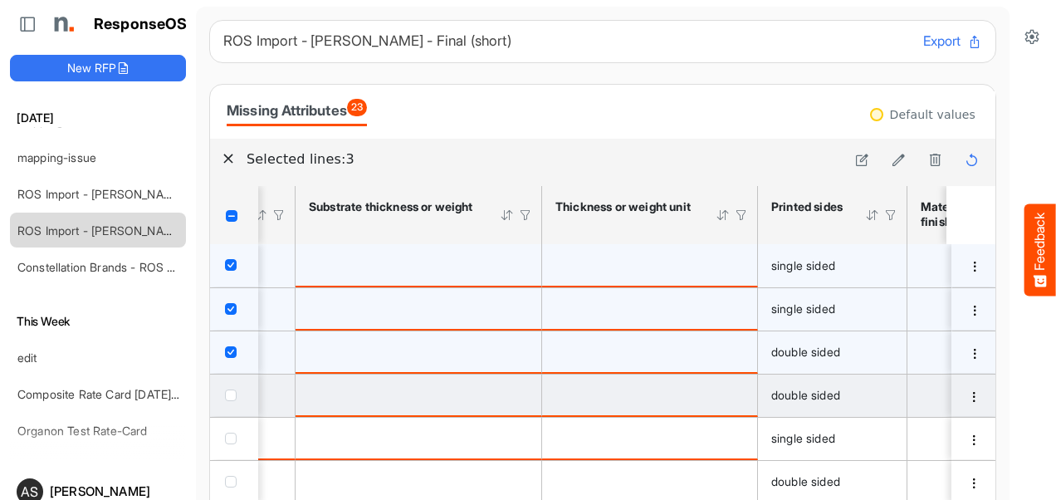
click at [229, 397] on span "checkbox" at bounding box center [231, 395] width 12 height 12
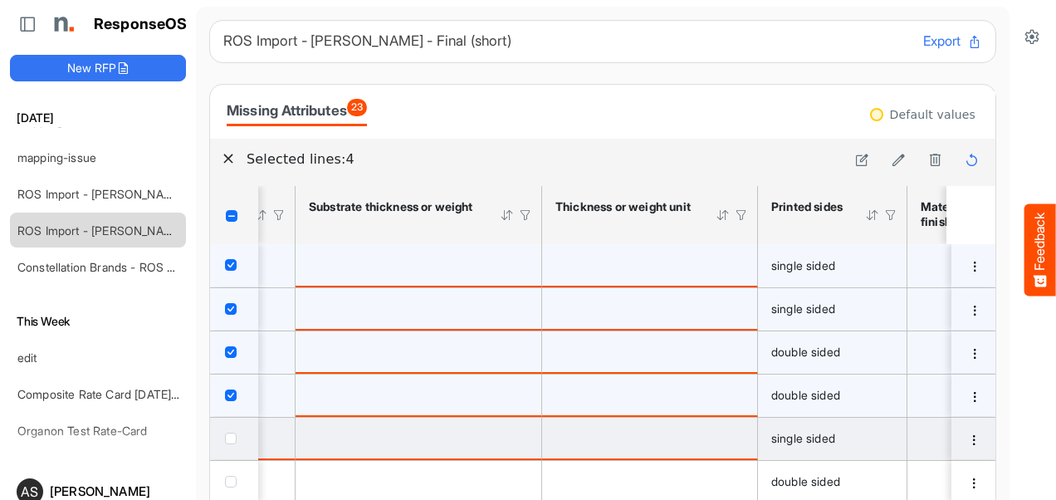
click at [229, 437] on span "checkbox" at bounding box center [231, 438] width 12 height 12
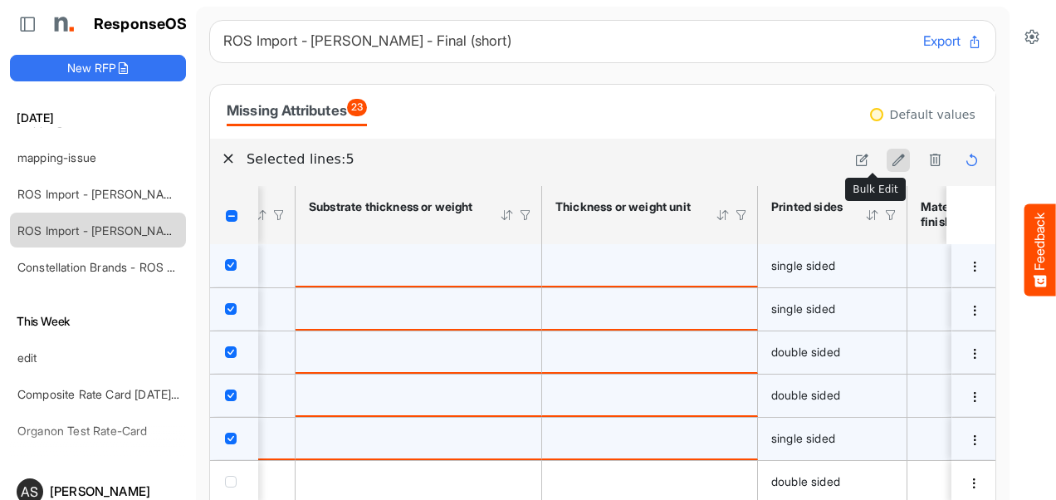
click at [891, 160] on icon at bounding box center [898, 160] width 14 height 14
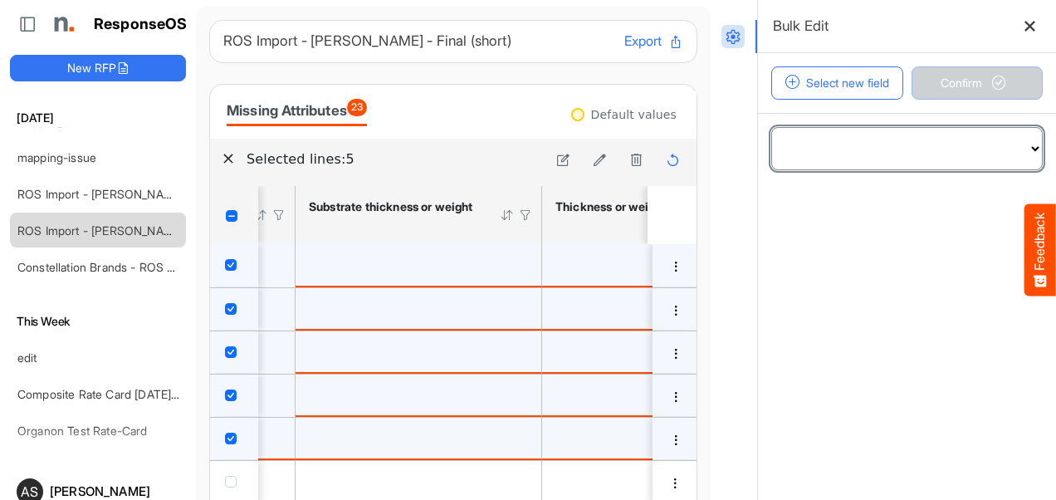
click at [1009, 152] on select "**********" at bounding box center [907, 148] width 270 height 41
select select "**********"
click at [772, 128] on select "**********" at bounding box center [907, 148] width 270 height 41
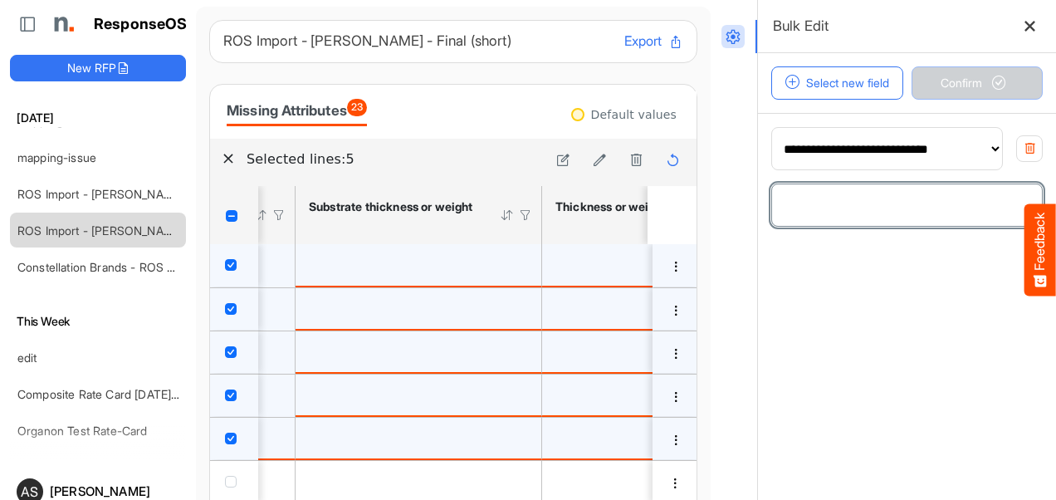
drag, startPoint x: 899, startPoint y: 208, endPoint x: 818, endPoint y: 207, distance: 80.5
click at [818, 207] on input "number" at bounding box center [907, 204] width 270 height 41
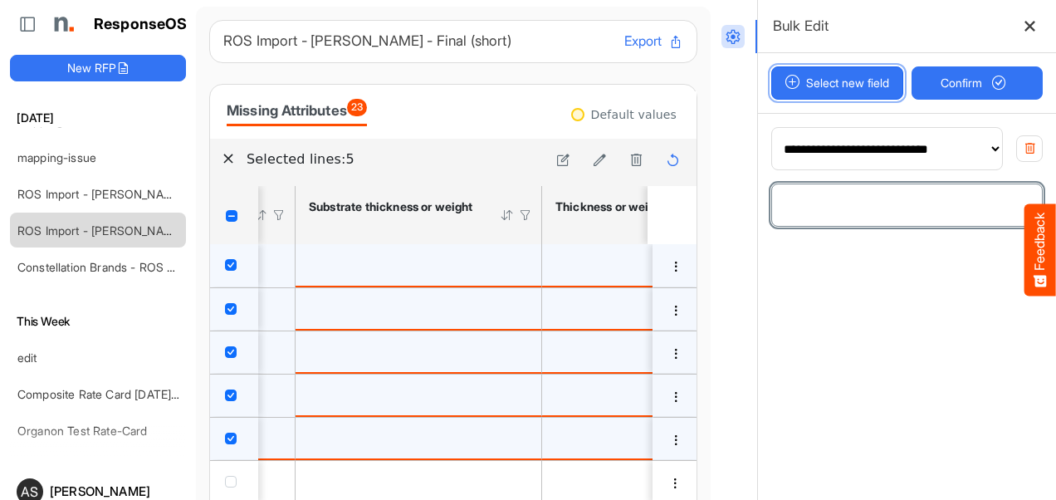
type input "*"
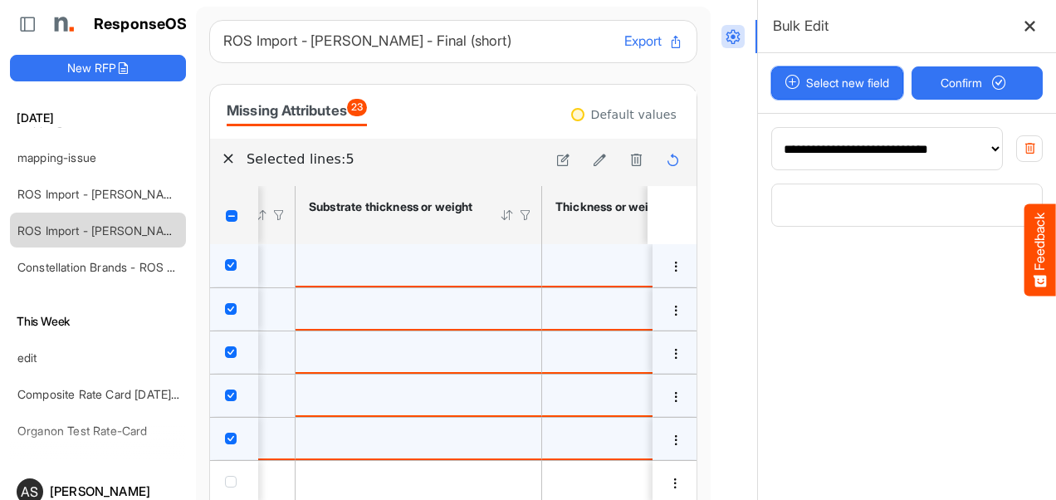
click at [850, 90] on button "Select new field" at bounding box center [837, 82] width 132 height 33
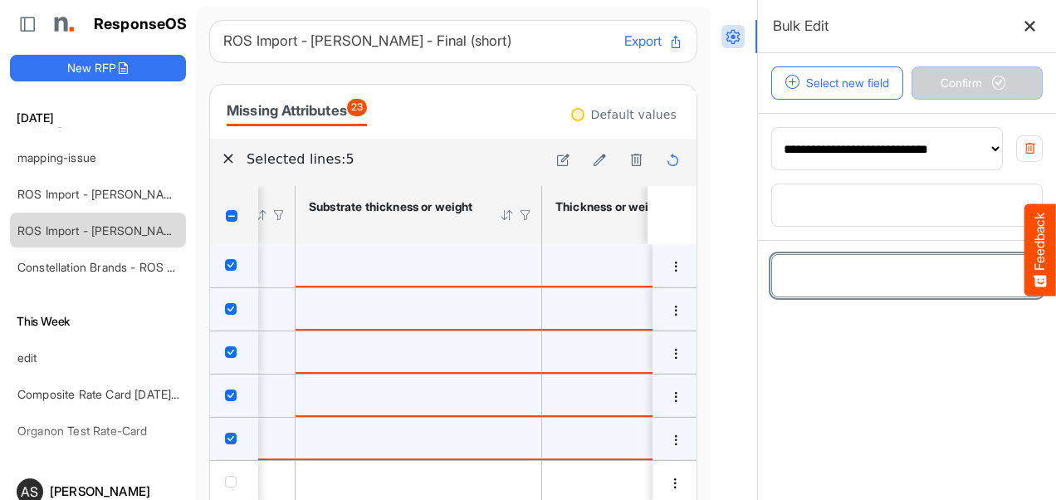
click at [803, 274] on select "**********" at bounding box center [907, 275] width 270 height 41
select select "**********"
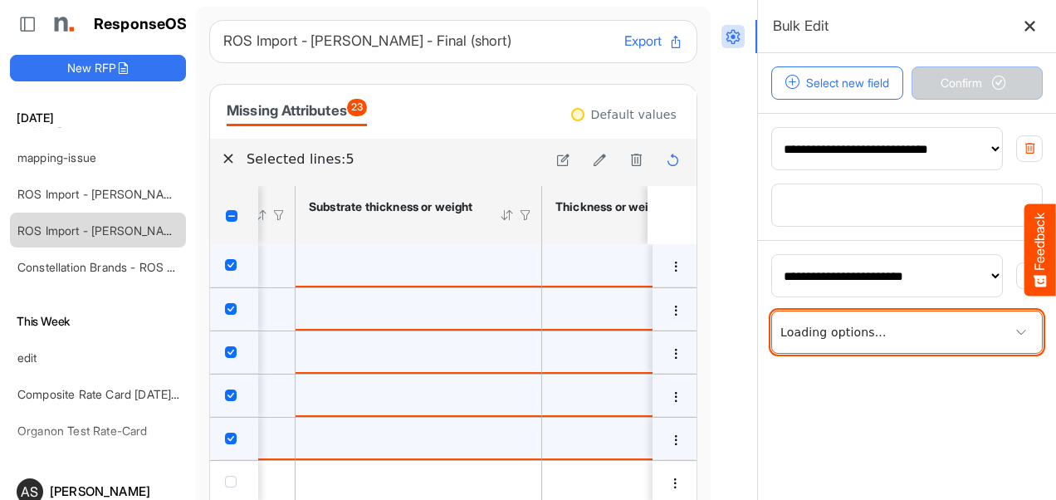
drag, startPoint x: 950, startPoint y: 348, endPoint x: 782, endPoint y: 339, distance: 167.9
click at [782, 339] on span at bounding box center [907, 331] width 270 height 41
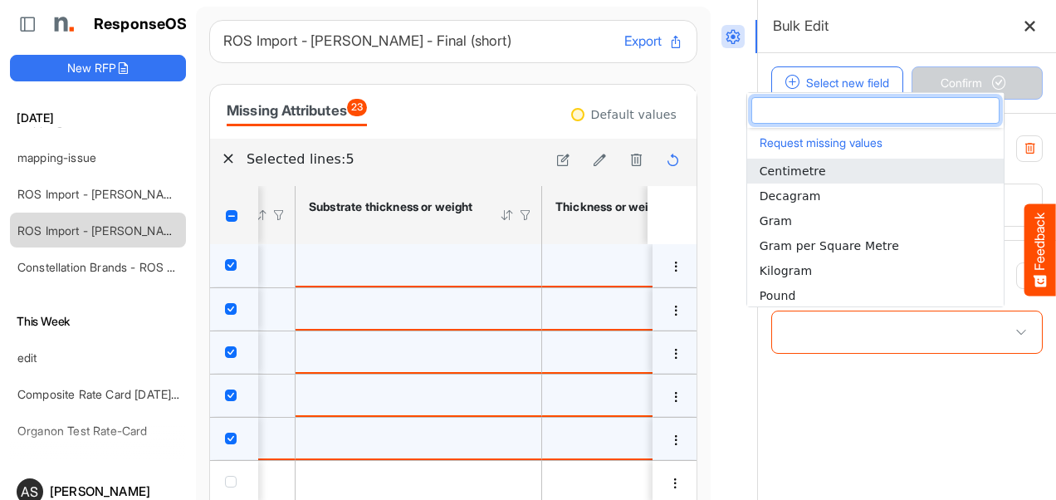
type input "*"
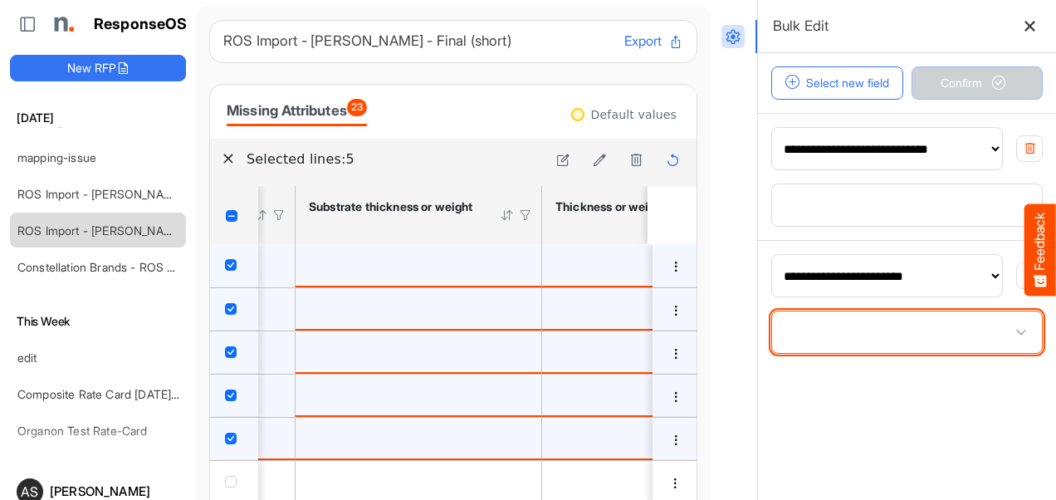
click at [891, 329] on span at bounding box center [907, 331] width 270 height 41
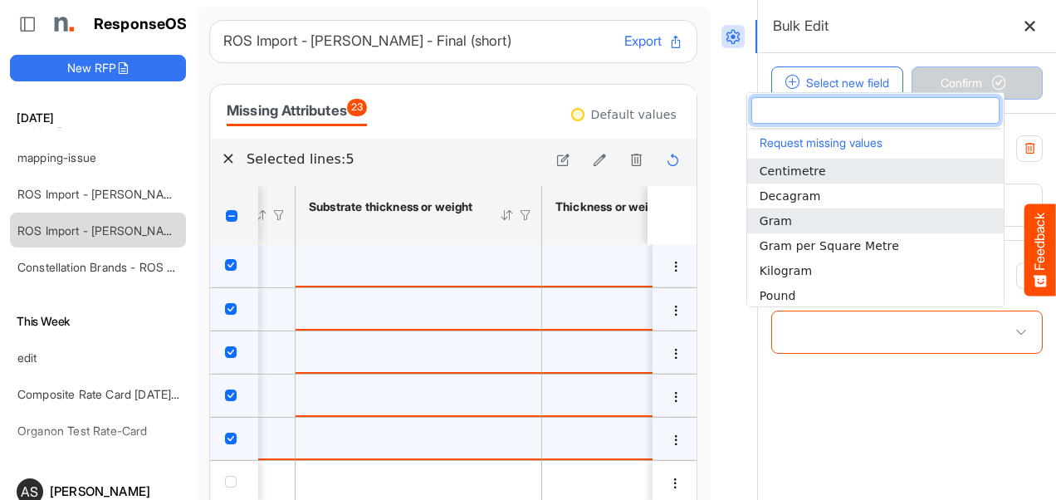
click at [776, 220] on span "Gram" at bounding box center [775, 220] width 32 height 13
type input "****"
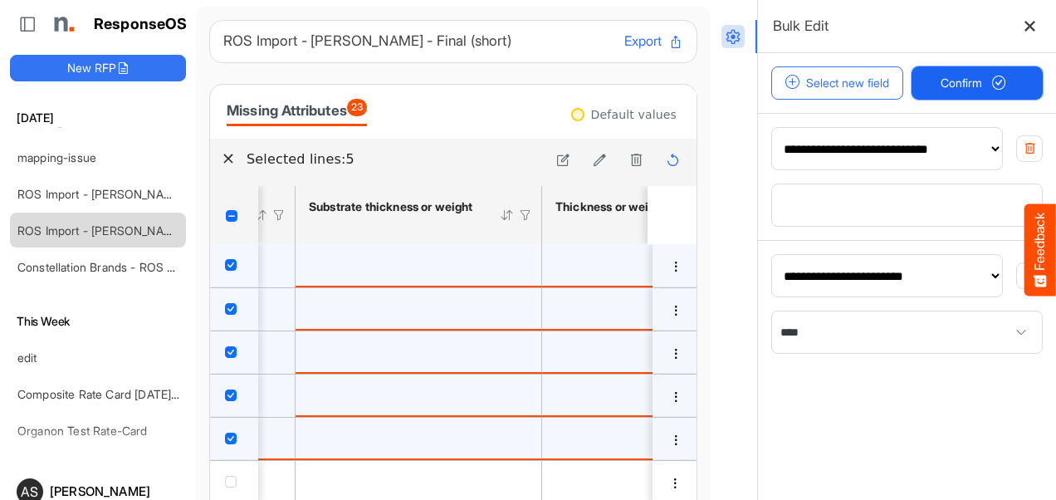
click at [940, 78] on span "Confirm" at bounding box center [976, 83] width 73 height 18
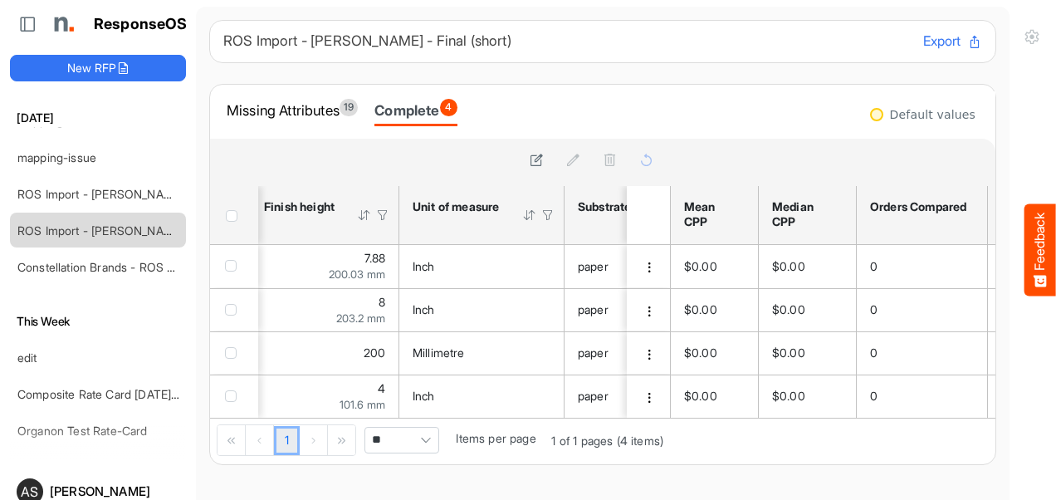
scroll to position [0, 630]
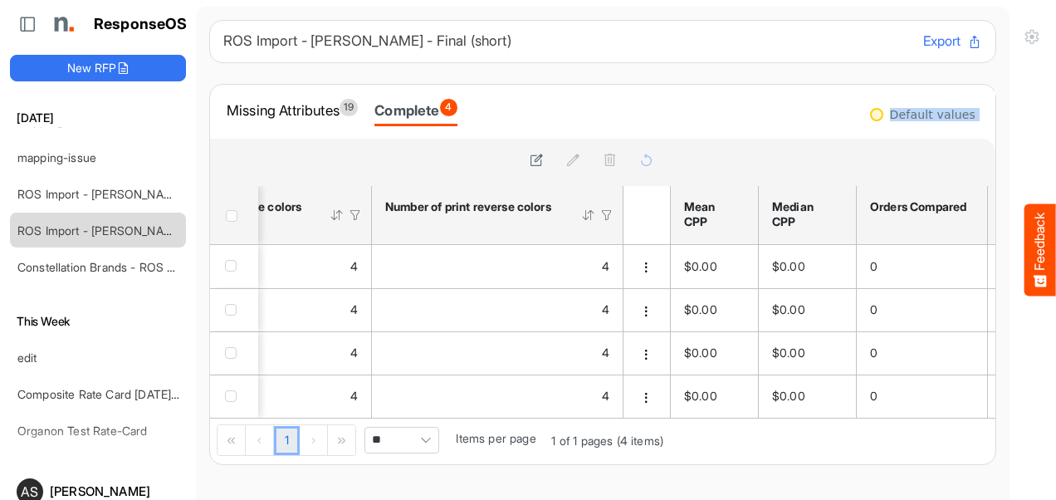
drag, startPoint x: 447, startPoint y: 420, endPoint x: 535, endPoint y: 442, distance: 90.8
click at [535, 442] on div "sfgrid054gypzzvry_header_table Press Enter to sort. Press Alt Down to open filt…" at bounding box center [602, 301] width 785 height 325
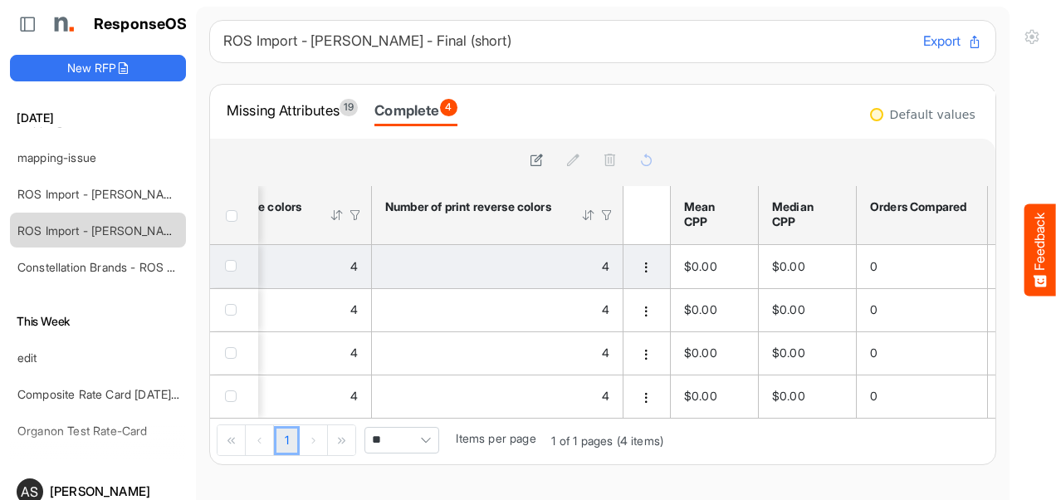
drag, startPoint x: 611, startPoint y: 417, endPoint x: 225, endPoint y: 267, distance: 414.2
click at [225, 267] on td "checkbox" at bounding box center [234, 266] width 48 height 43
click at [232, 269] on span "checkbox" at bounding box center [231, 266] width 12 height 12
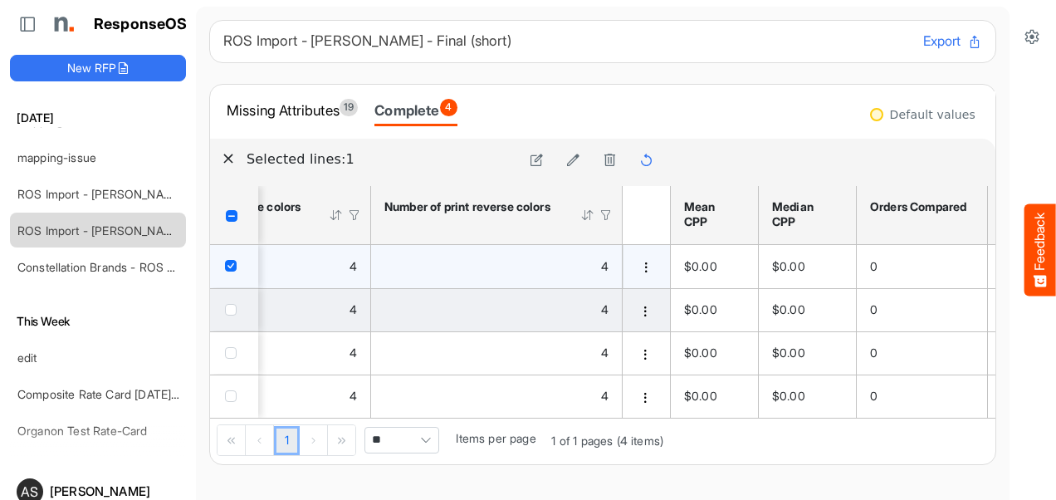
click at [237, 312] on div "checkbox" at bounding box center [234, 308] width 18 height 17
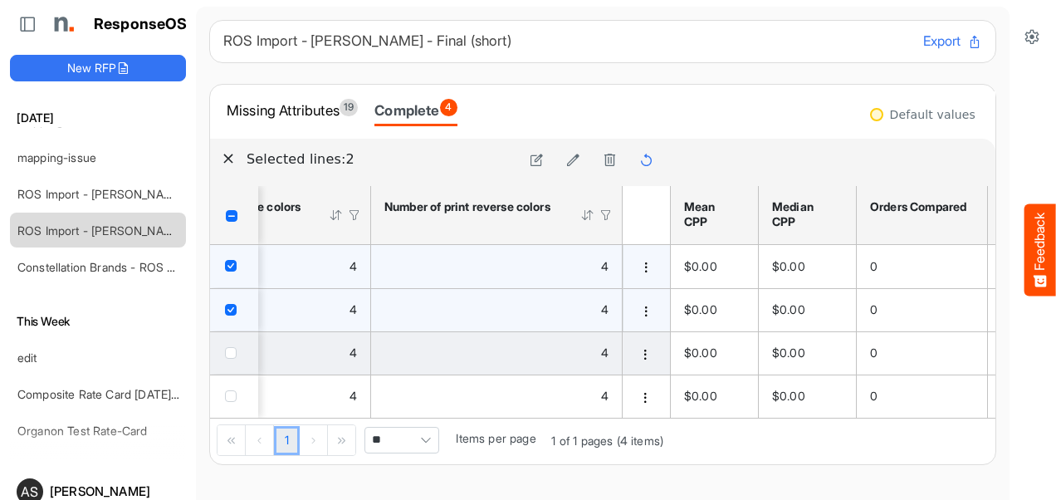
click at [229, 356] on span "checkbox" at bounding box center [231, 353] width 12 height 12
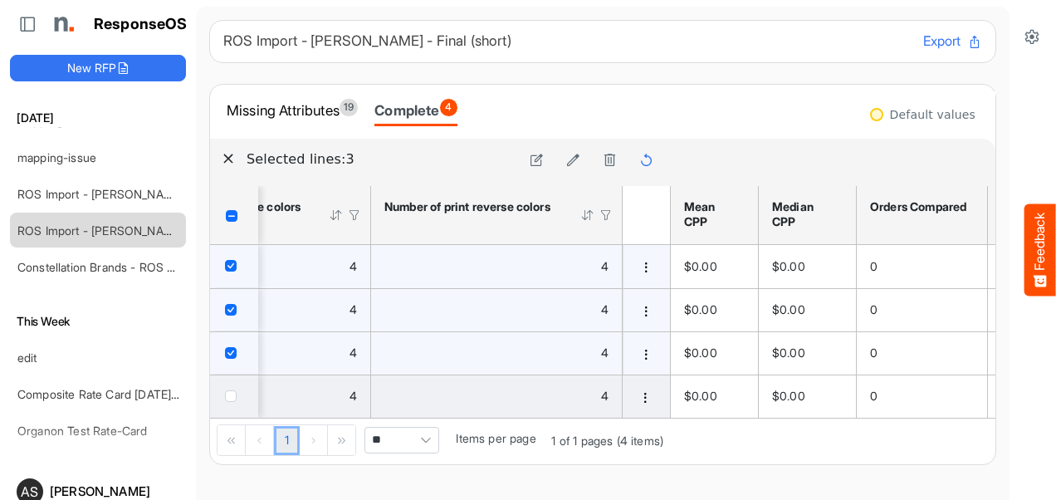
click at [230, 395] on span "checkbox" at bounding box center [231, 396] width 12 height 12
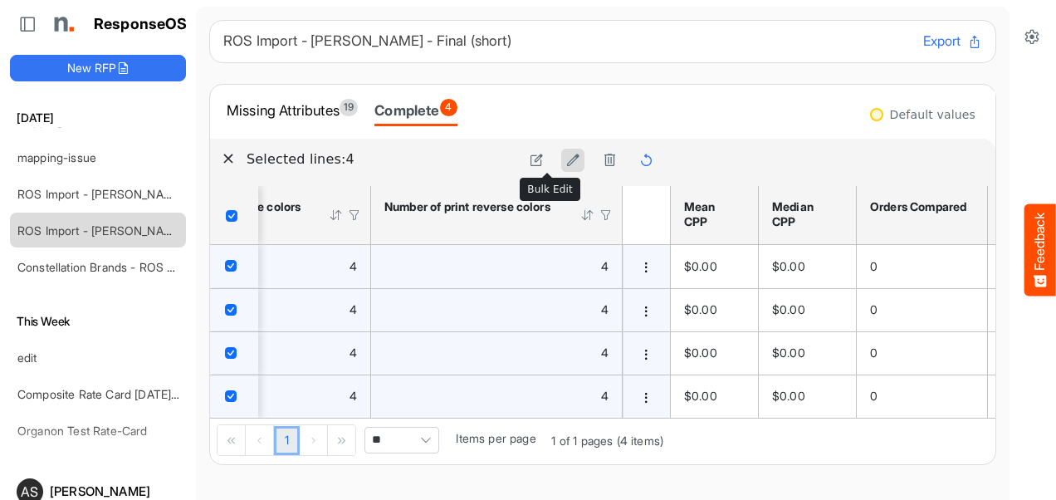
click at [561, 168] on button at bounding box center [572, 160] width 23 height 23
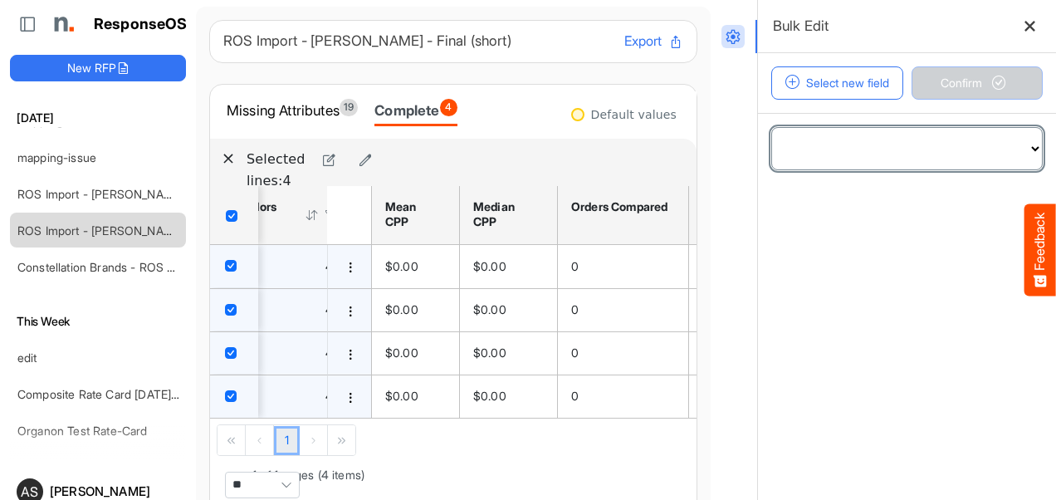
drag, startPoint x: 983, startPoint y: 154, endPoint x: 1001, endPoint y: 149, distance: 18.9
click at [1001, 149] on select "**********" at bounding box center [907, 148] width 270 height 41
select select "**********"
click at [772, 128] on select "**********" at bounding box center [907, 148] width 270 height 41
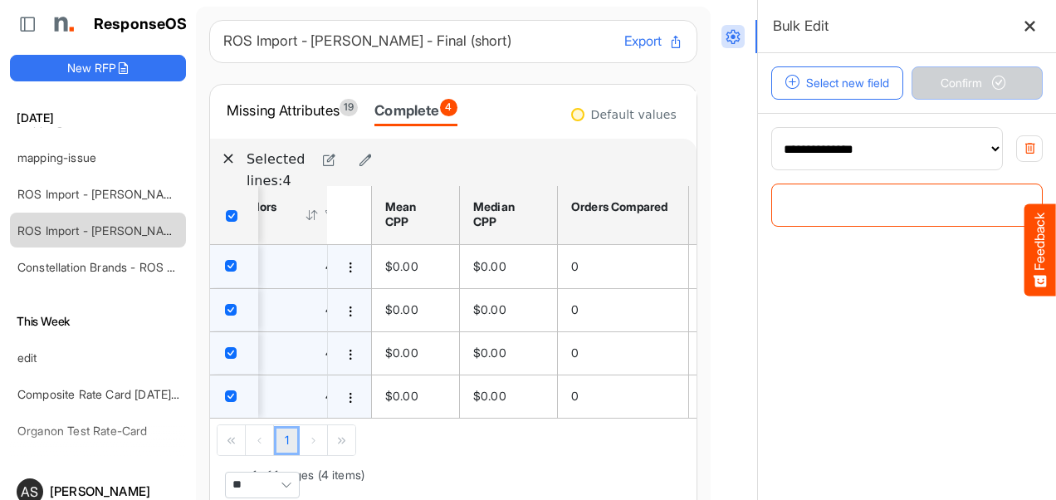
drag, startPoint x: 865, startPoint y: 206, endPoint x: 754, endPoint y: 206, distance: 111.2
click at [758, 206] on div "**********" at bounding box center [907, 176] width 298 height 127
click at [792, 201] on input "text" at bounding box center [907, 204] width 270 height 41
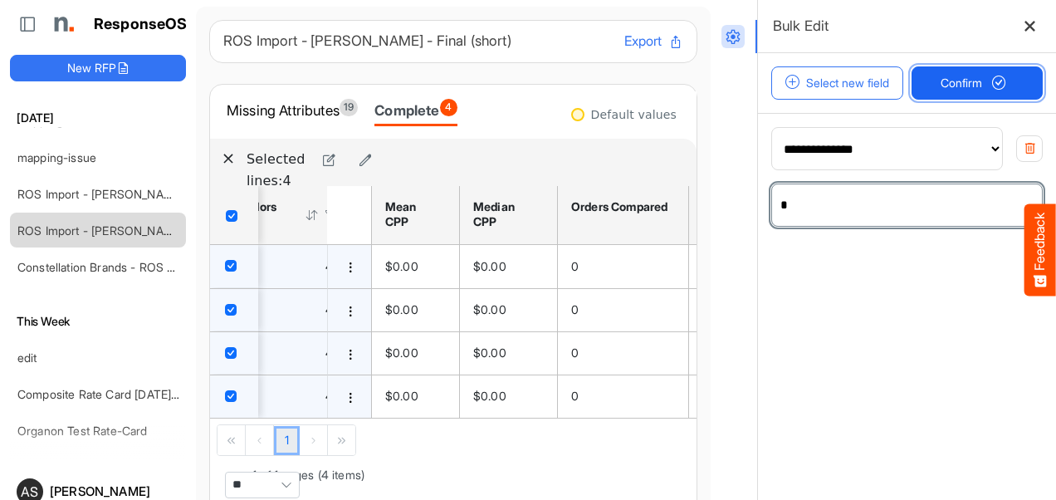
type input "*"
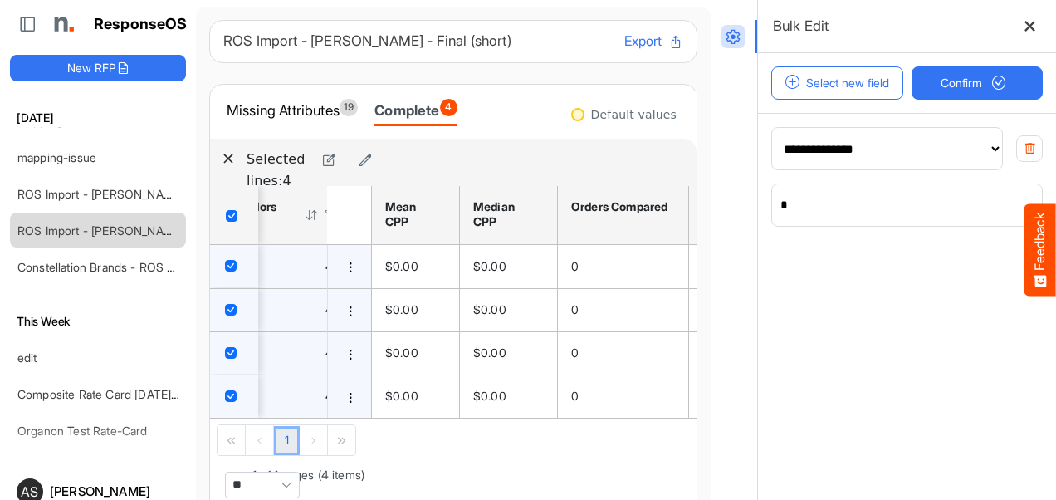
drag, startPoint x: 963, startPoint y: 69, endPoint x: 750, endPoint y: 338, distance: 342.7
click at [758, 338] on main "**********" at bounding box center [907, 306] width 298 height 387
click at [940, 87] on span "Confirm" at bounding box center [976, 83] width 73 height 18
